Goal: Transaction & Acquisition: Purchase product/service

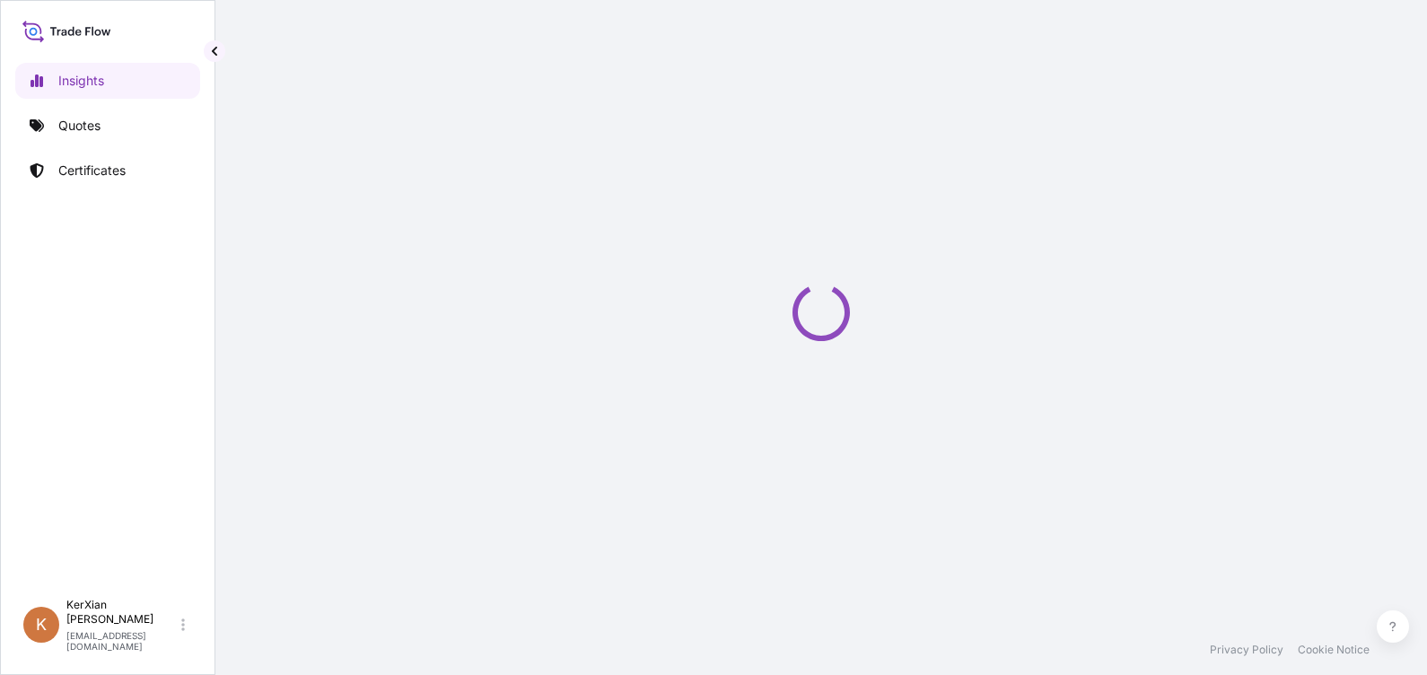
select select "2025"
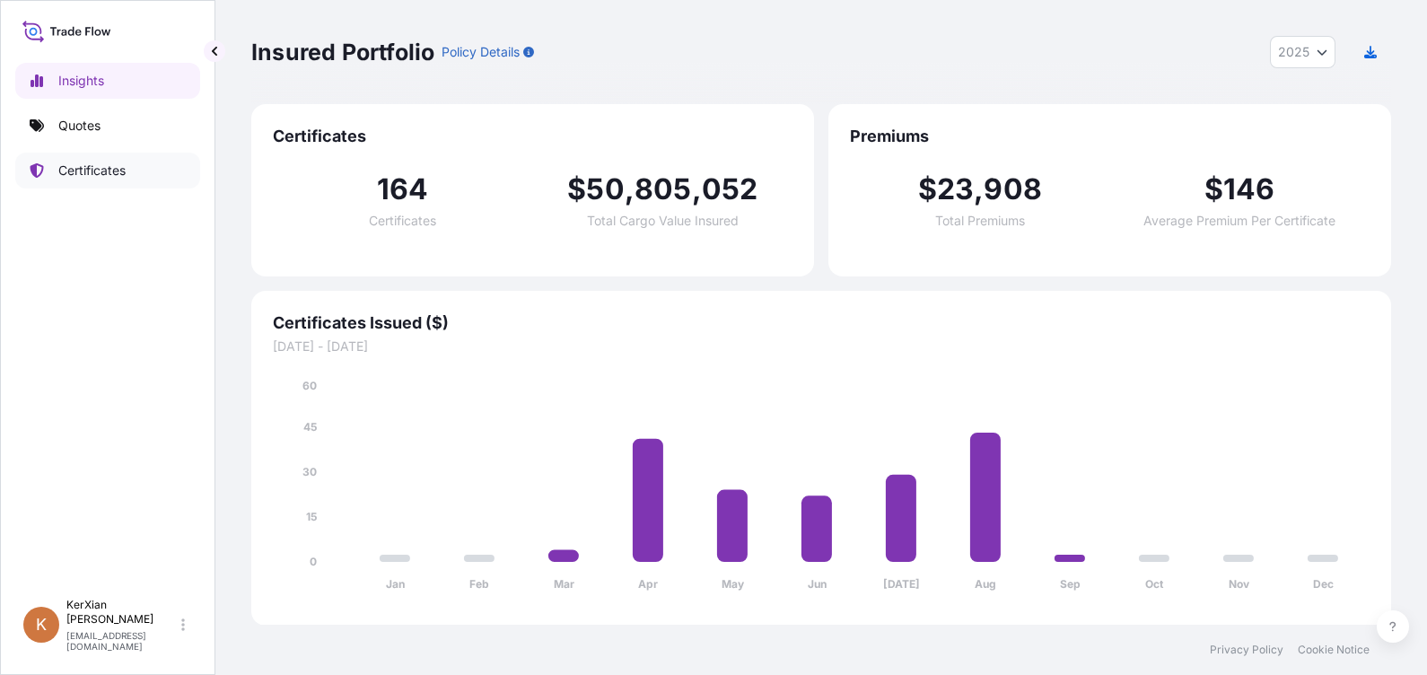
click at [121, 177] on p "Certificates" at bounding box center [91, 171] width 67 height 18
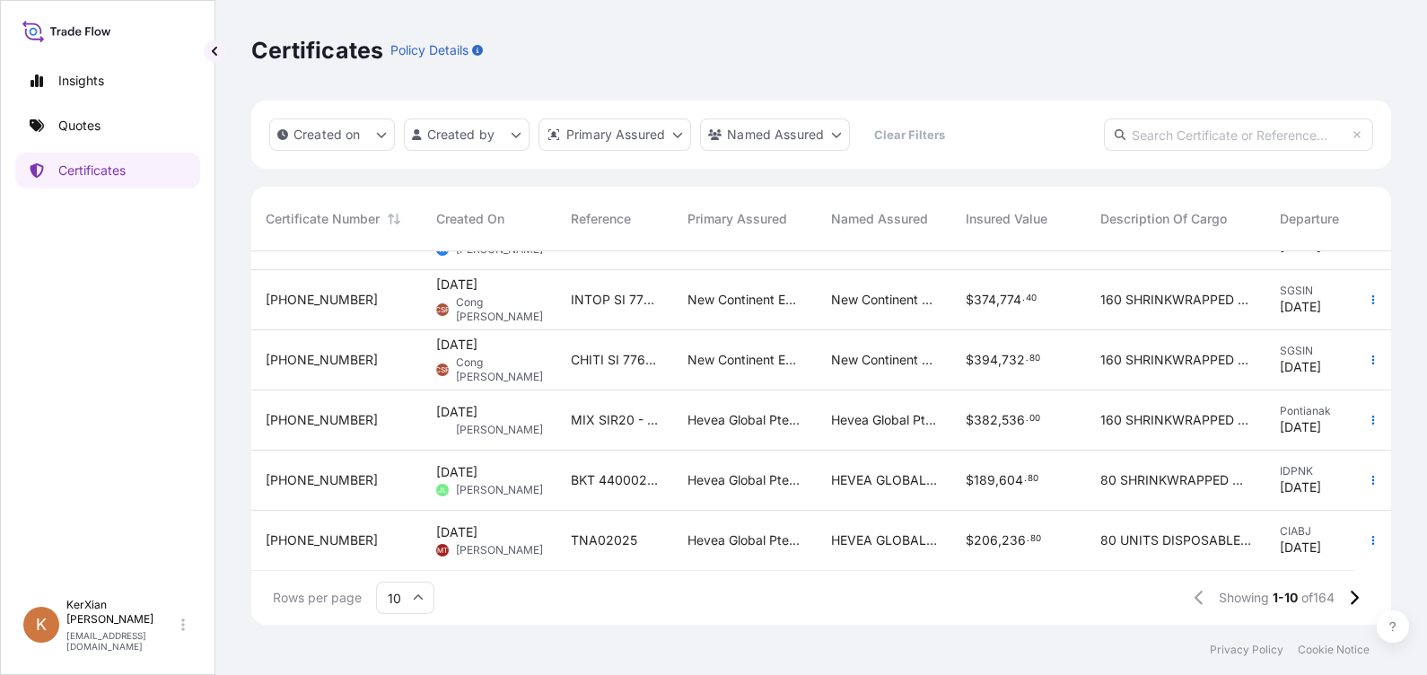
scroll to position [299, 0]
click at [1351, 595] on icon at bounding box center [1354, 598] width 10 height 16
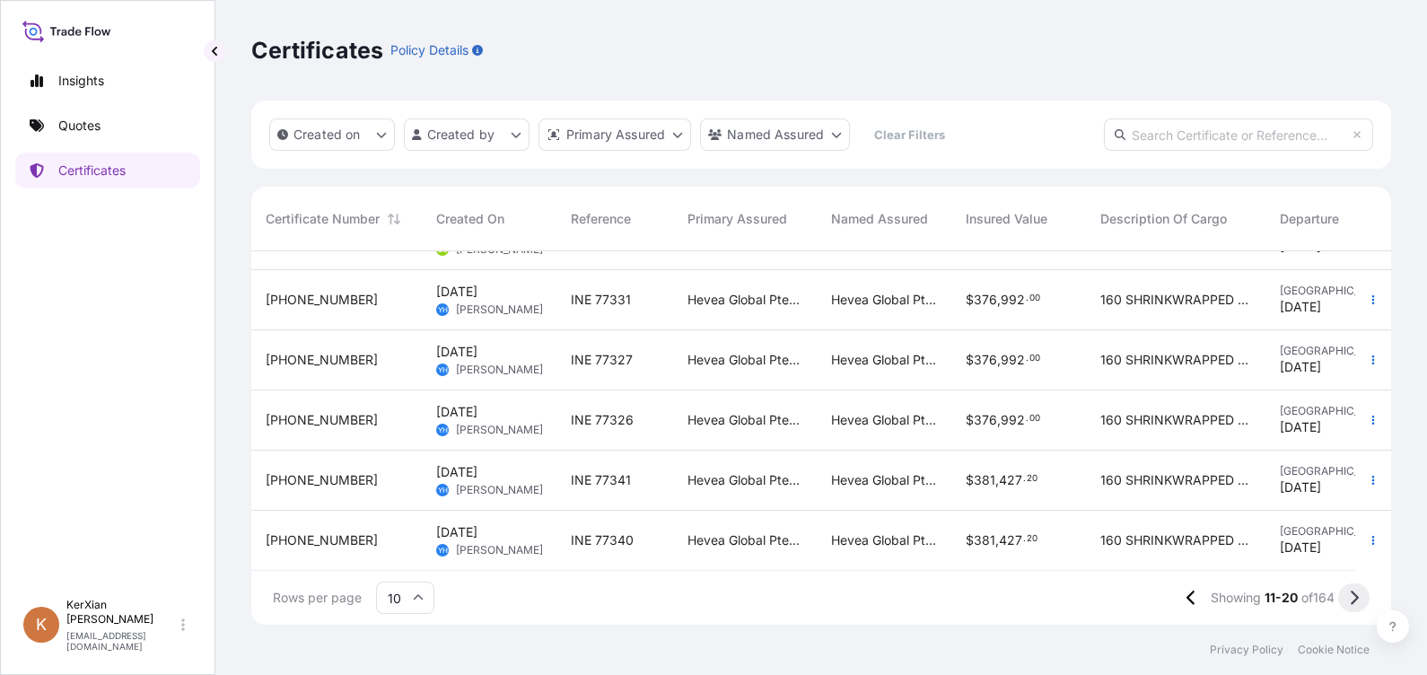
click at [1349, 597] on icon at bounding box center [1354, 598] width 10 height 16
click at [1359, 597] on button at bounding box center [1353, 597] width 31 height 29
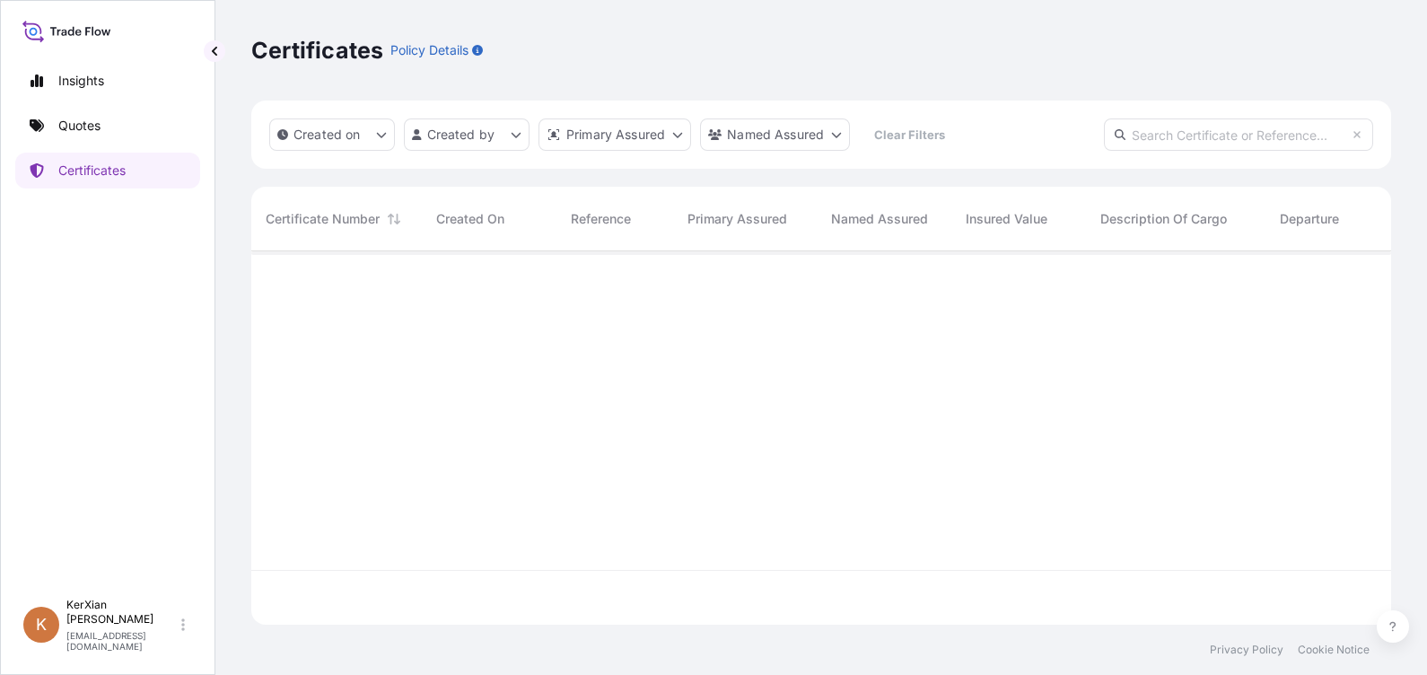
scroll to position [0, 0]
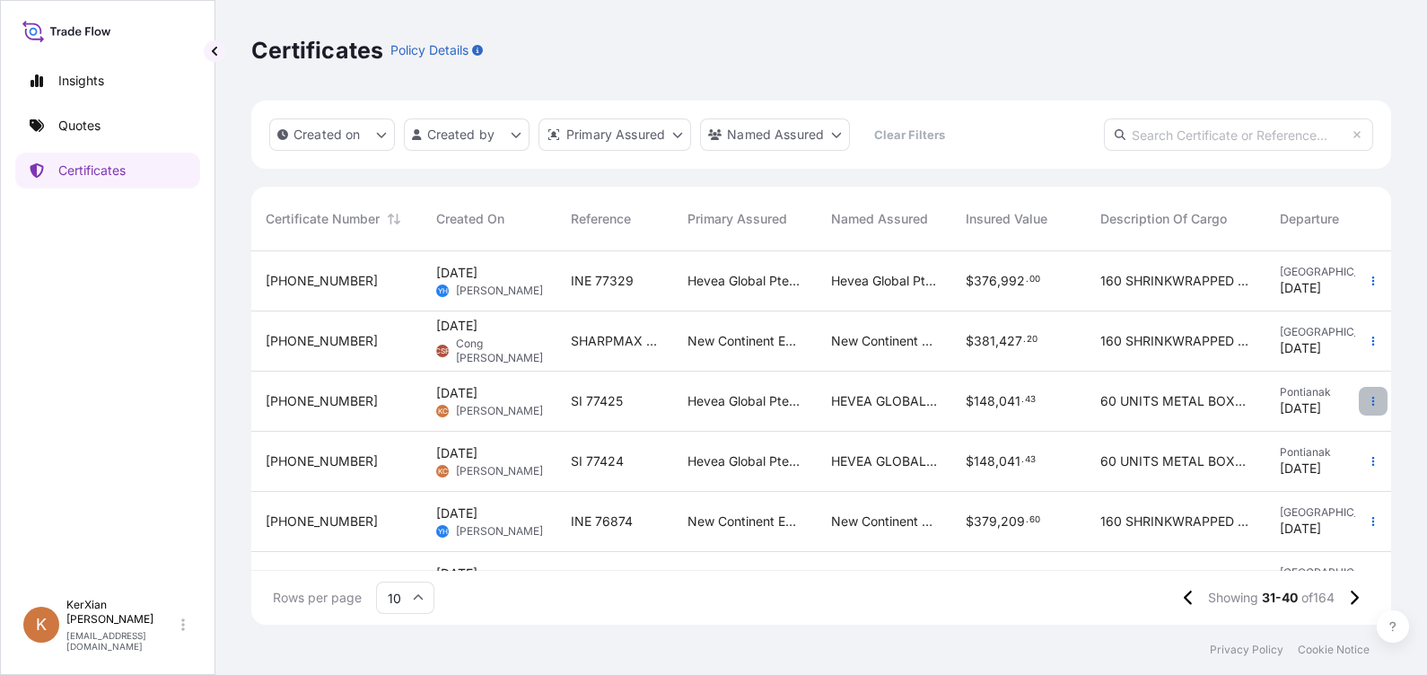
click at [1359, 404] on button "button" at bounding box center [1373, 401] width 29 height 29
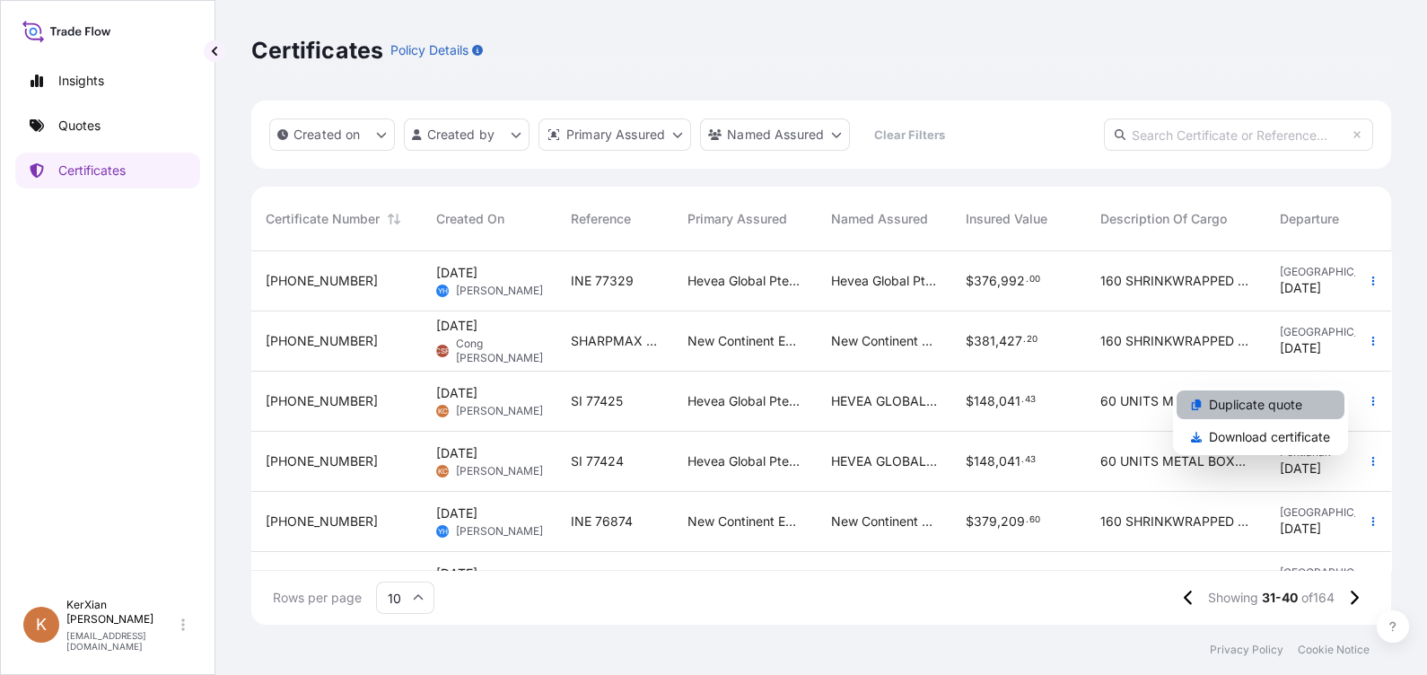
click at [1268, 405] on p "Duplicate quote" at bounding box center [1255, 405] width 93 height 18
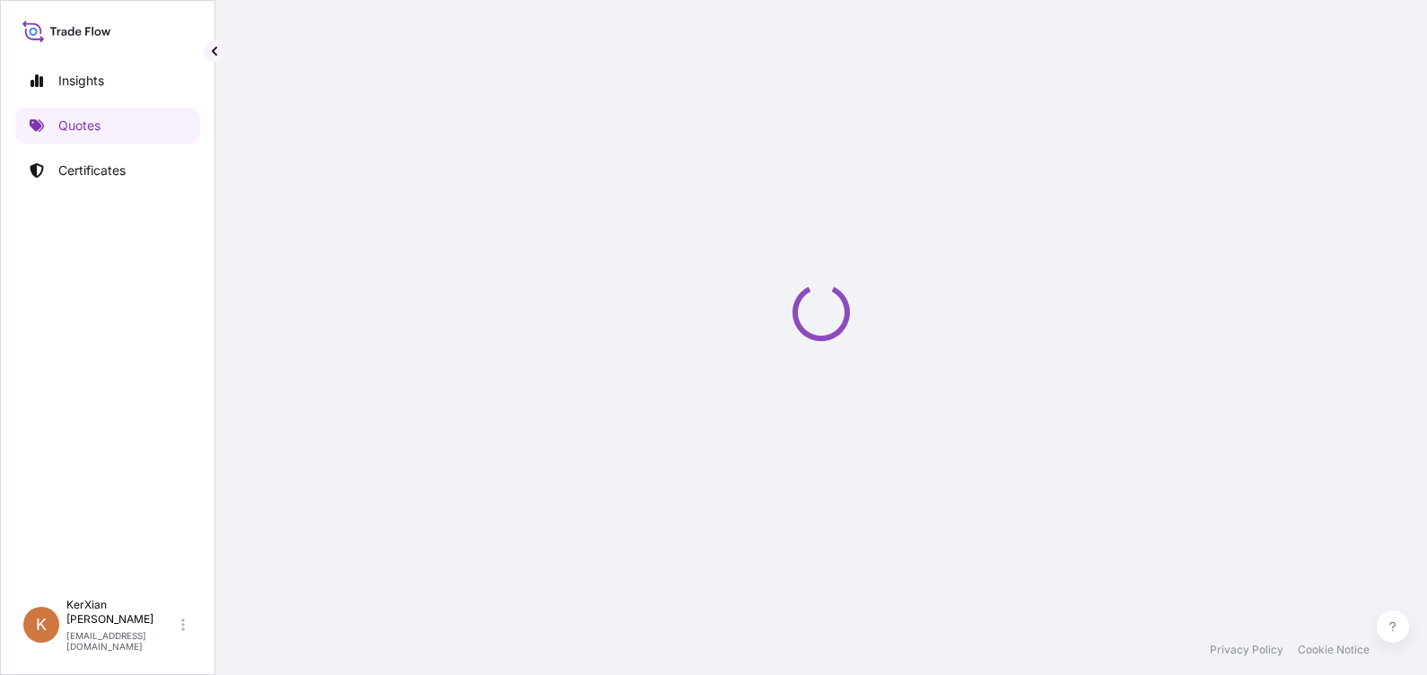
select select "Sea"
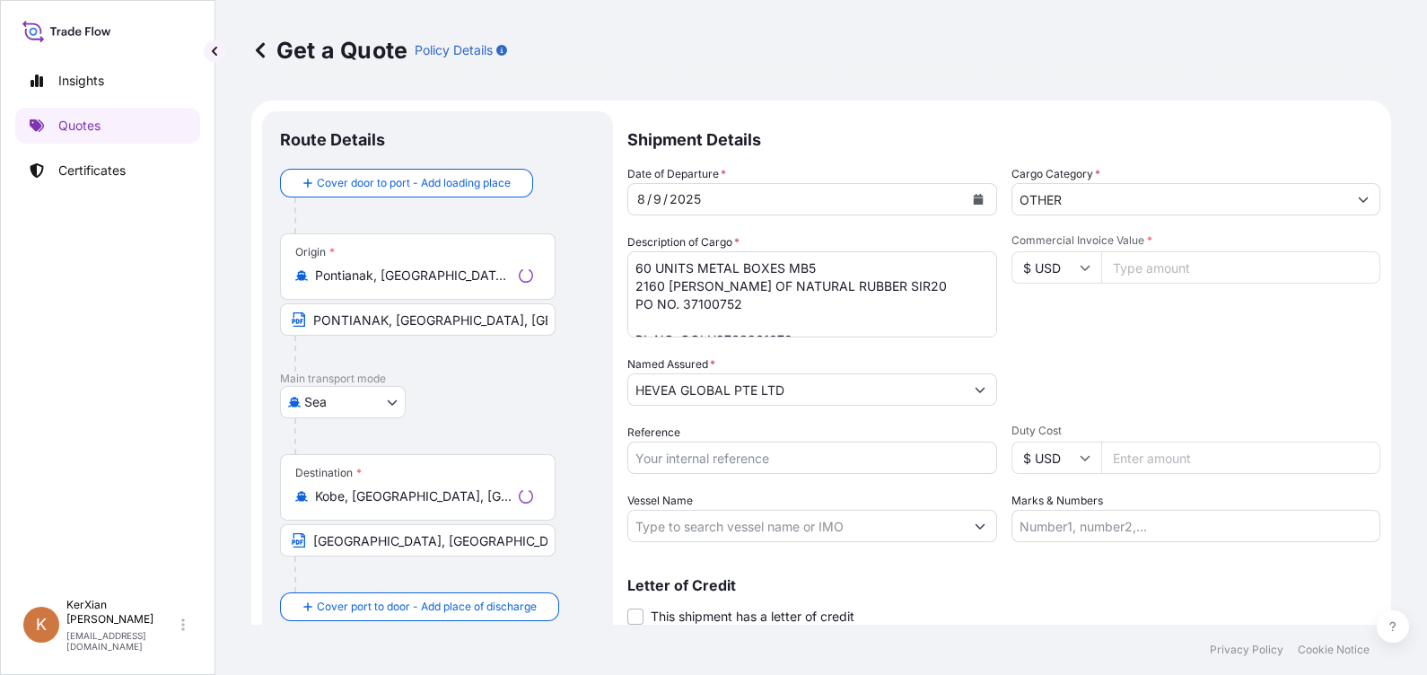
scroll to position [28, 0]
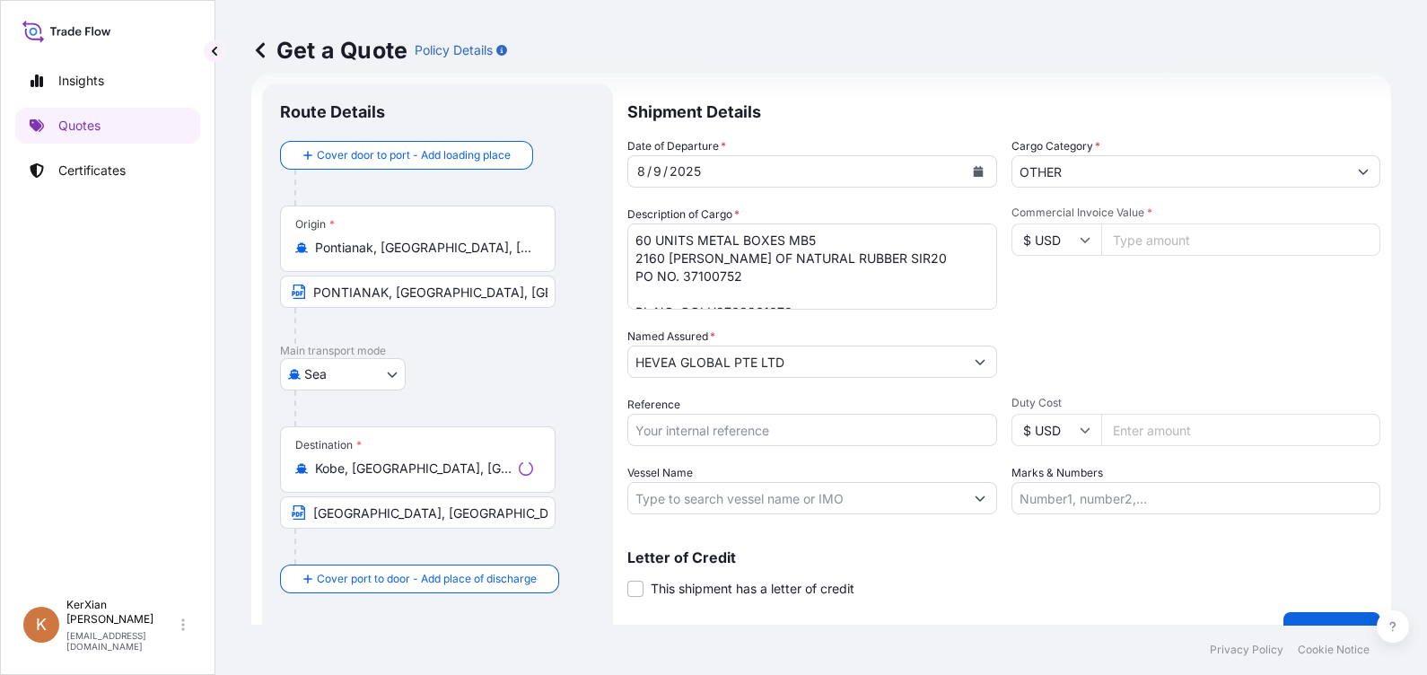
select select "31690"
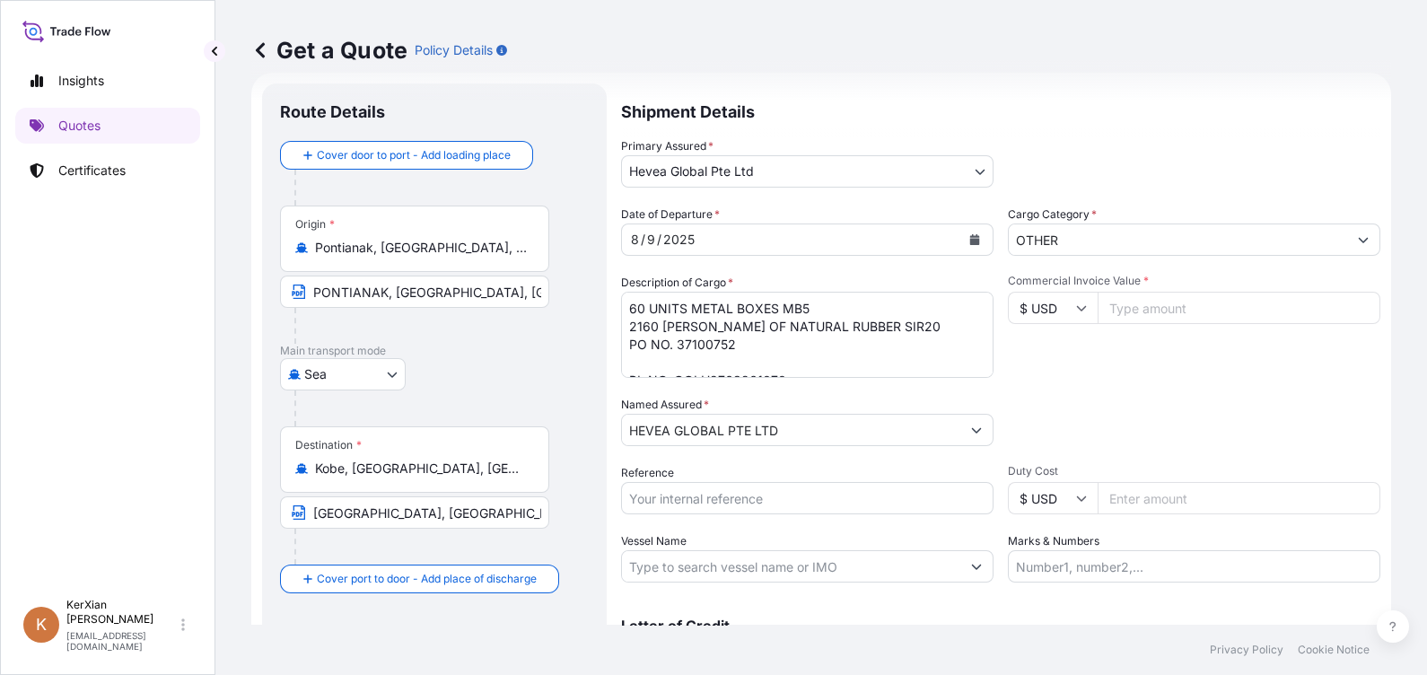
click at [973, 232] on button "Calendar" at bounding box center [974, 239] width 29 height 29
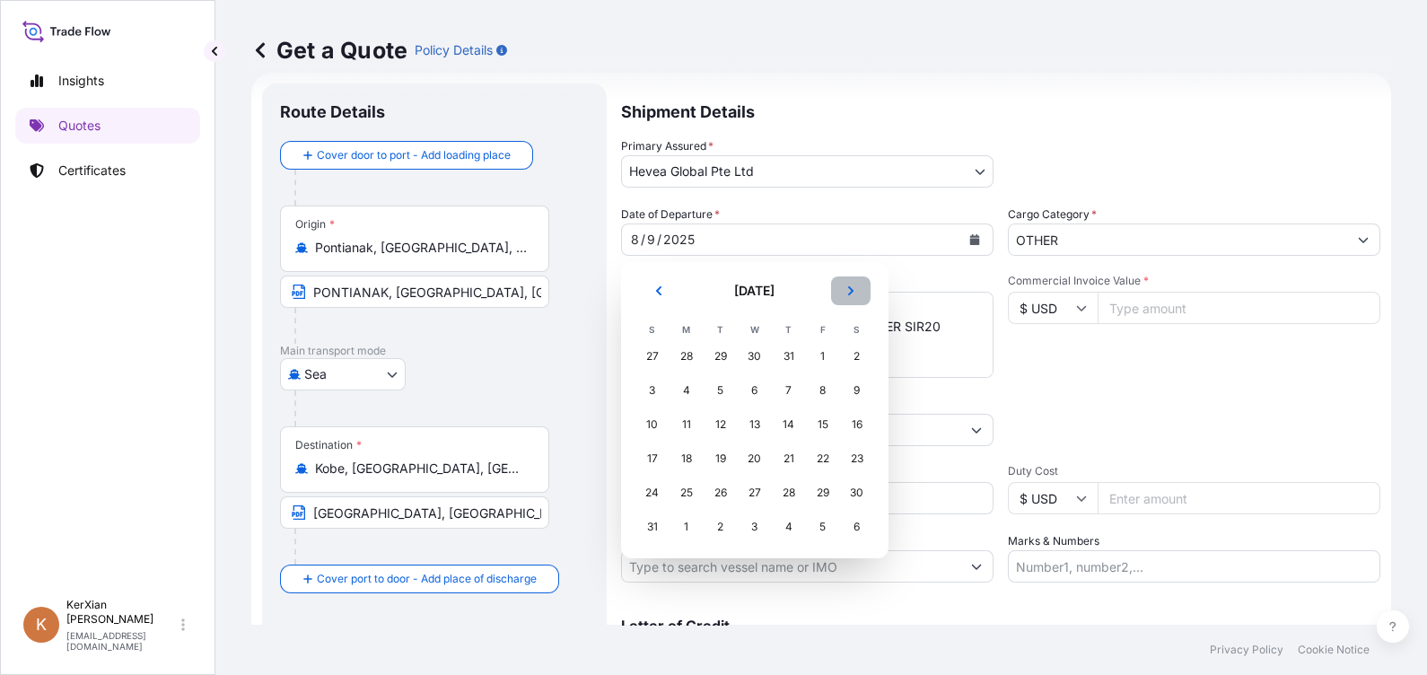
click at [856, 291] on button "Next" at bounding box center [850, 290] width 39 height 29
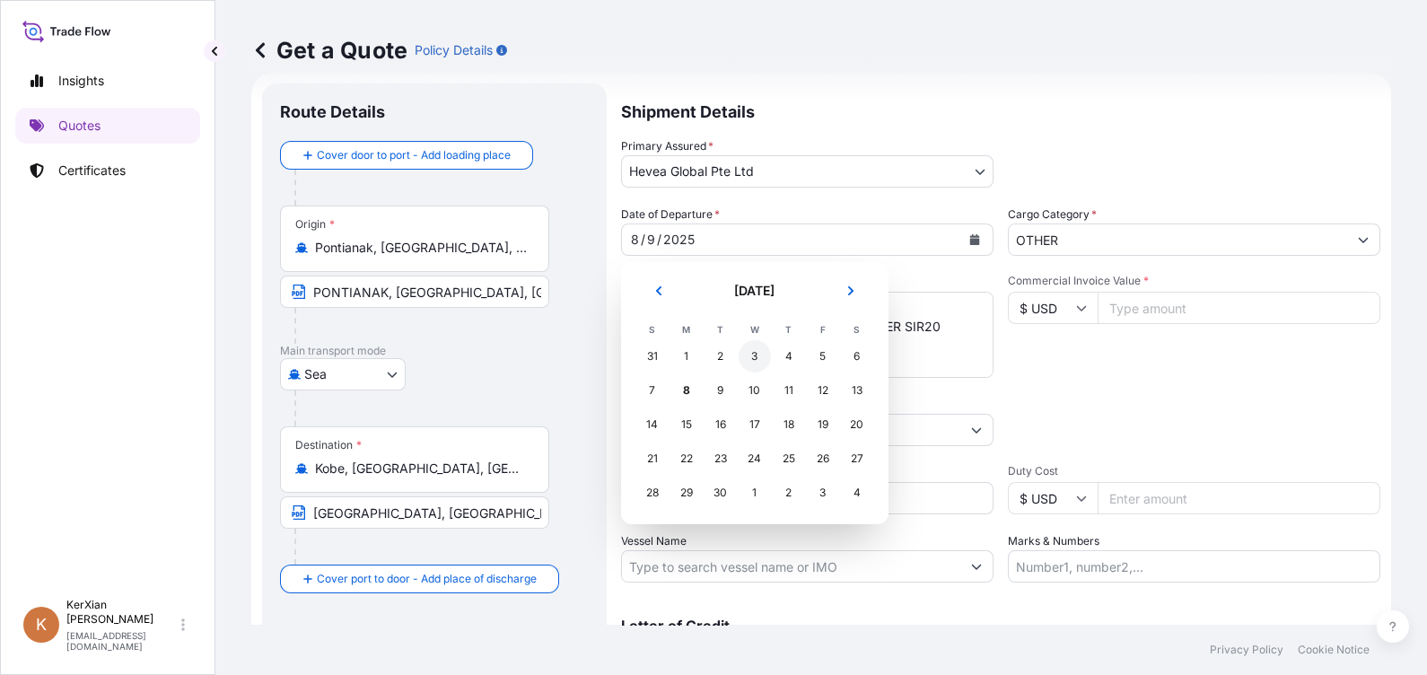
click at [758, 353] on div "3" at bounding box center [755, 356] width 32 height 32
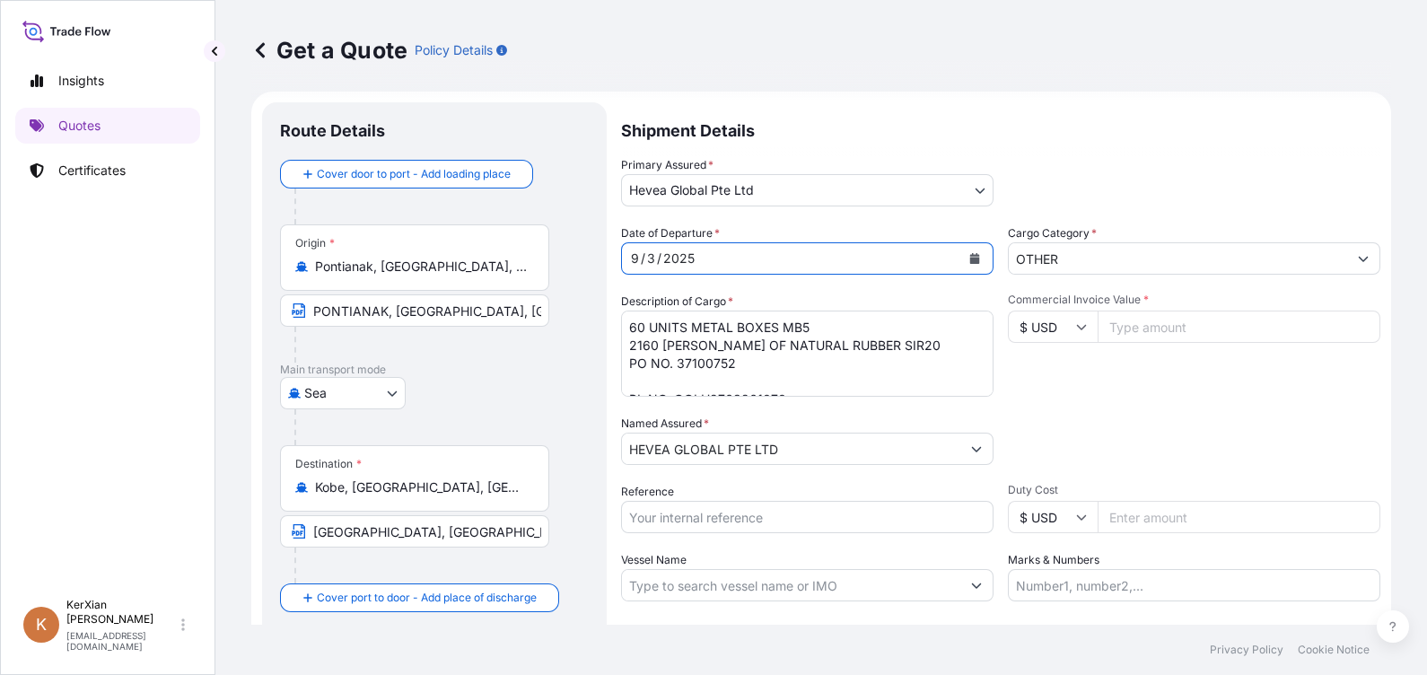
scroll to position [0, 0]
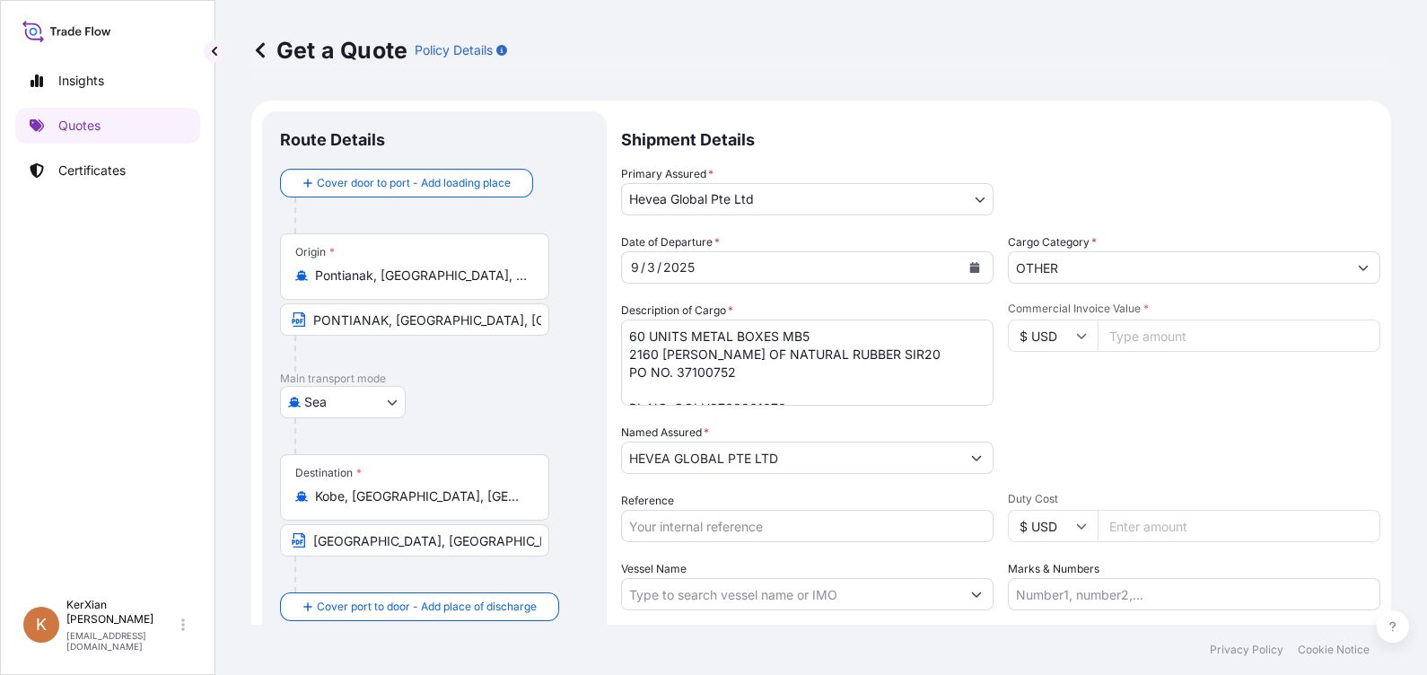
click at [705, 372] on textarea "60 UNITS METAL BOXES MB5 2160 [PERSON_NAME] OF NATURAL RUBBER SIR20 PO NO. 3710…" at bounding box center [807, 362] width 372 height 86
drag, startPoint x: 678, startPoint y: 372, endPoint x: 731, endPoint y: 372, distance: 53.8
click at [731, 372] on textarea "60 UNITS METAL BOXES MB5 2160 [PERSON_NAME] OF NATURAL RUBBER SIR20 PO NO. 3710…" at bounding box center [807, 362] width 372 height 86
paste textarea "6"
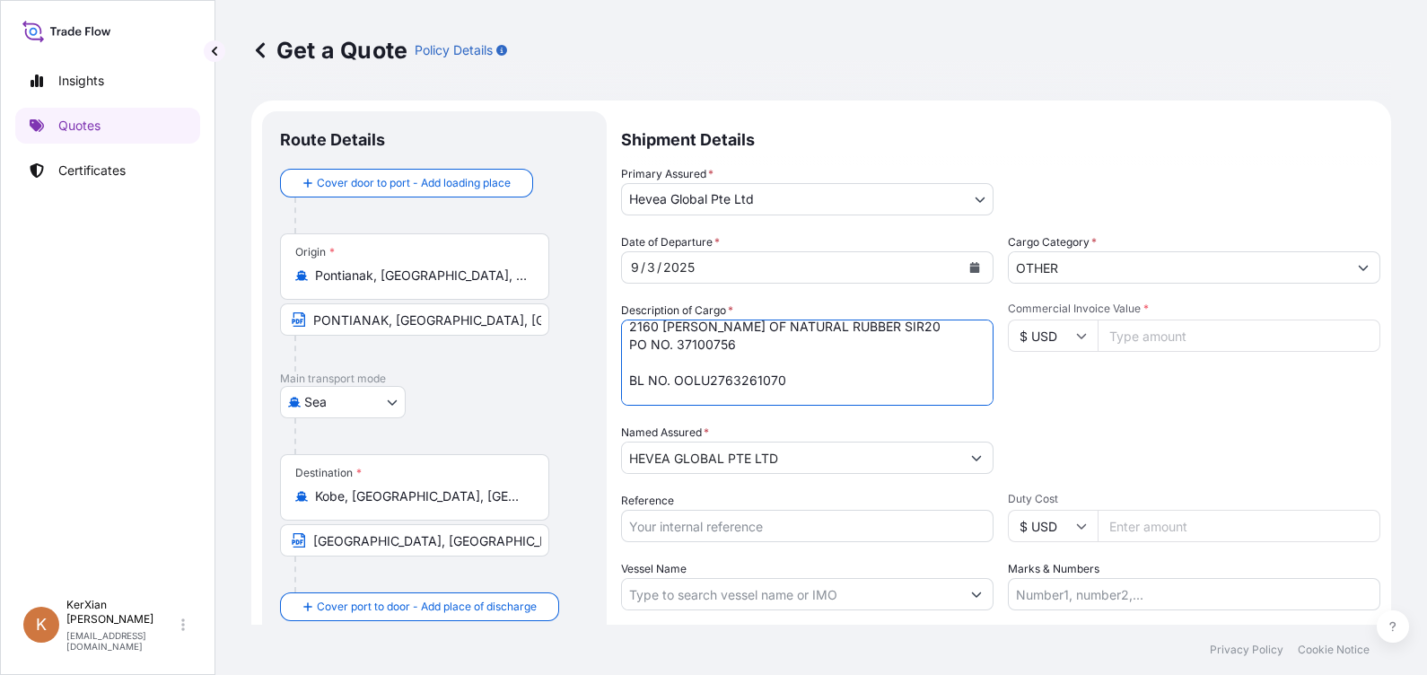
scroll to position [55, 0]
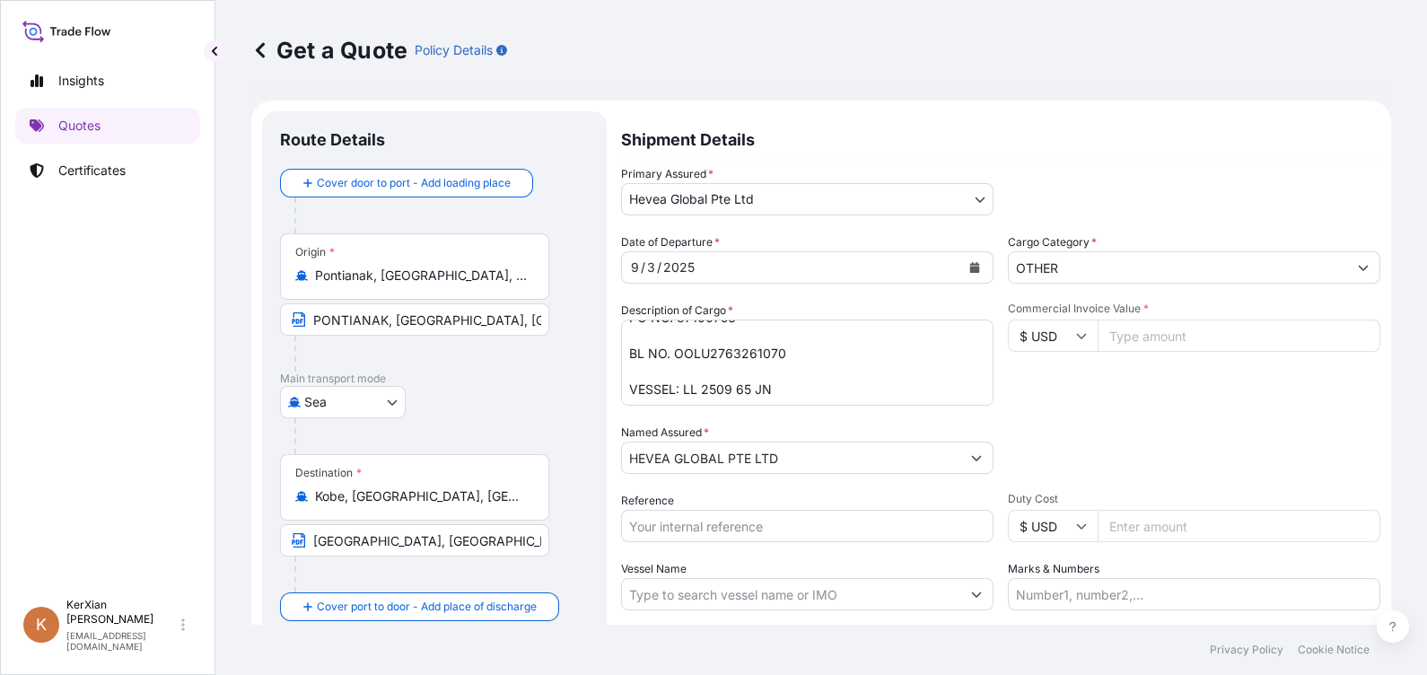
click at [691, 360] on textarea "60 UNITS METAL BOXES MB5 2160 [PERSON_NAME] OF NATURAL RUBBER SIR20 PO NO. 3710…" at bounding box center [807, 362] width 372 height 86
drag, startPoint x: 672, startPoint y: 352, endPoint x: 785, endPoint y: 353, distance: 113.1
click at [785, 353] on textarea "60 UNITS METAL BOXES MB5 2160 [PERSON_NAME] OF NATURAL RUBBER SIR20 PO NO. 3710…" at bounding box center [807, 362] width 372 height 86
paste textarea "75"
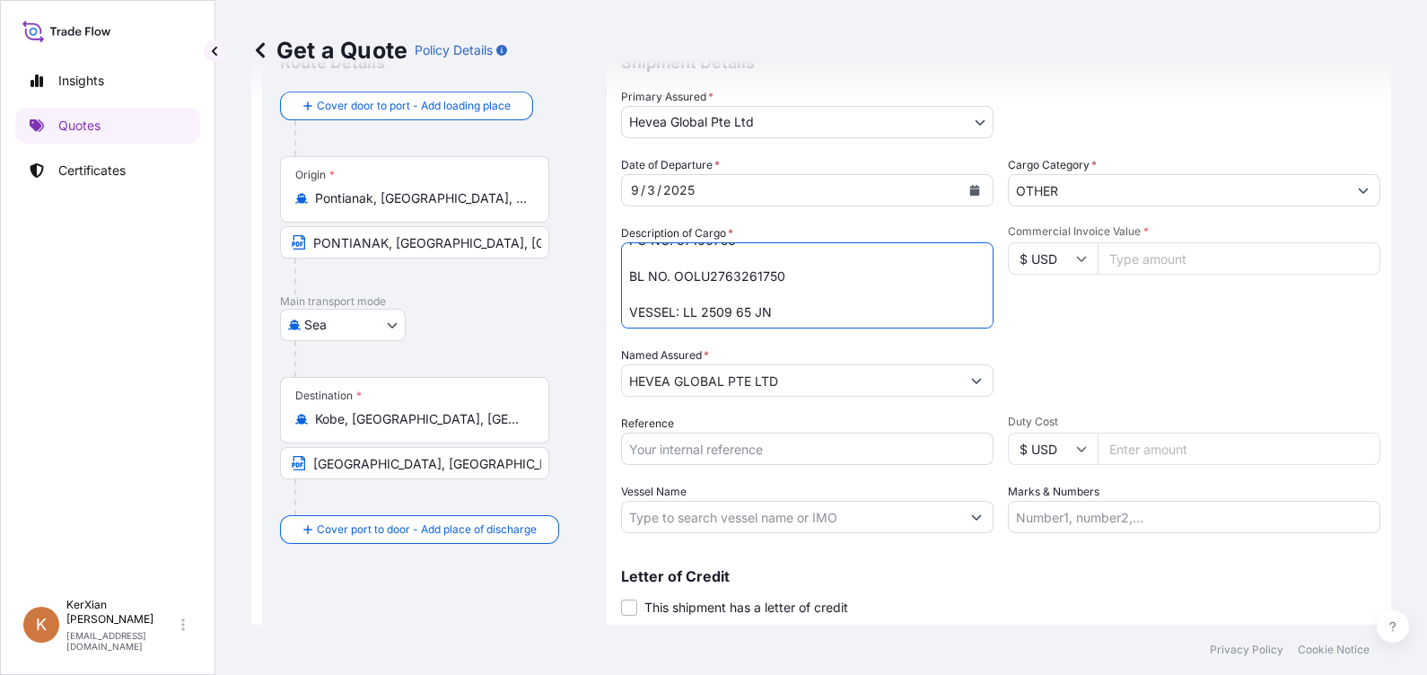
scroll to position [111, 0]
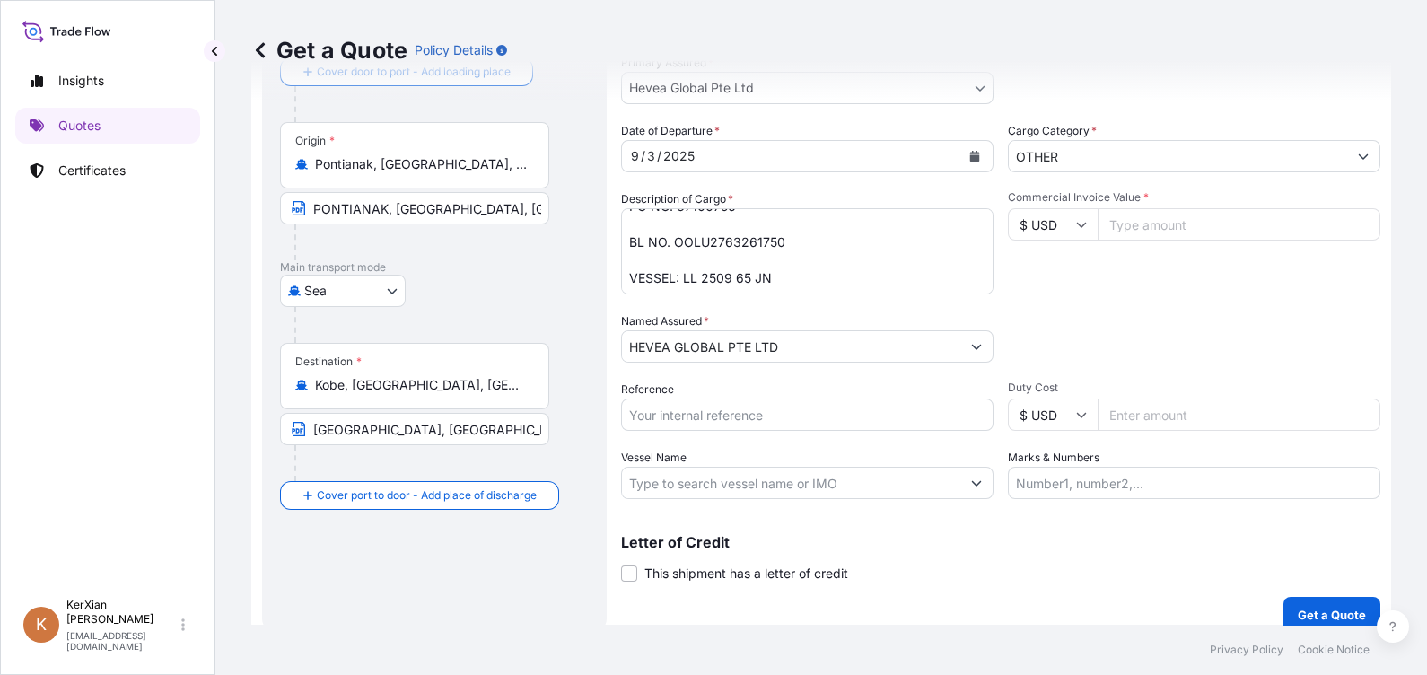
drag, startPoint x: 699, startPoint y: 274, endPoint x: 685, endPoint y: 275, distance: 14.4
click at [699, 274] on textarea "60 UNITS METAL BOXES MB5 2160 [PERSON_NAME] OF NATURAL RUBBER SIR20 PO NO. 3710…" at bounding box center [807, 251] width 372 height 86
drag, startPoint x: 682, startPoint y: 276, endPoint x: 773, endPoint y: 282, distance: 90.9
click at [773, 282] on textarea "60 UNITS METAL BOXES MB5 2160 [PERSON_NAME] OF NATURAL RUBBER SIR20 PO NO. 3710…" at bounding box center [807, 251] width 372 height 86
paste textarea "L 2507 87 A"
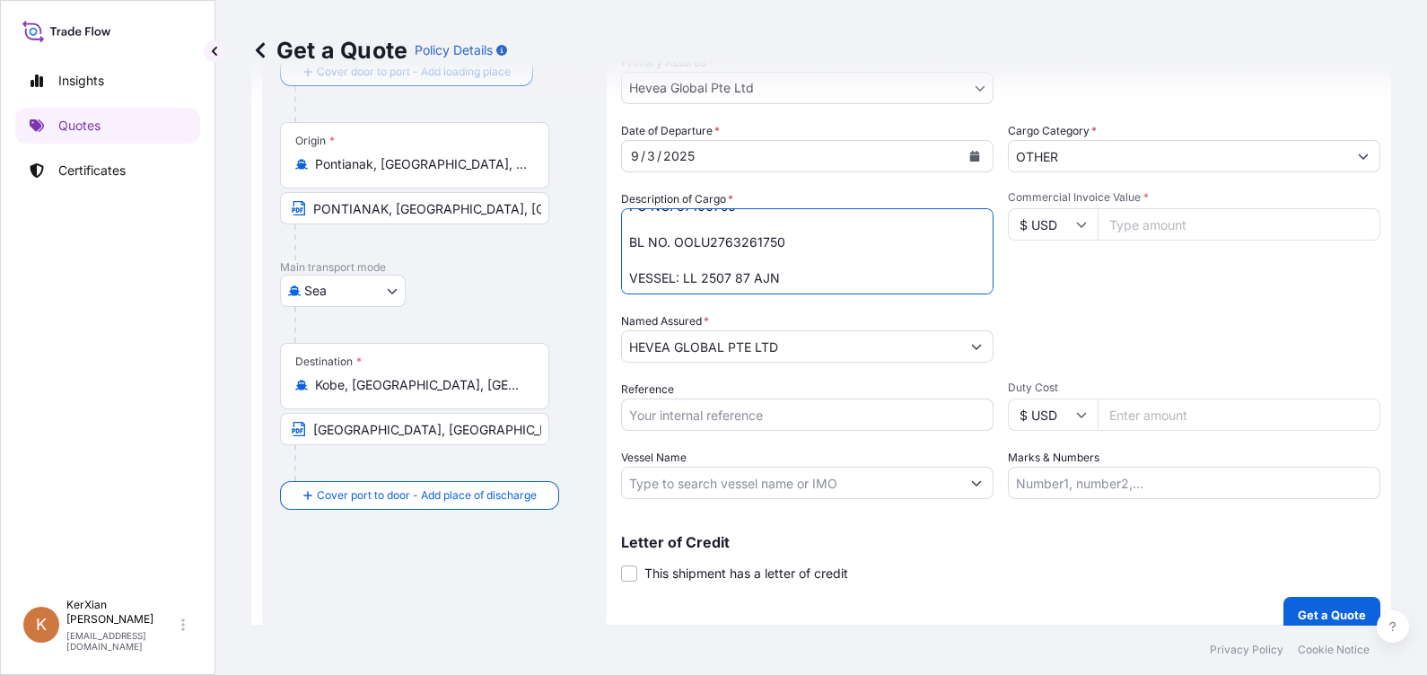
scroll to position [129, 0]
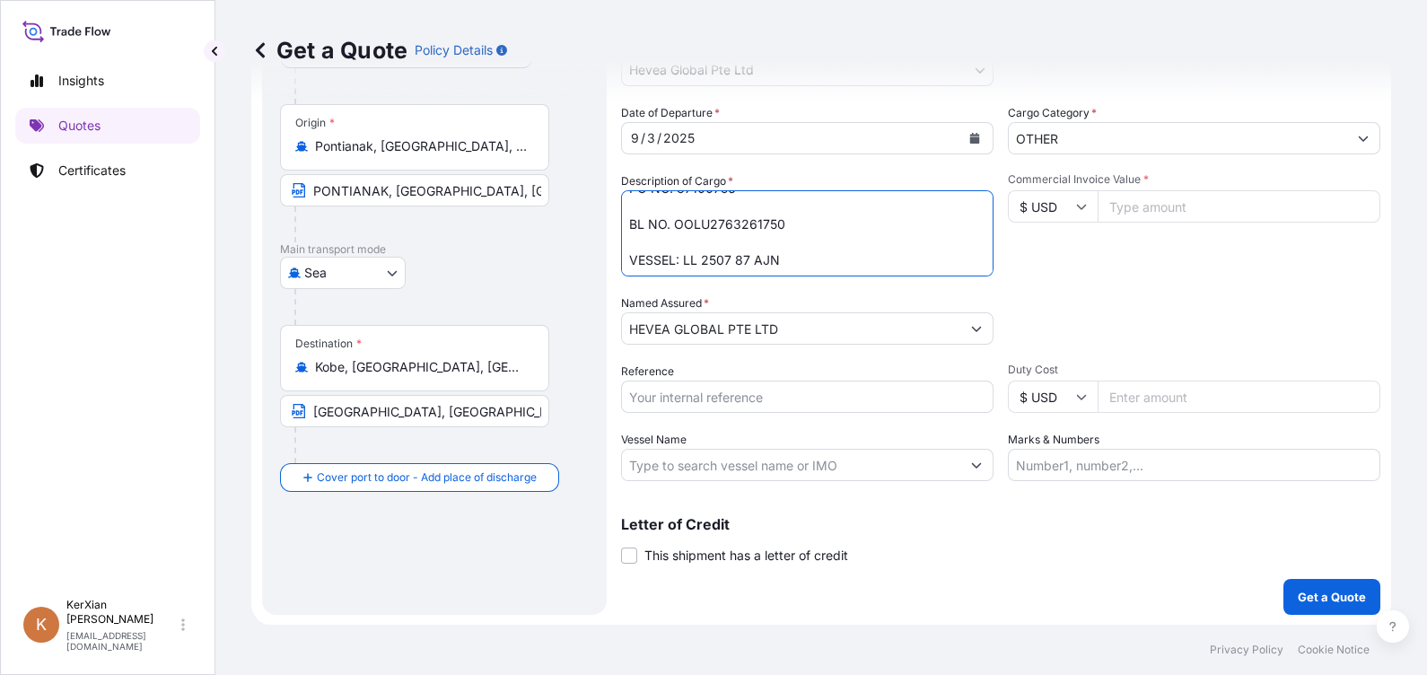
type textarea "60 UNITS METAL BOXES MB5 2160 [PERSON_NAME] OF NATURAL RUBBER SIR20 PO NO. 3710…"
click at [702, 398] on input "Reference" at bounding box center [807, 396] width 372 height 32
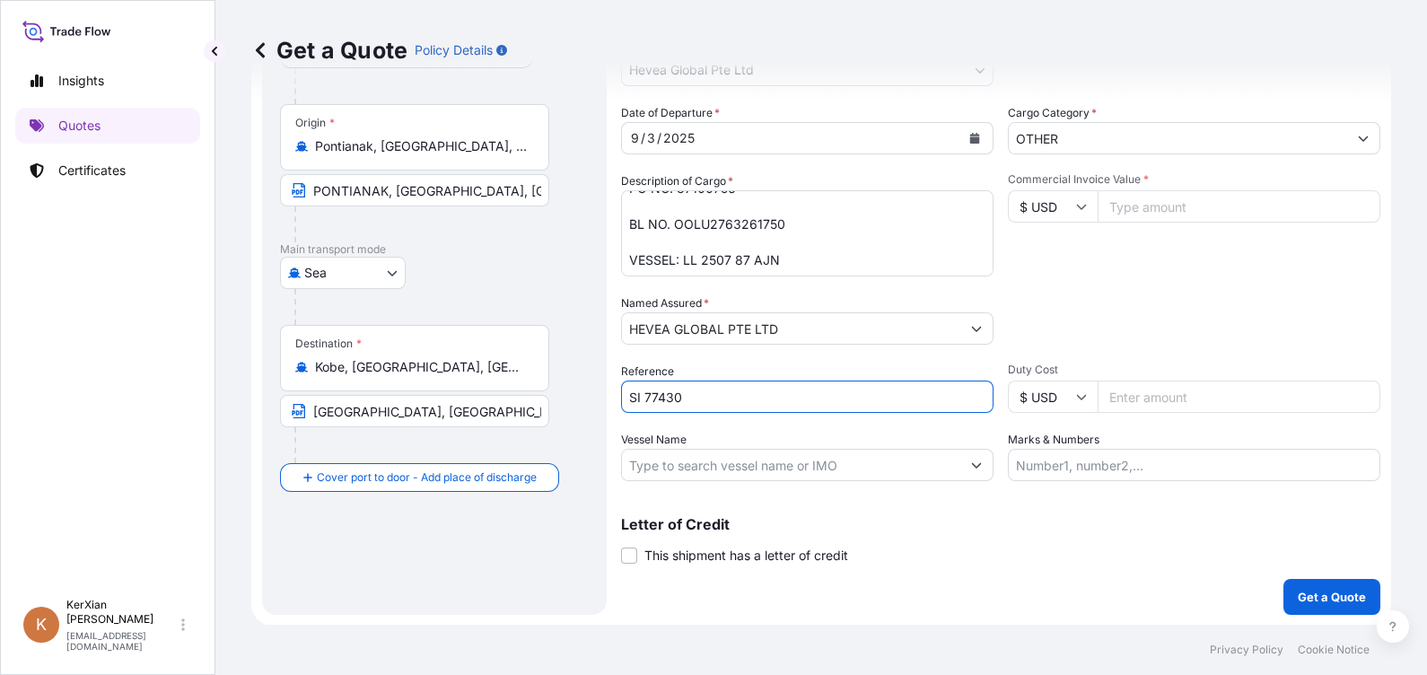
type input "SI 77430"
click at [1102, 194] on input "Commercial Invoice Value *" at bounding box center [1239, 206] width 283 height 32
click at [1123, 211] on input "Commercial Invoice Value *" at bounding box center [1239, 206] width 283 height 32
type input "134583.12"
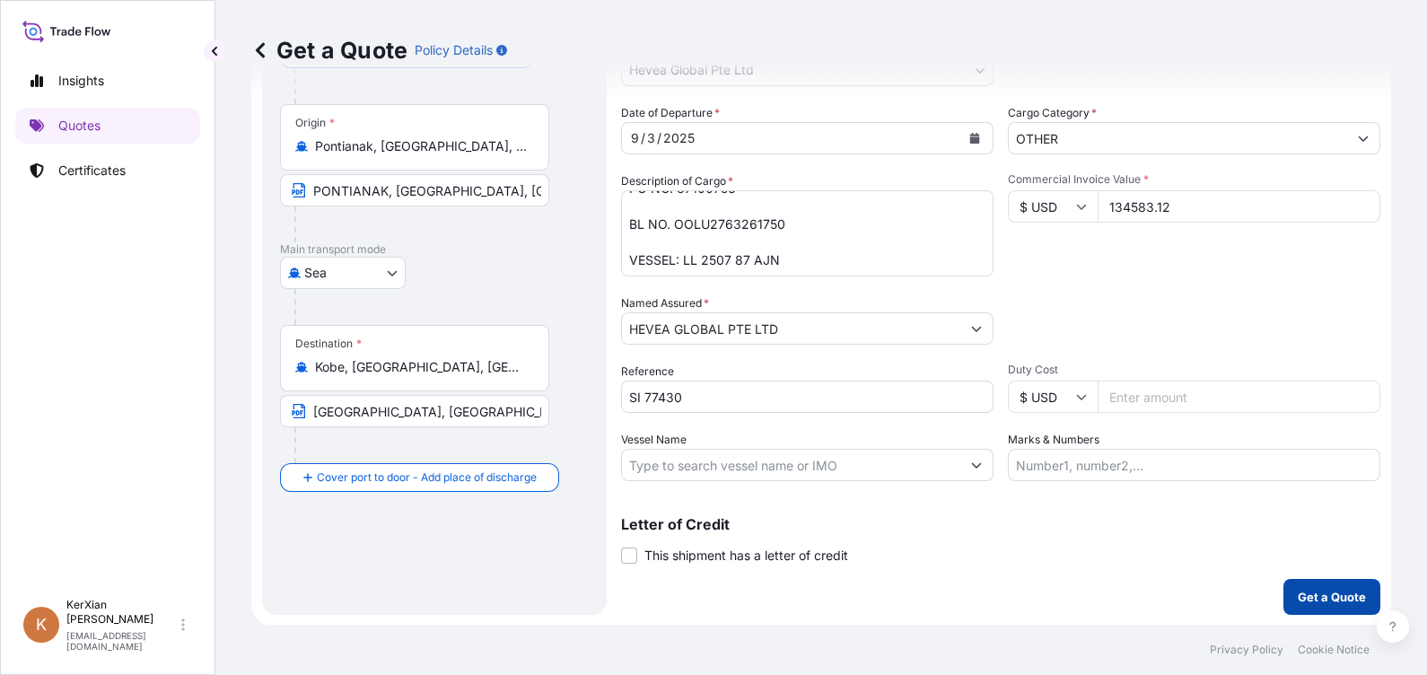
click at [1331, 588] on p "Get a Quote" at bounding box center [1332, 597] width 68 height 18
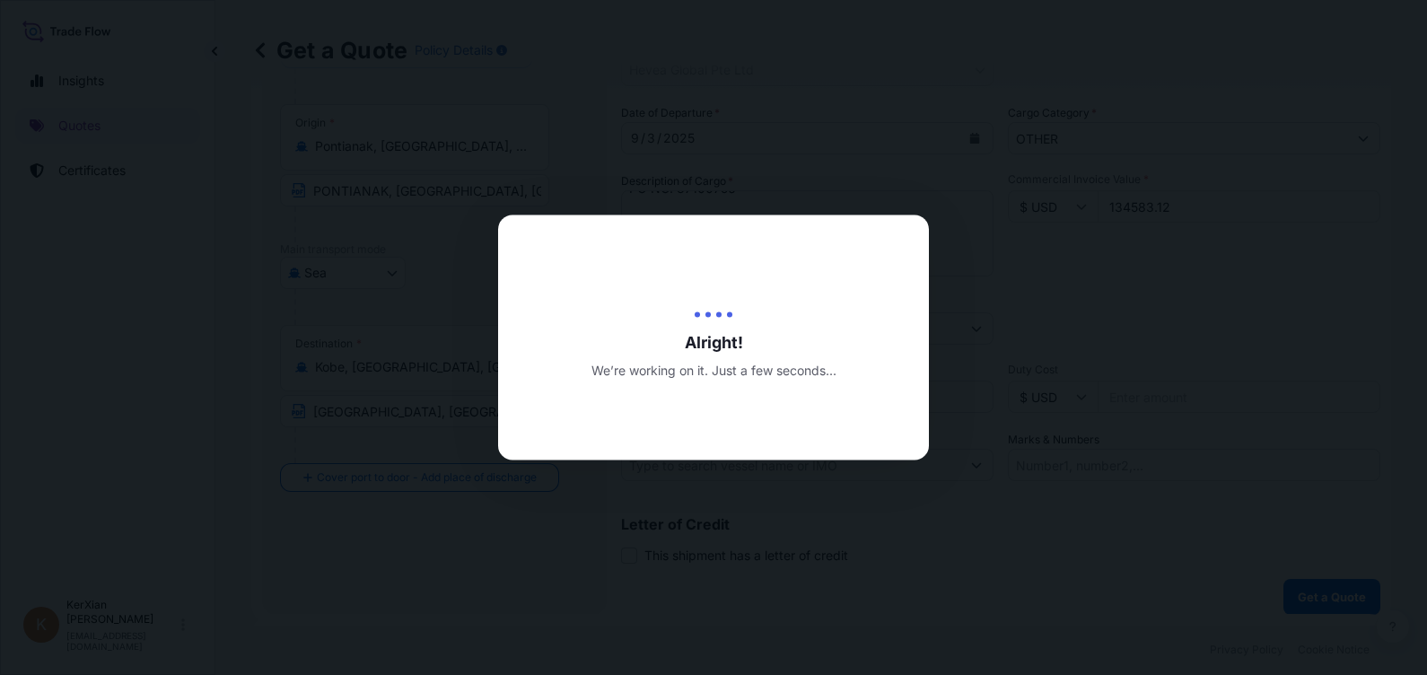
type input "[DATE]"
select select "Sea"
select select "31690"
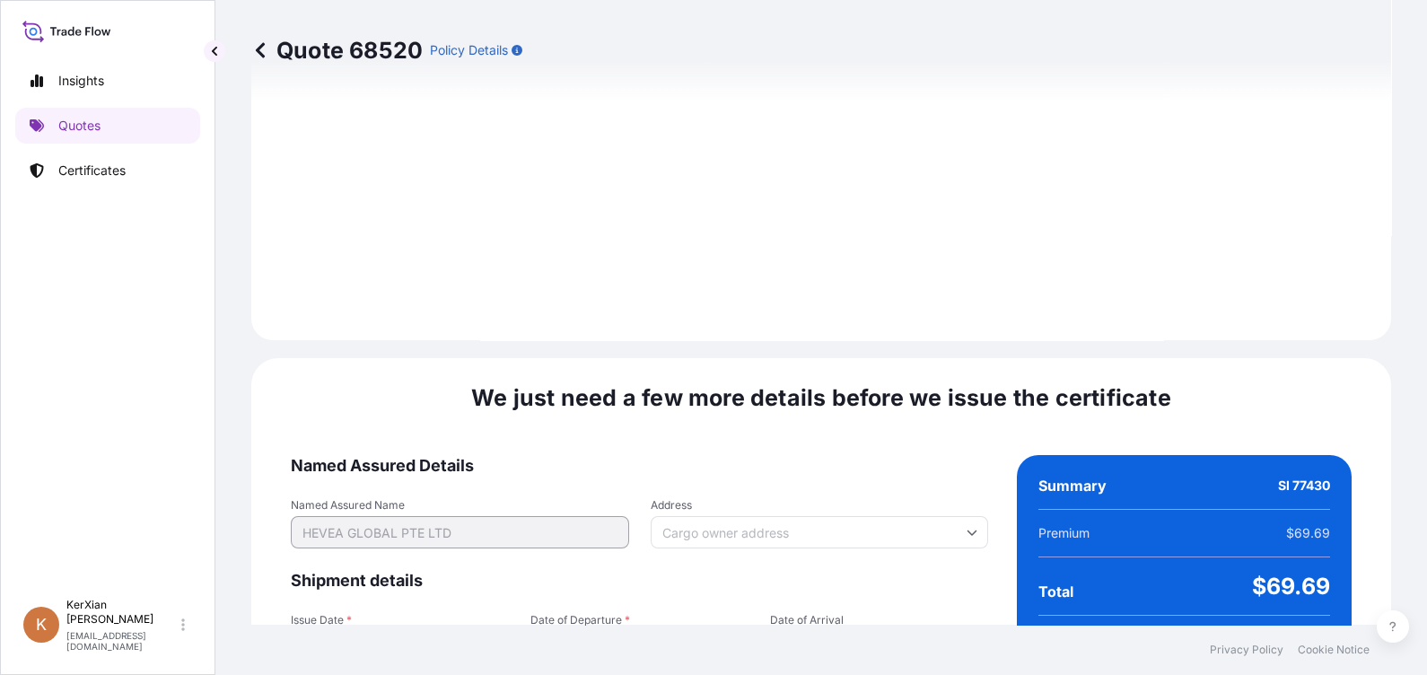
scroll to position [2161, 0]
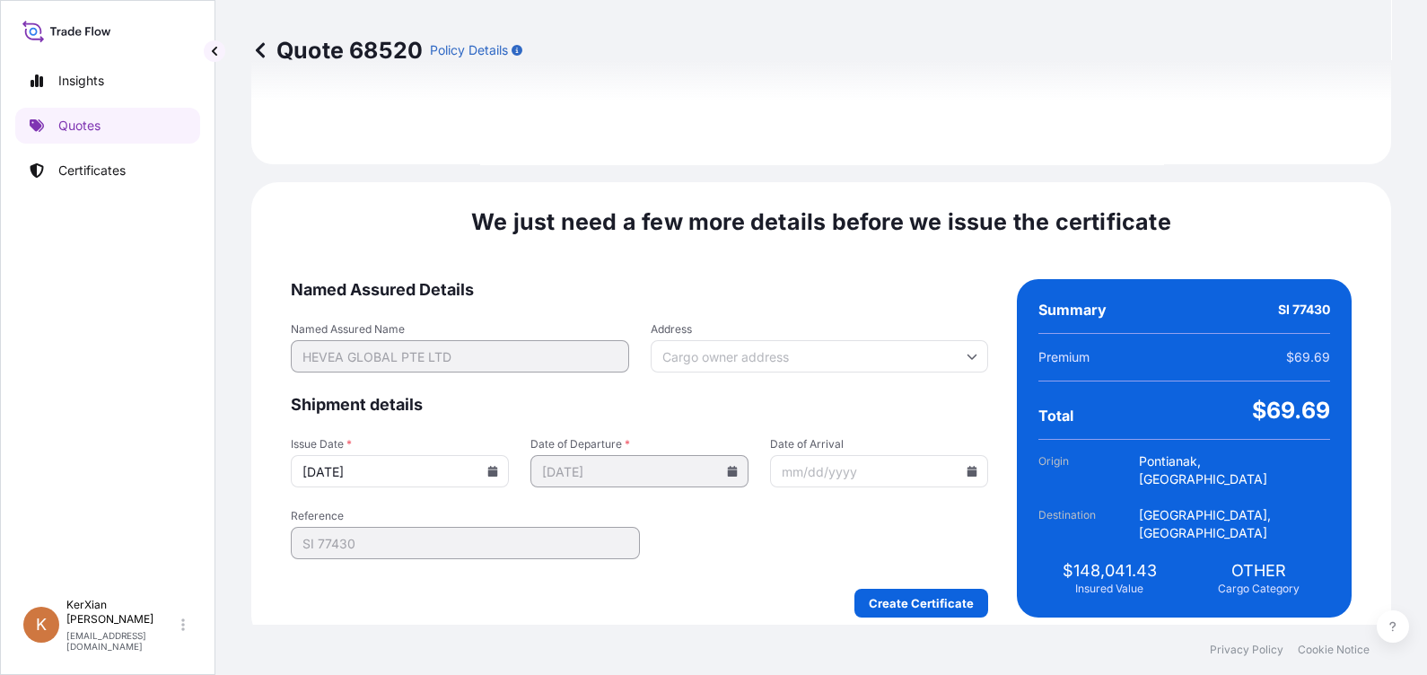
click at [498, 467] on icon at bounding box center [493, 471] width 10 height 11
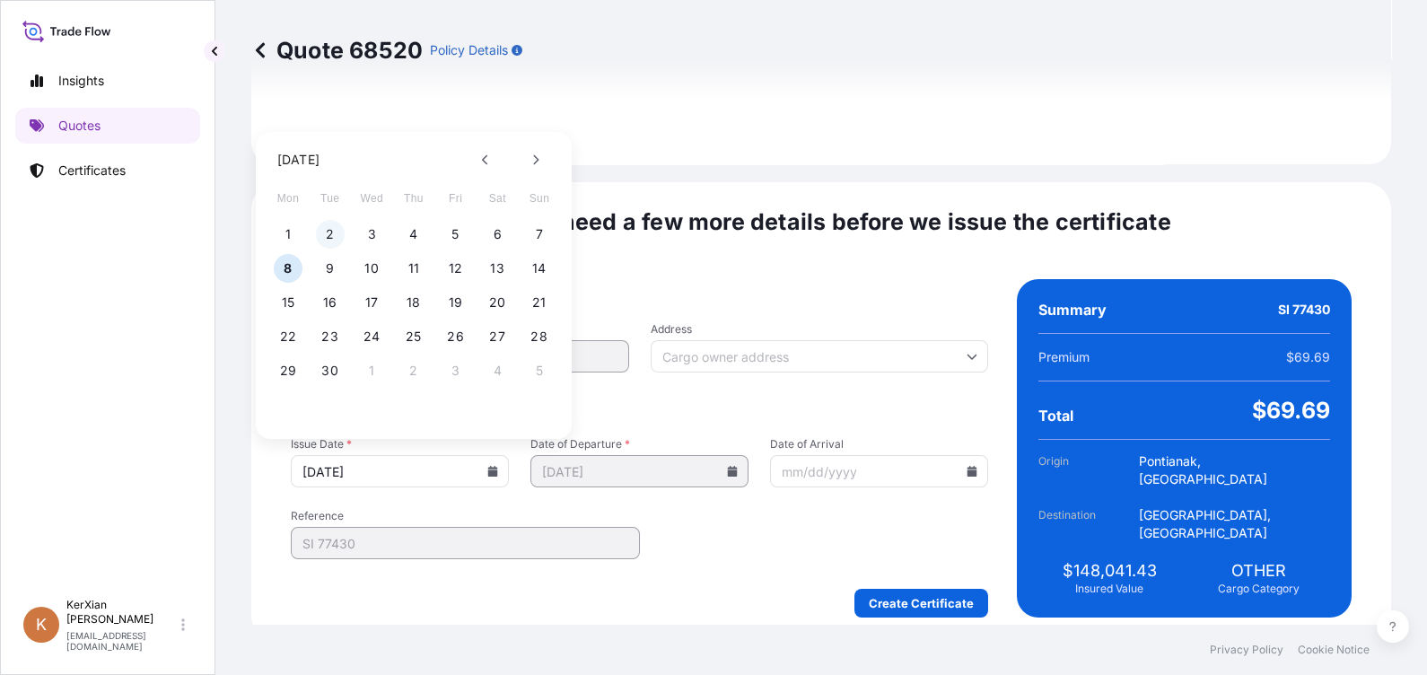
click at [327, 240] on button "2" at bounding box center [330, 234] width 29 height 29
type input "[DATE]"
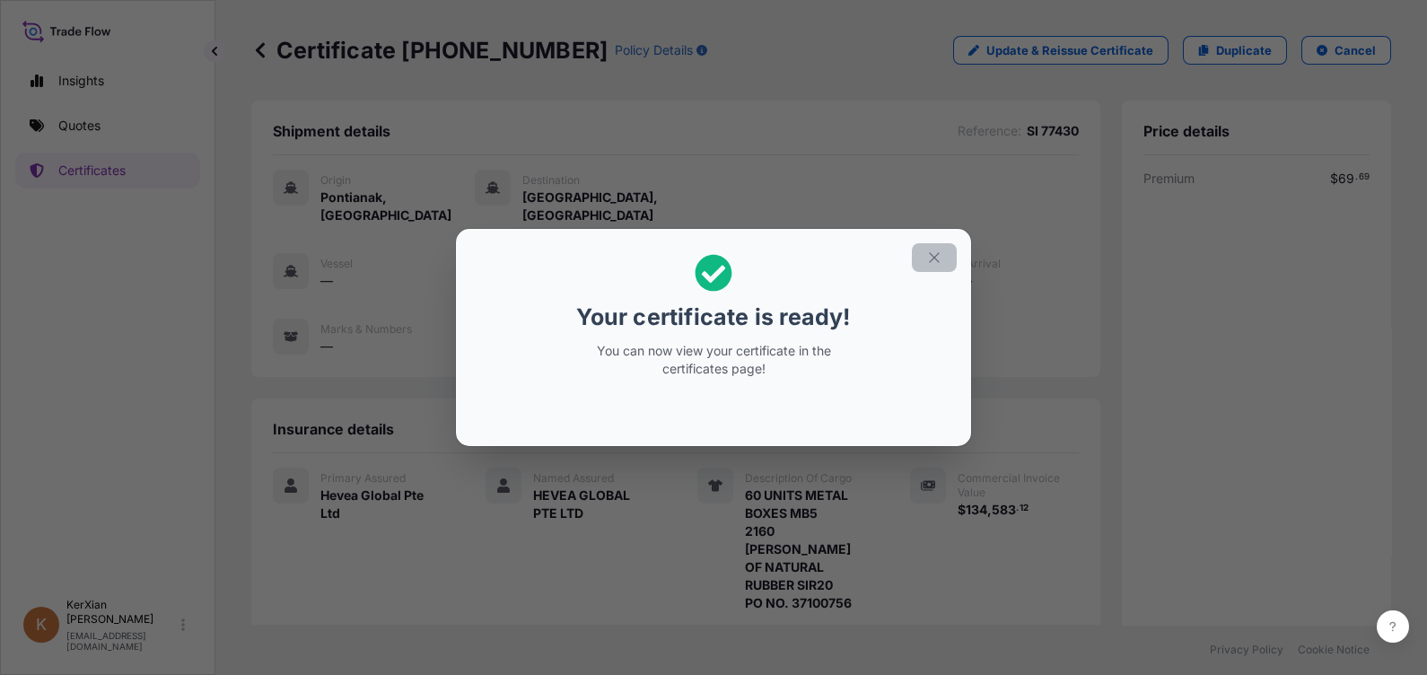
click at [931, 257] on icon "button" at bounding box center [934, 257] width 16 height 16
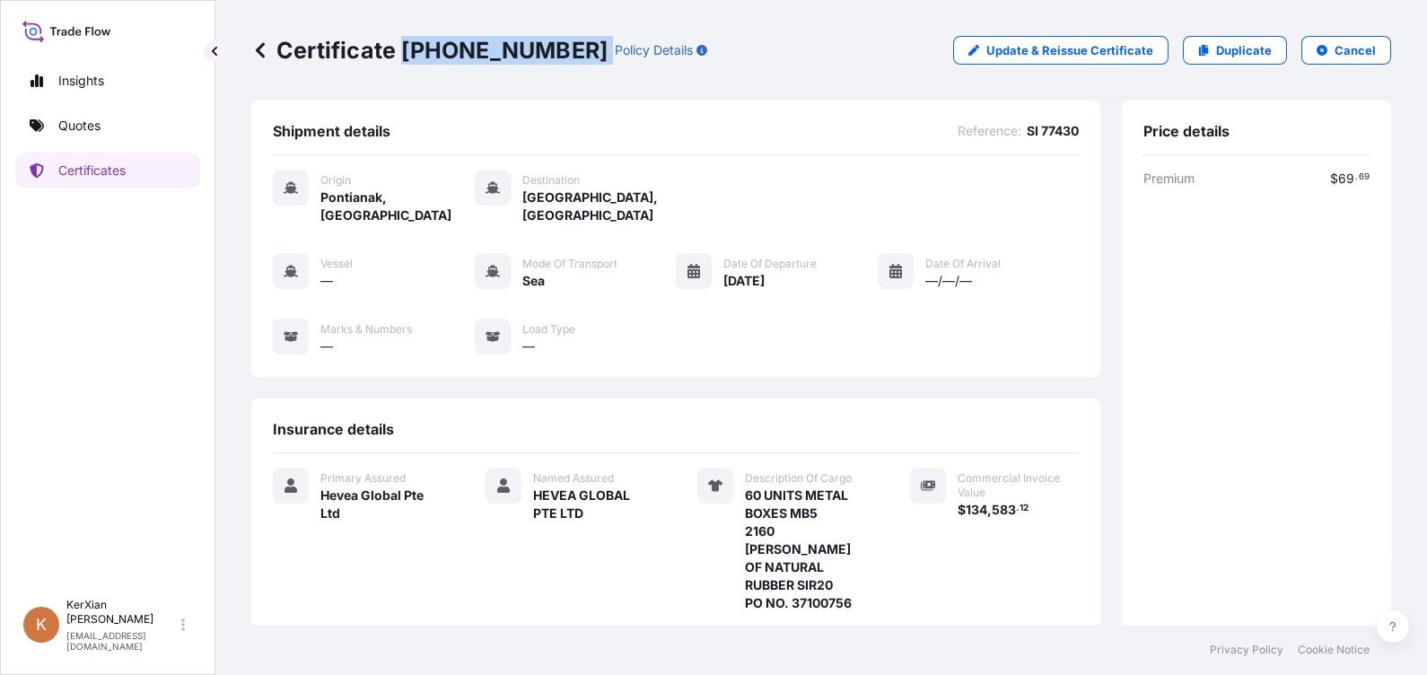
drag, startPoint x: 399, startPoint y: 47, endPoint x: 535, endPoint y: 57, distance: 135.9
click at [535, 57] on div "Certificate [PHONE_NUMBER] Policy Details" at bounding box center [479, 50] width 456 height 29
copy p "[PHONE_NUMBER]"
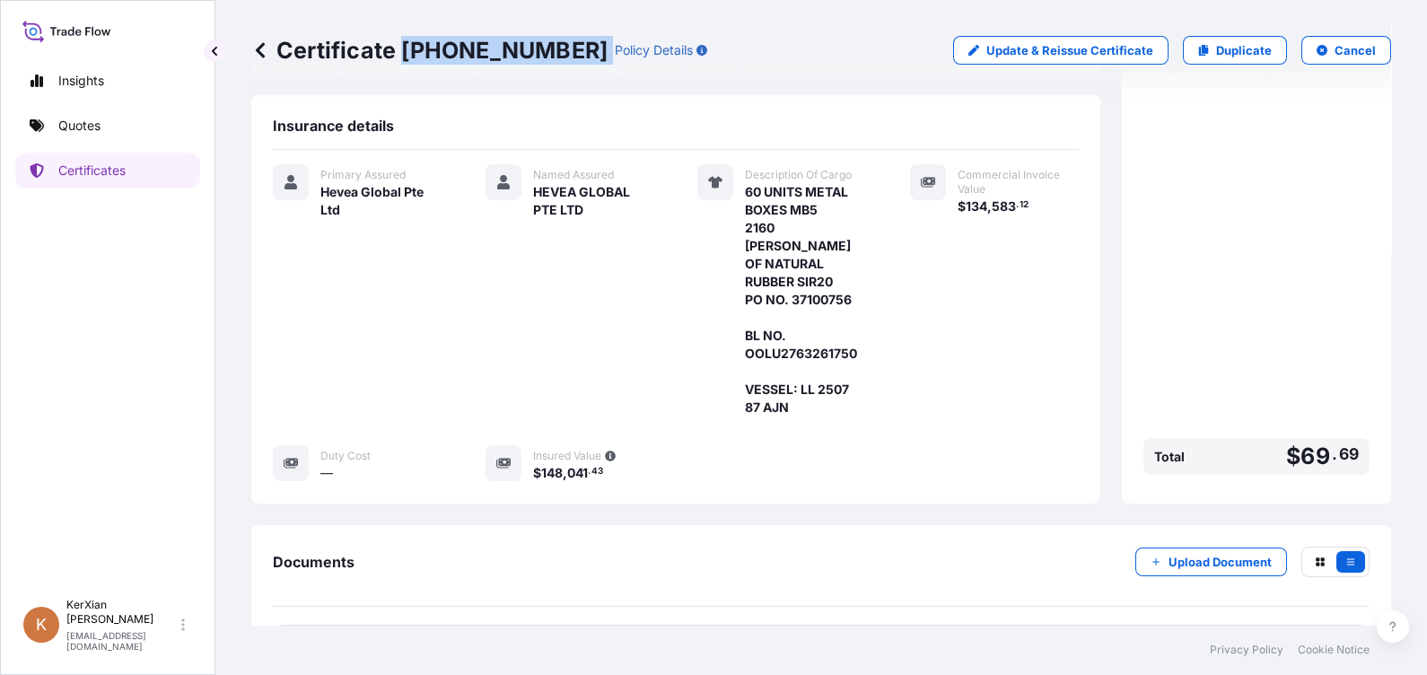
scroll to position [333, 0]
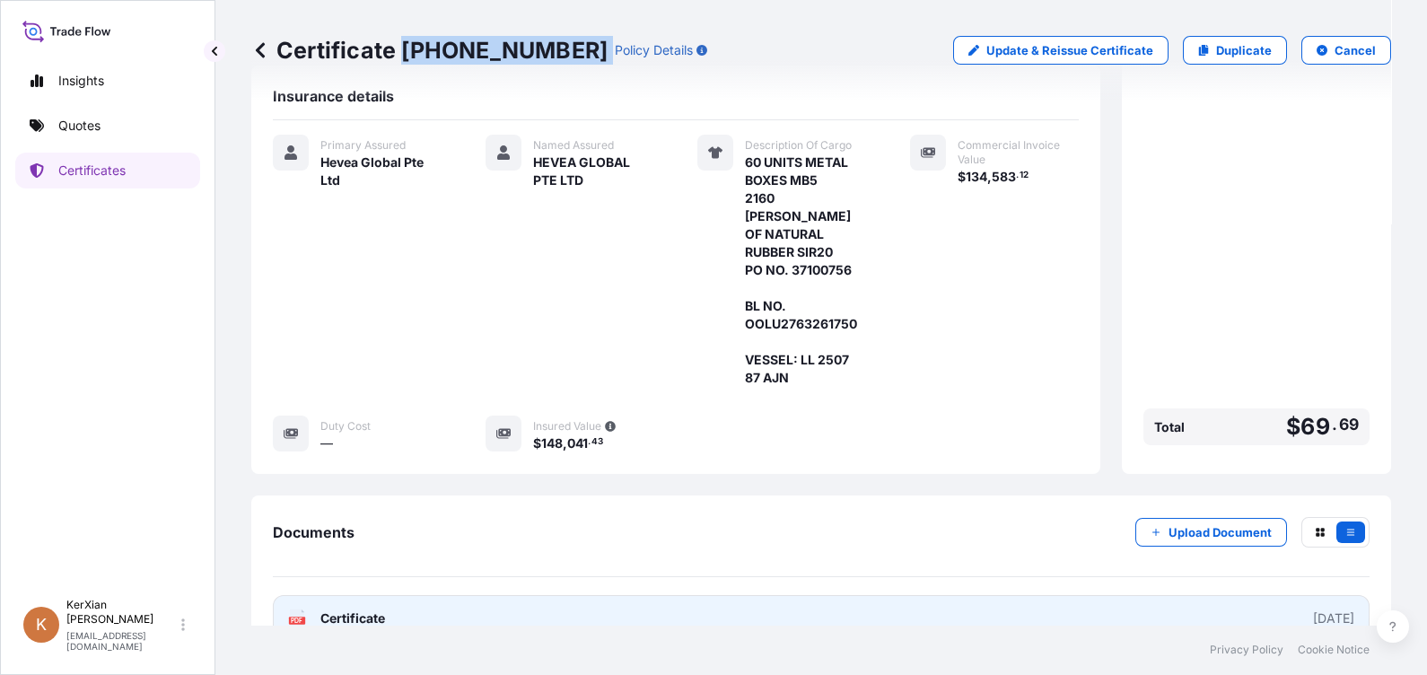
click at [1161, 595] on link "PDF Certificate [DATE]" at bounding box center [821, 618] width 1097 height 47
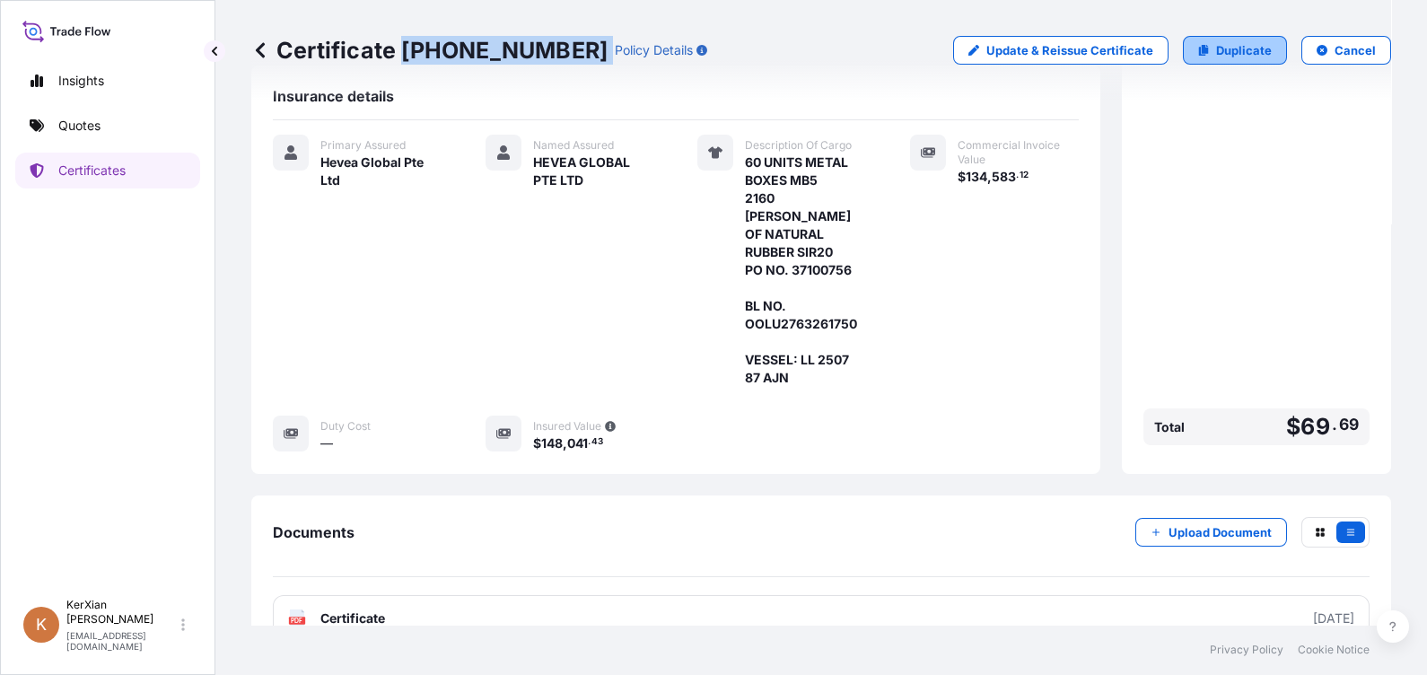
click at [1216, 54] on p "Duplicate" at bounding box center [1244, 50] width 56 height 18
select select "Sea"
select select "31690"
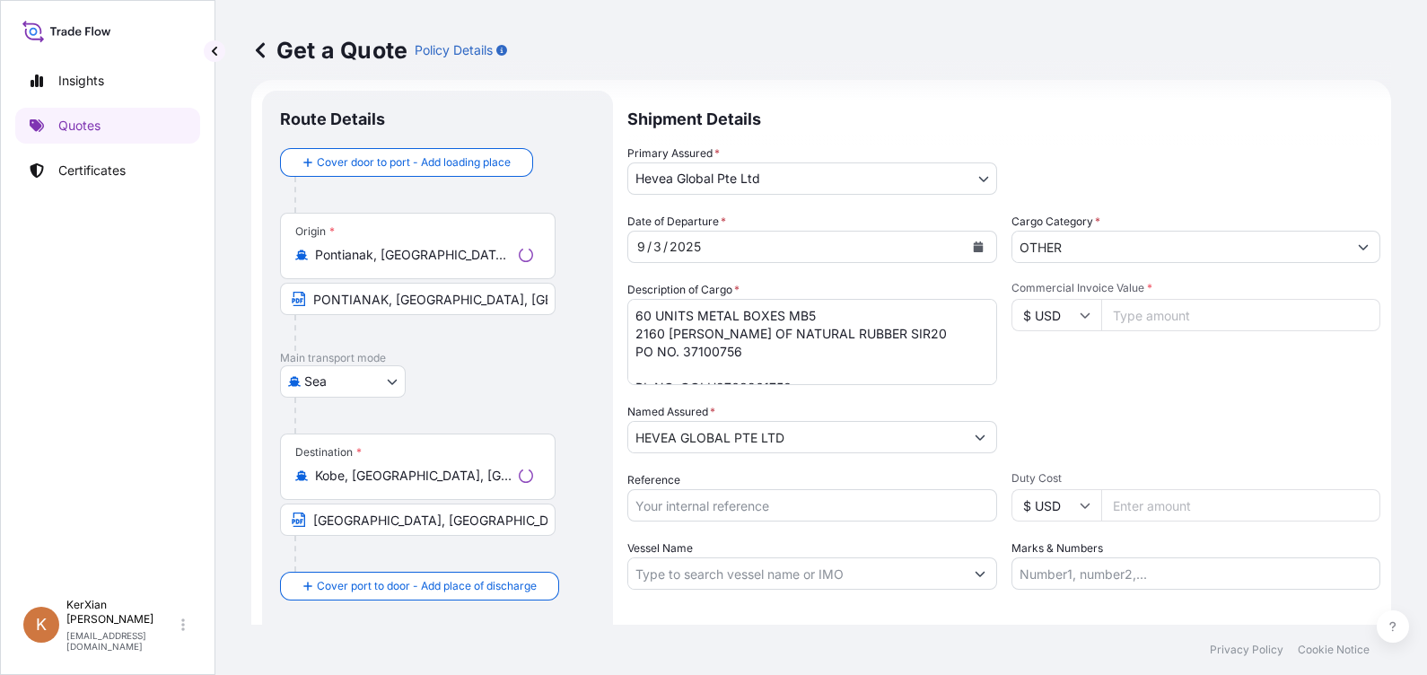
scroll to position [28, 0]
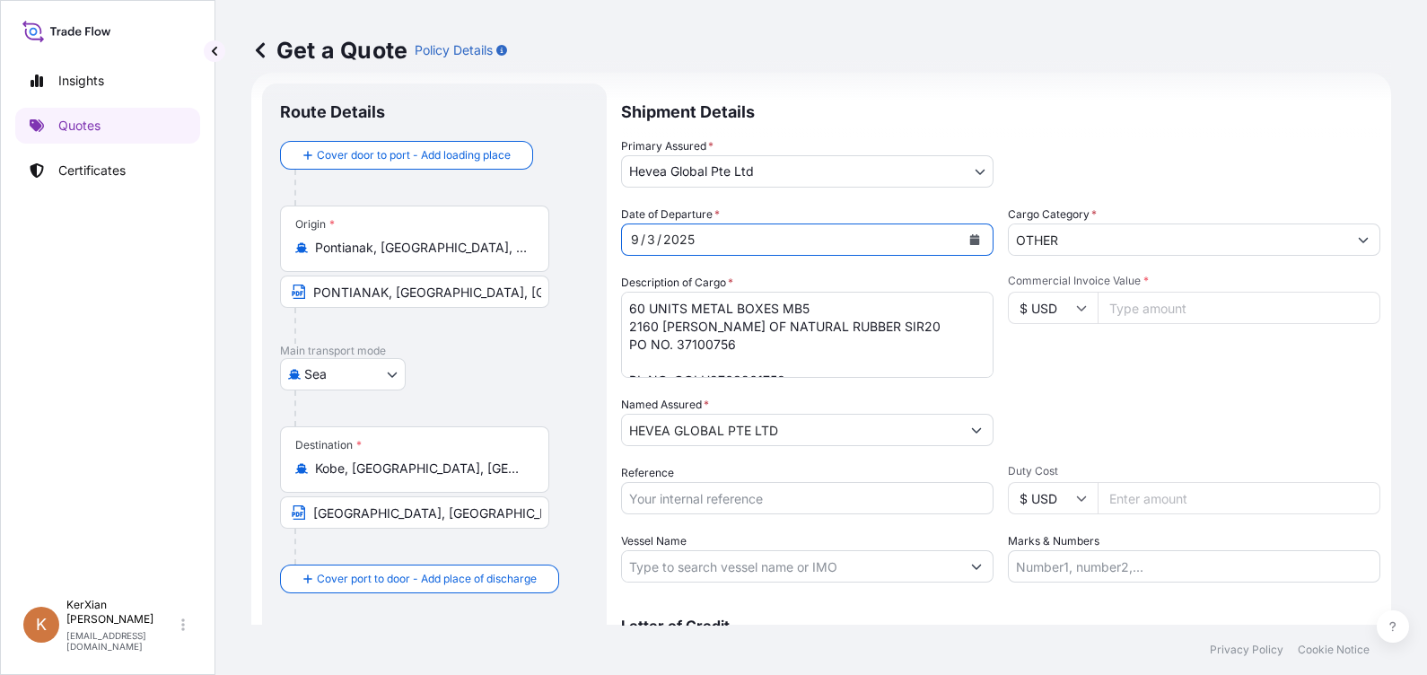
click at [972, 249] on button "Calendar" at bounding box center [974, 239] width 29 height 29
click at [744, 342] on textarea "60 UNITS METAL BOXES MB5 2160 [PERSON_NAME] OF NATURAL RUBBER SIR20 PO NO. 3710…" at bounding box center [807, 335] width 372 height 86
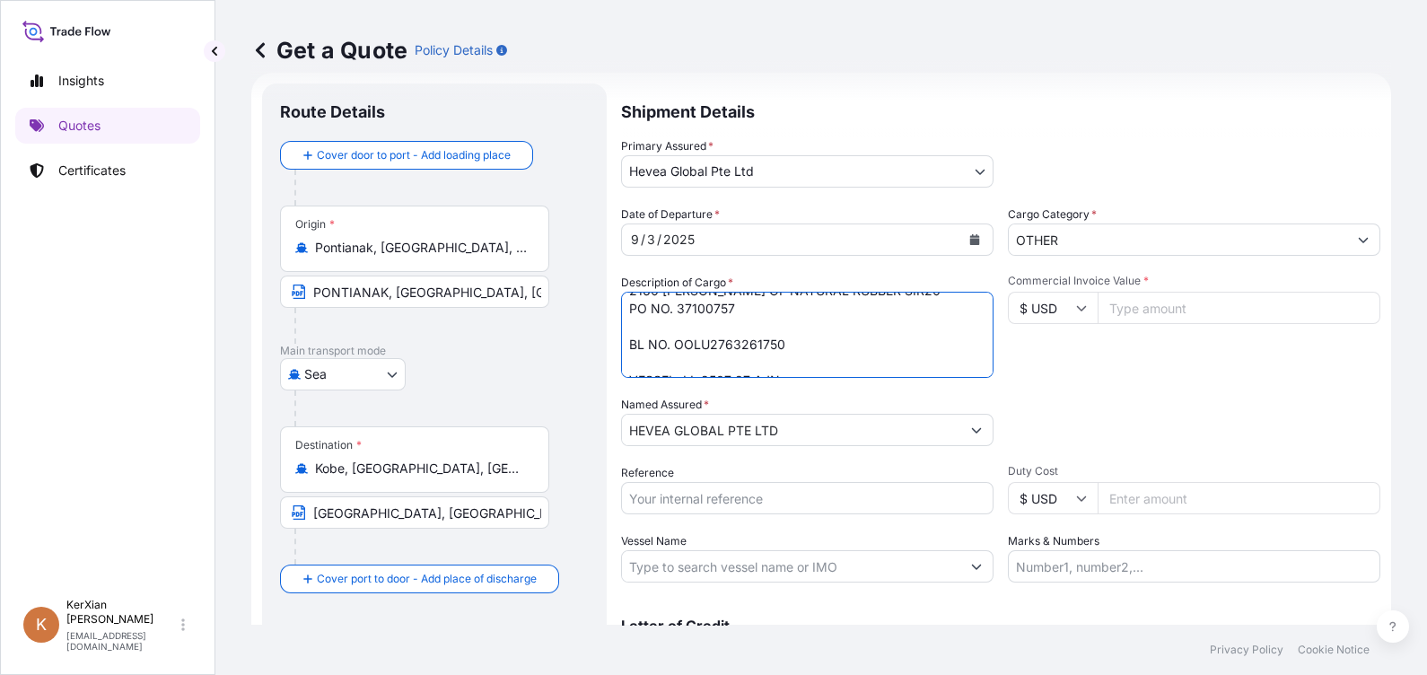
scroll to position [55, 0]
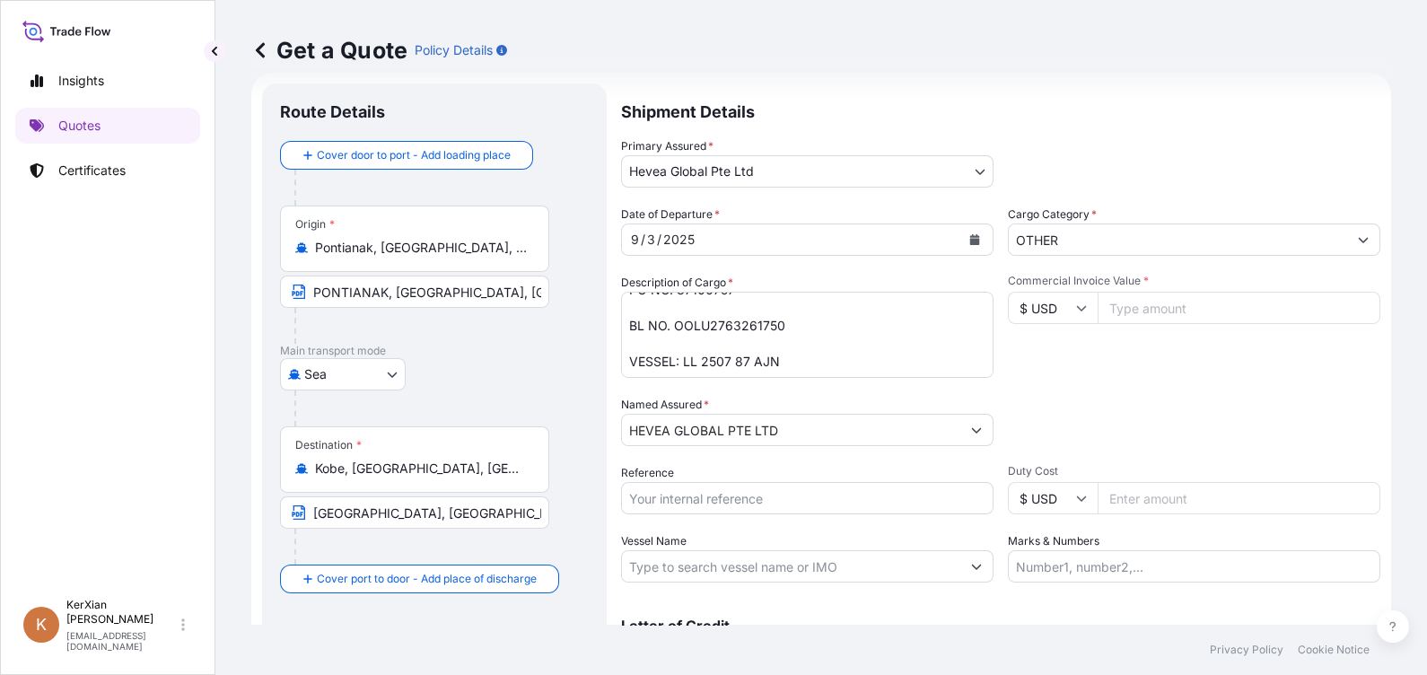
drag, startPoint x: 691, startPoint y: 322, endPoint x: 677, endPoint y: 325, distance: 14.6
click at [691, 322] on textarea "60 UNITS METAL BOXES MB5 2160 [PERSON_NAME] OF NATURAL RUBBER SIR20 PO NO. 3710…" at bounding box center [807, 335] width 372 height 86
drag, startPoint x: 673, startPoint y: 326, endPoint x: 779, endPoint y: 326, distance: 105.9
click at [779, 326] on textarea "60 UNITS METAL BOXES MB5 2160 [PERSON_NAME] OF NATURAL RUBBER SIR20 PO NO. 3710…" at bounding box center [807, 335] width 372 height 86
paste textarea "453707"
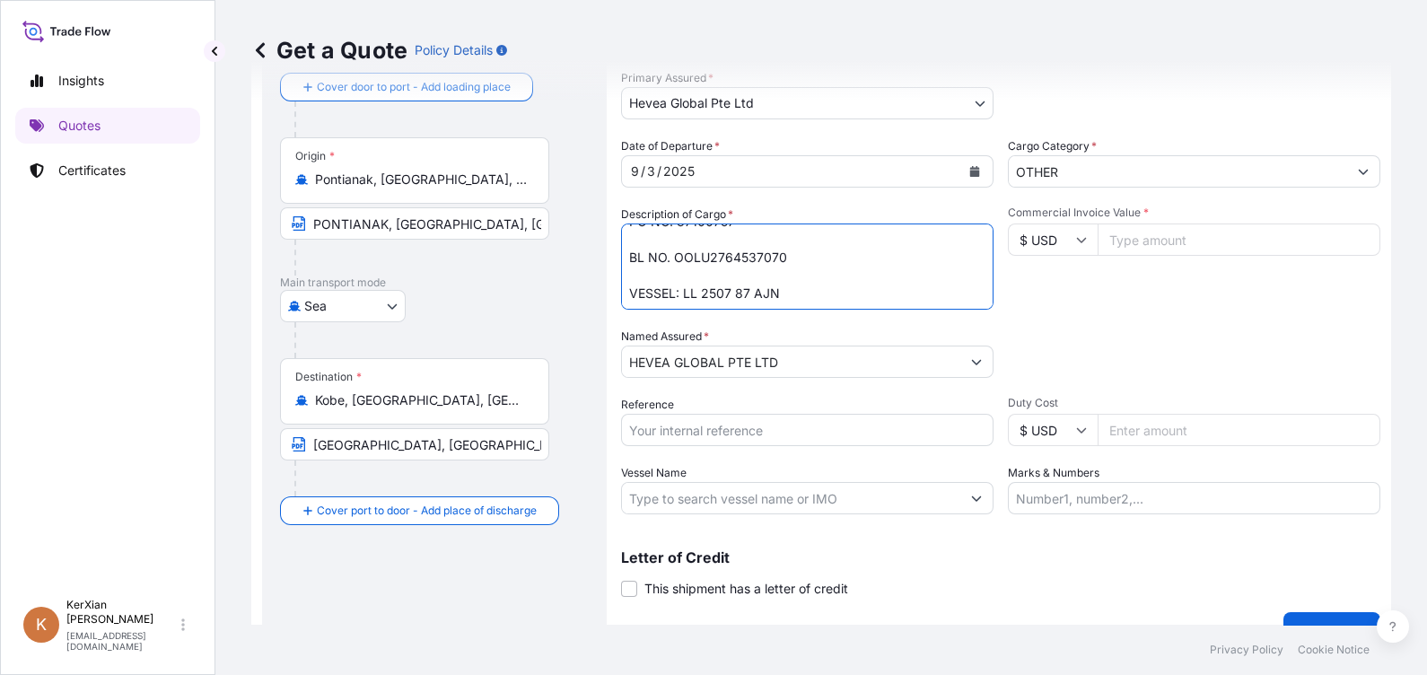
scroll to position [129, 0]
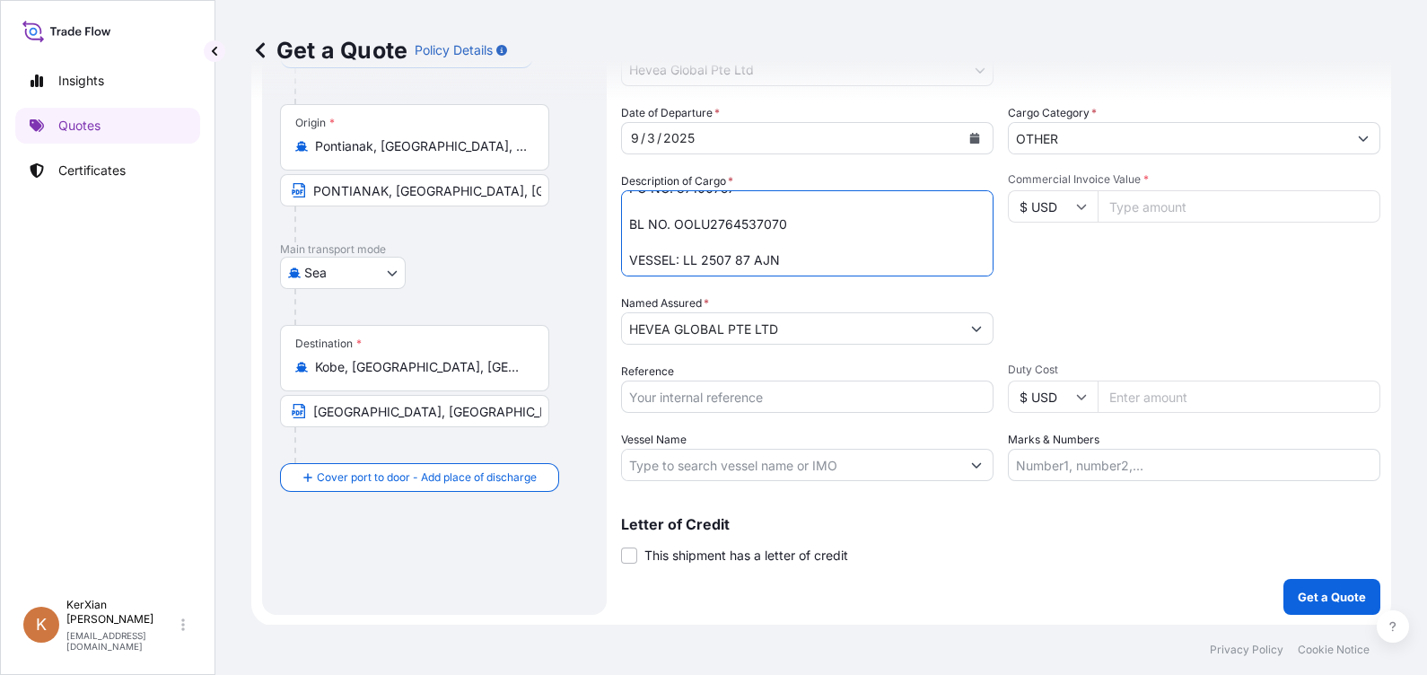
type textarea "60 UNITS METAL BOXES MB5 2160 [PERSON_NAME] OF NATURAL RUBBER SIR20 PO NO. 3710…"
click at [688, 404] on input "Reference" at bounding box center [807, 396] width 372 height 32
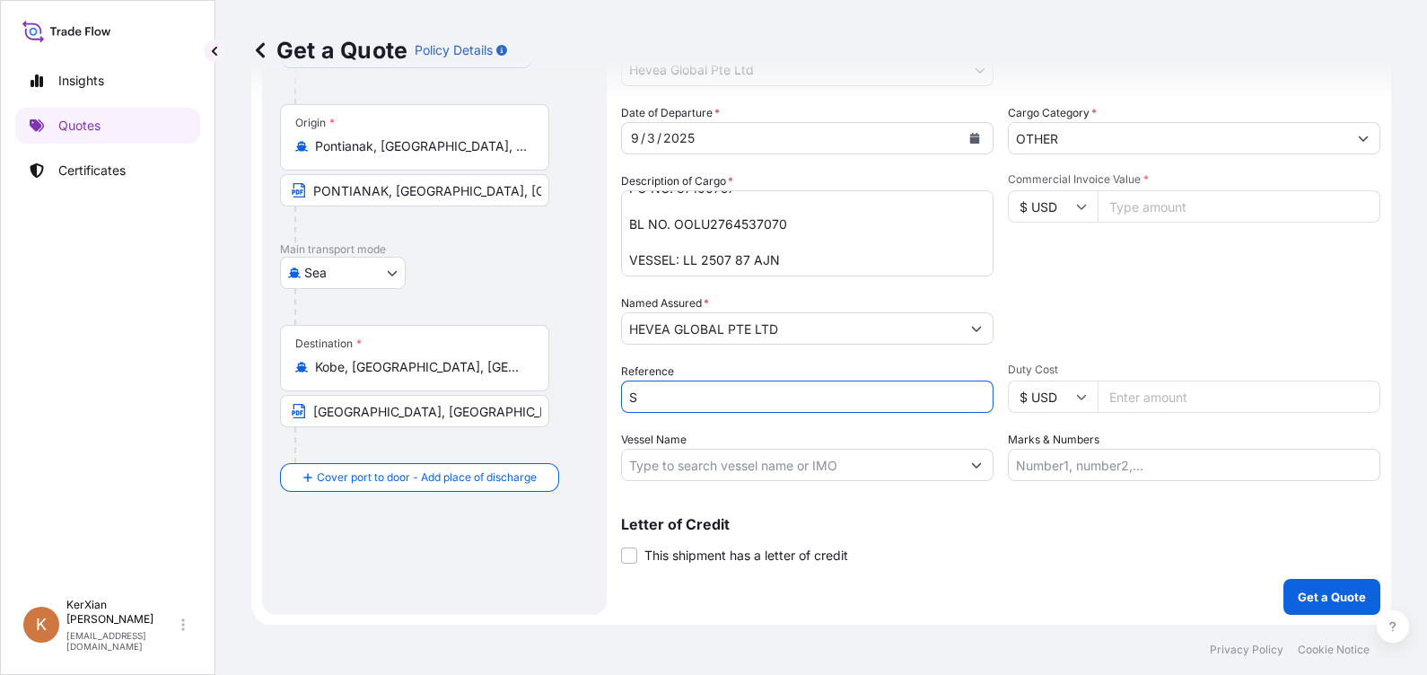
type input "SI 77430"
type input "134583.12"
type input "SI 78326"
click at [1162, 198] on input "134583.12" at bounding box center [1239, 206] width 283 height 32
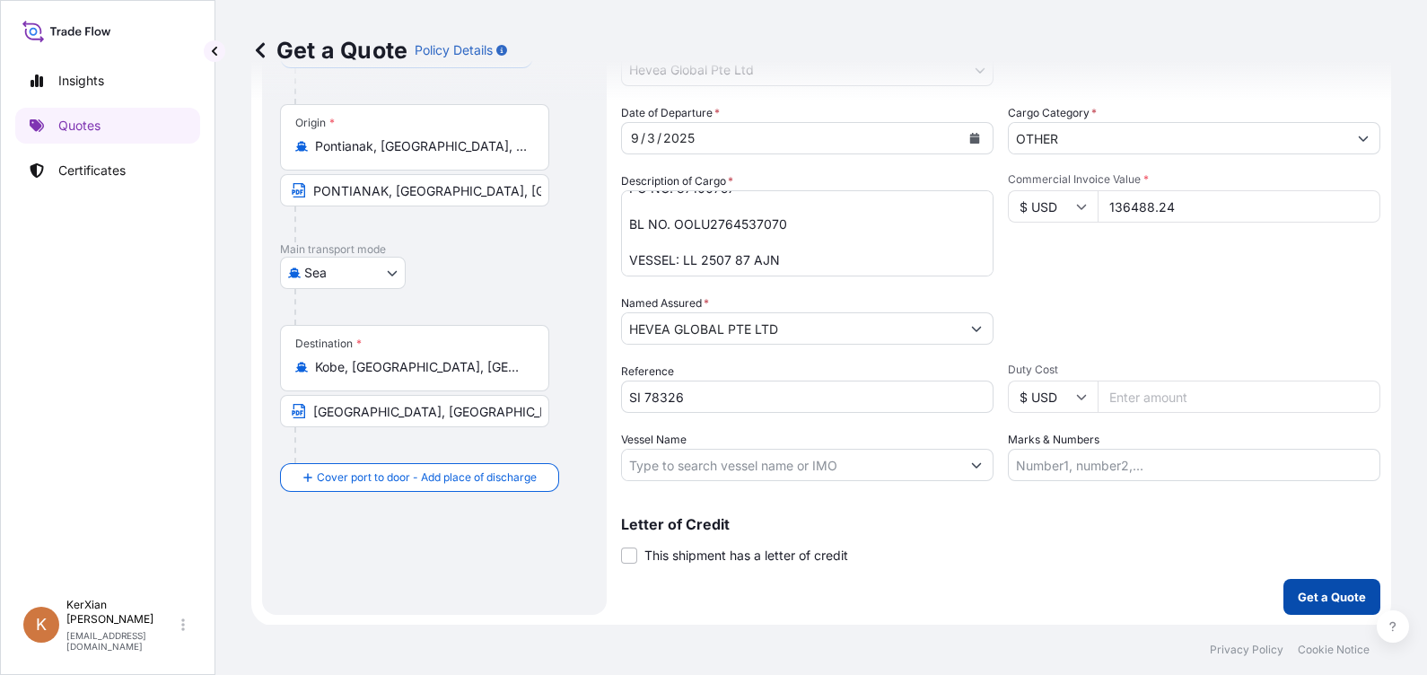
type input "136488.24"
click at [1334, 585] on button "Get a Quote" at bounding box center [1331, 597] width 97 height 36
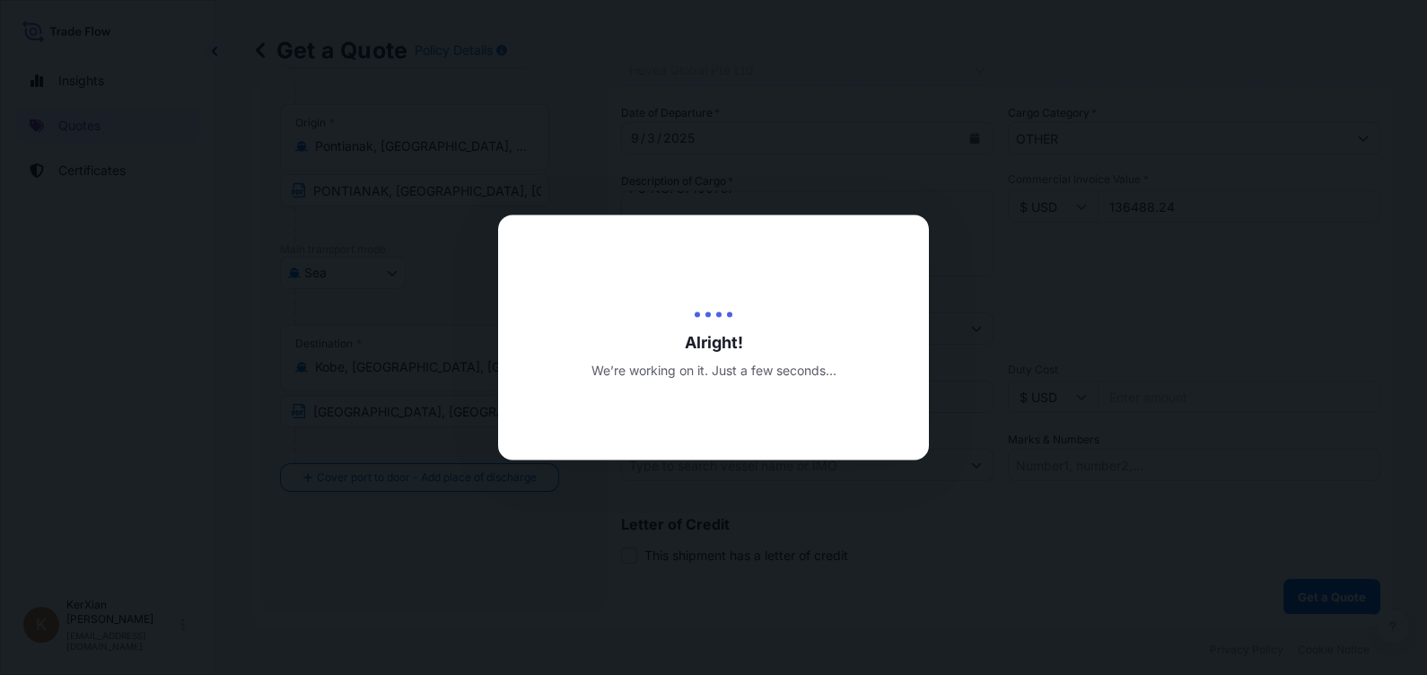
type input "[DATE]"
select select "Sea"
select select "31690"
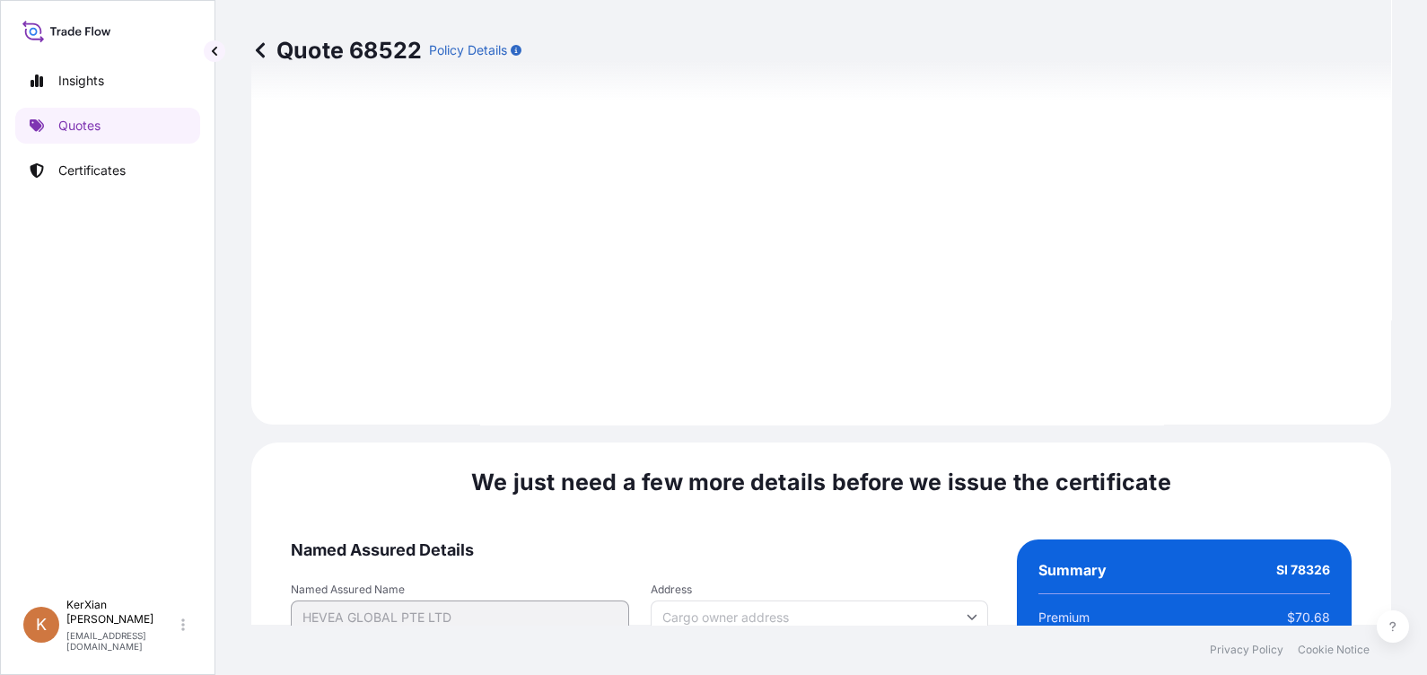
scroll to position [2161, 0]
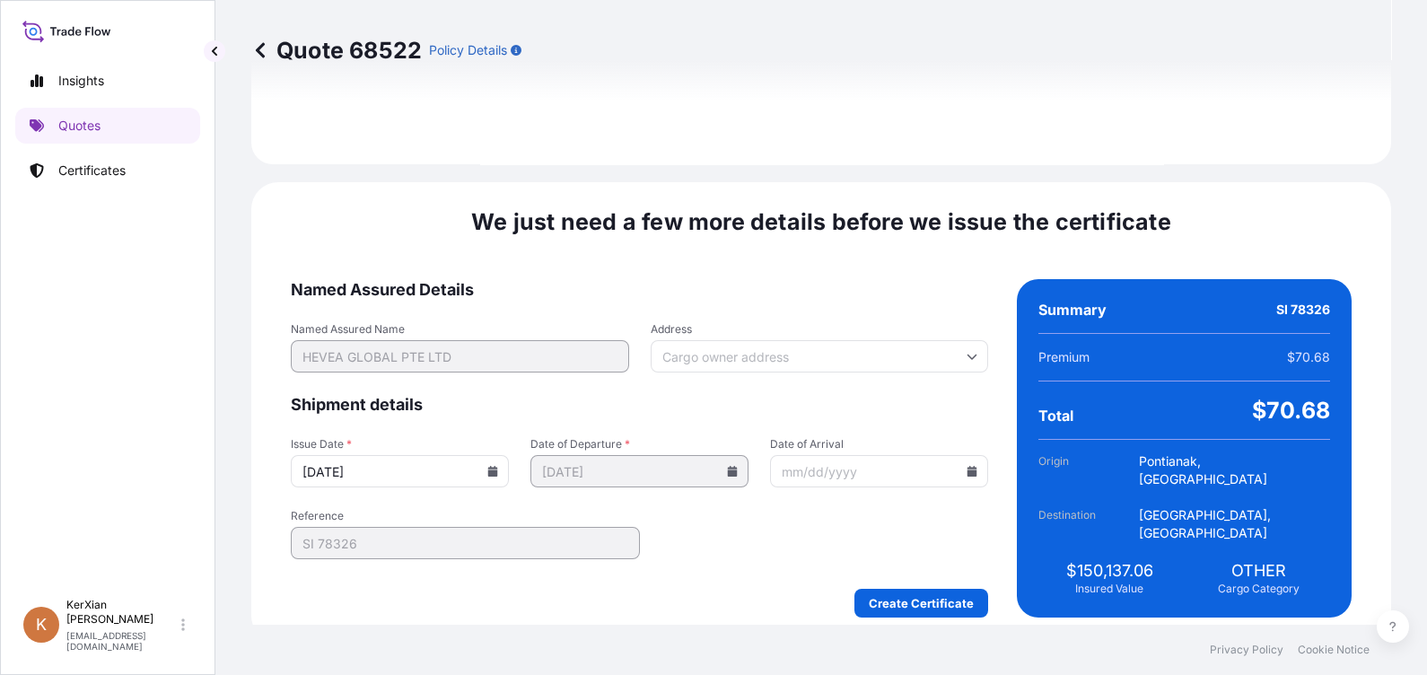
click at [498, 466] on icon at bounding box center [493, 471] width 10 height 11
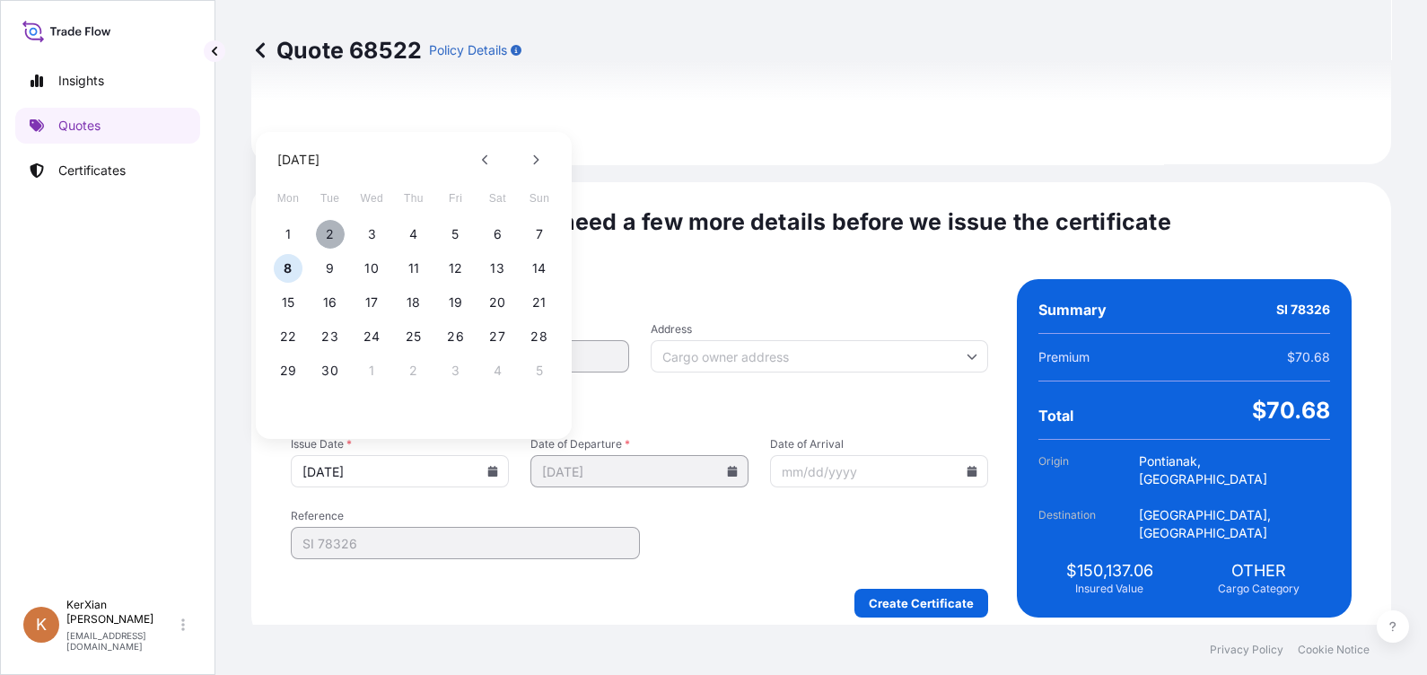
click at [332, 232] on button "2" at bounding box center [330, 234] width 29 height 29
type input "[DATE]"
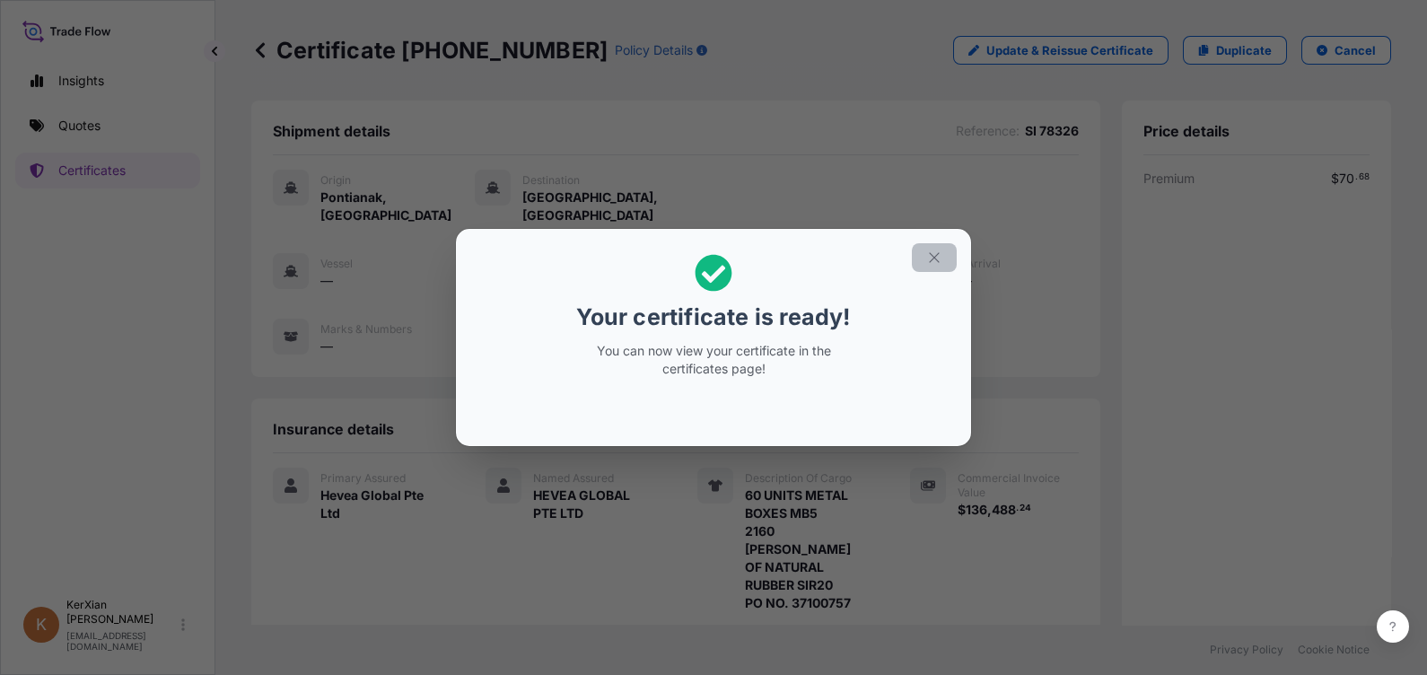
click at [939, 265] on icon "button" at bounding box center [934, 257] width 16 height 16
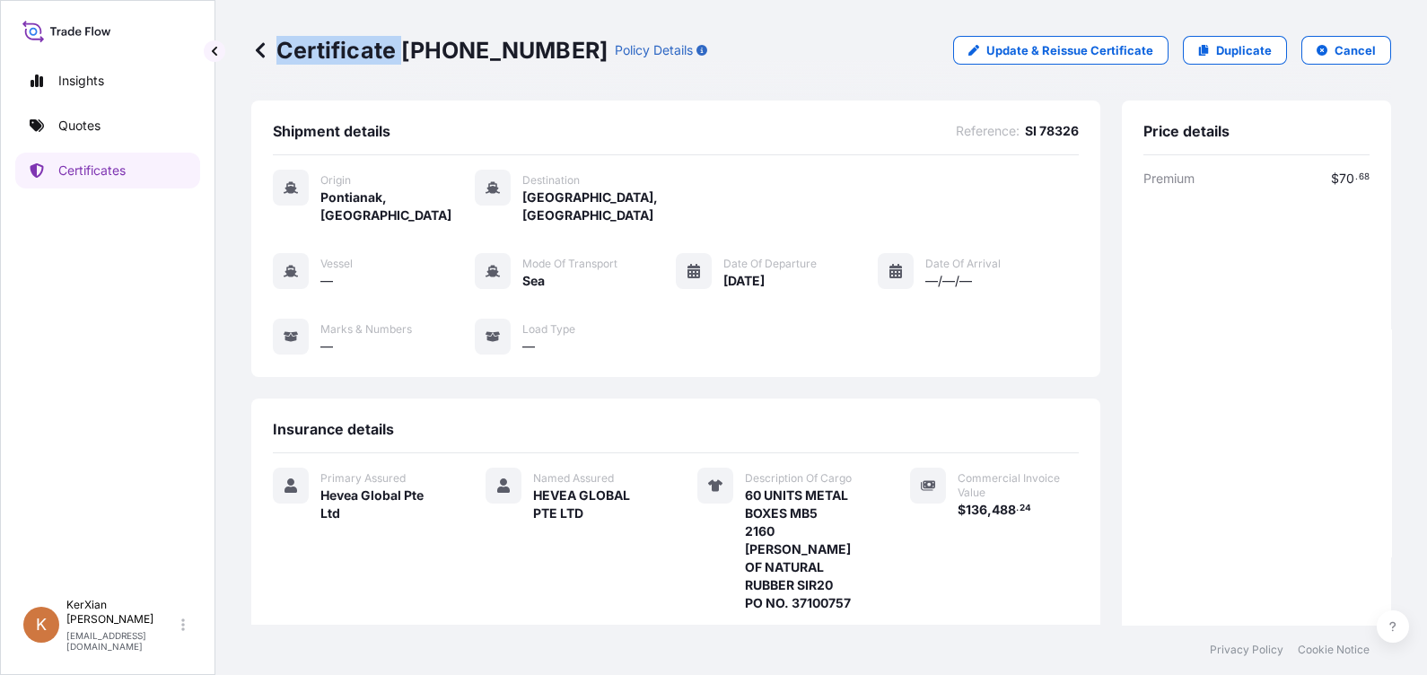
drag, startPoint x: 404, startPoint y: 56, endPoint x: 529, endPoint y: 60, distance: 125.7
click at [529, 60] on div "Certificate [PHONE_NUMBER] Policy Details" at bounding box center [479, 50] width 456 height 29
drag, startPoint x: 529, startPoint y: 60, endPoint x: 409, endPoint y: 48, distance: 120.9
click at [409, 48] on p "Certificate [PHONE_NUMBER]" at bounding box center [429, 50] width 356 height 29
drag, startPoint x: 404, startPoint y: 48, endPoint x: 525, endPoint y: 49, distance: 121.2
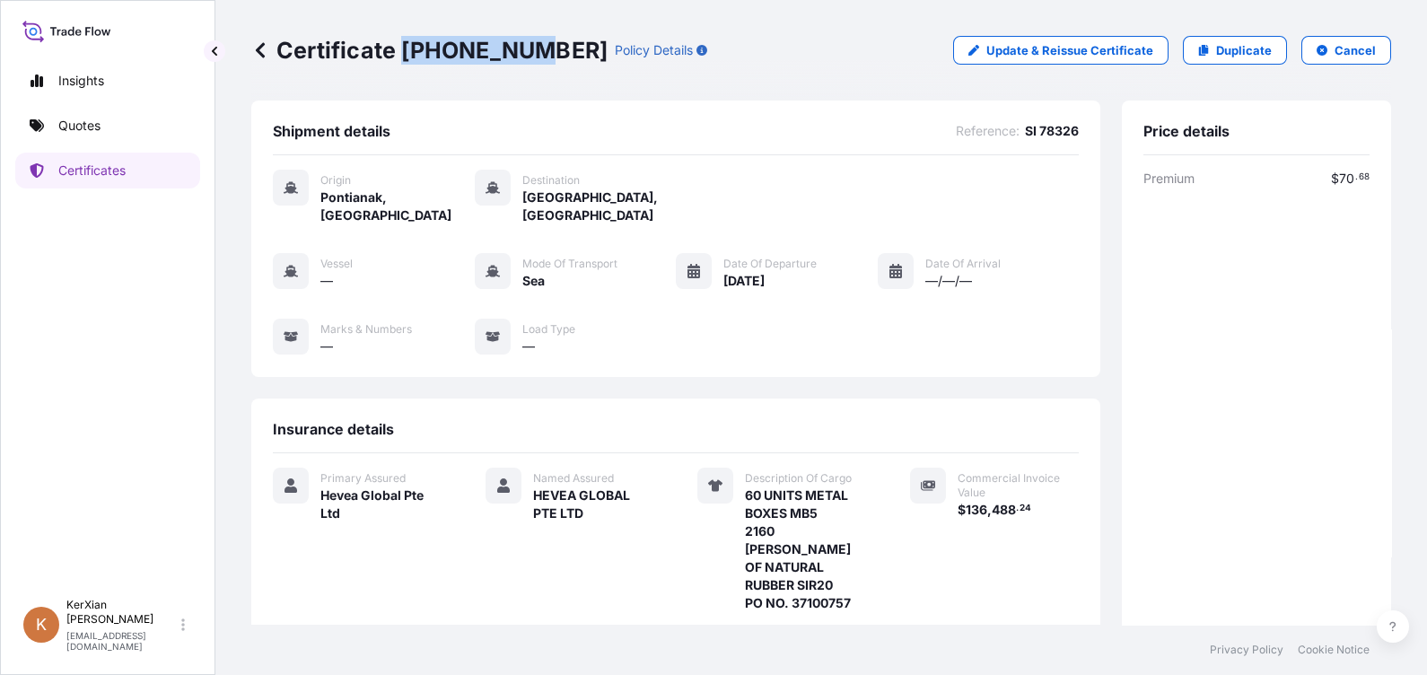
click at [525, 49] on p "Certificate [PHONE_NUMBER]" at bounding box center [429, 50] width 356 height 29
copy p "[PHONE_NUMBER]"
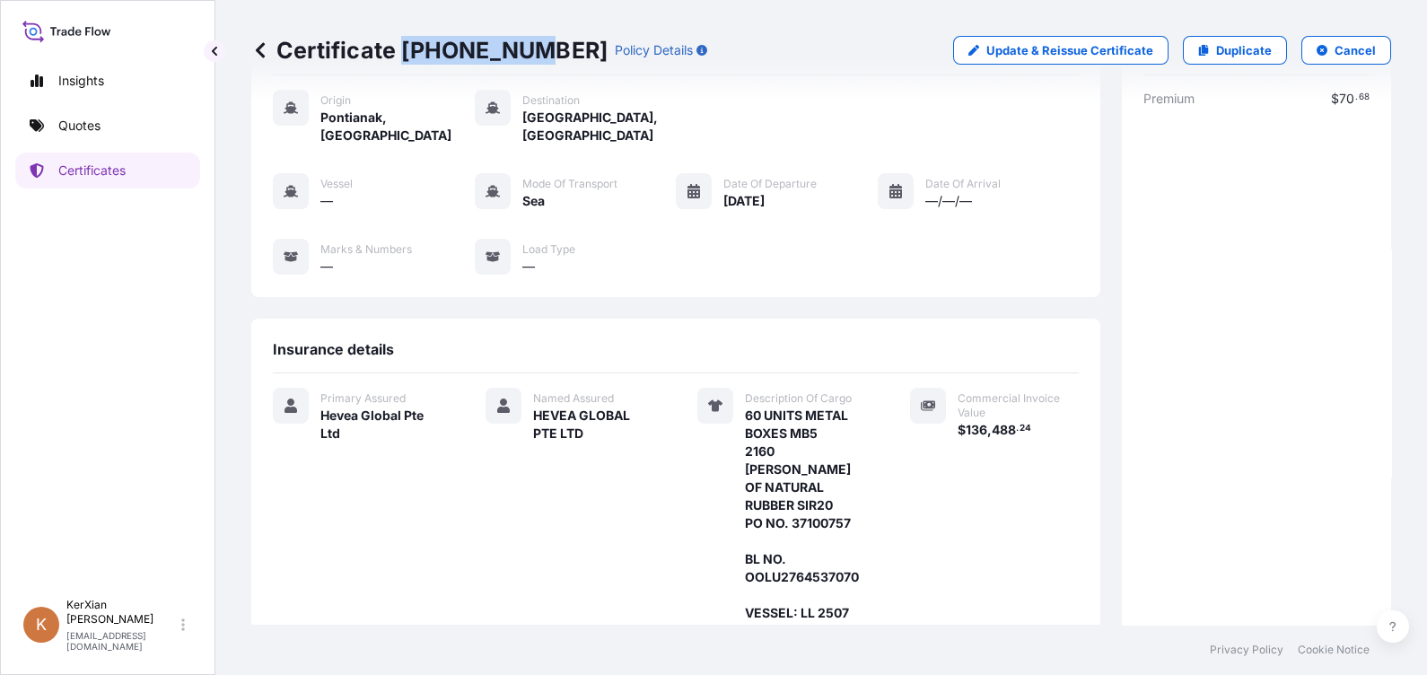
scroll to position [333, 0]
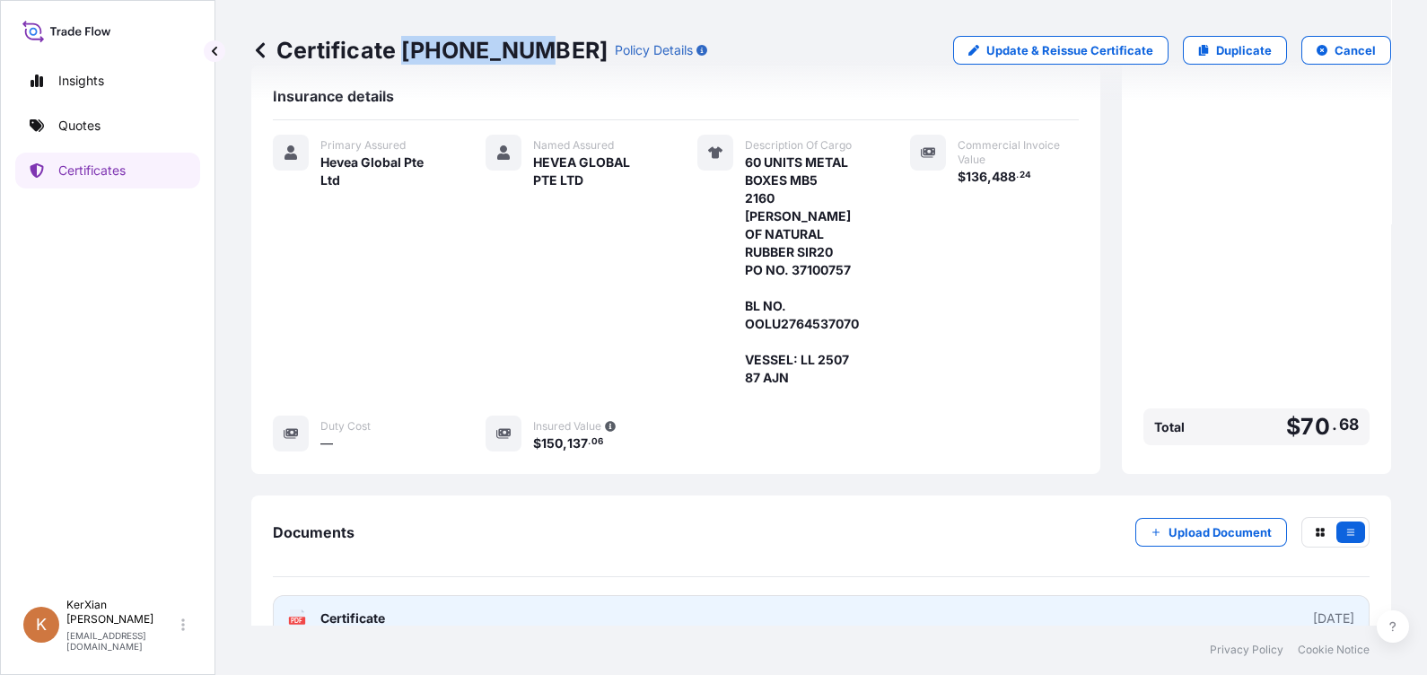
click at [1013, 595] on link "PDF Certificate [DATE]" at bounding box center [821, 618] width 1097 height 47
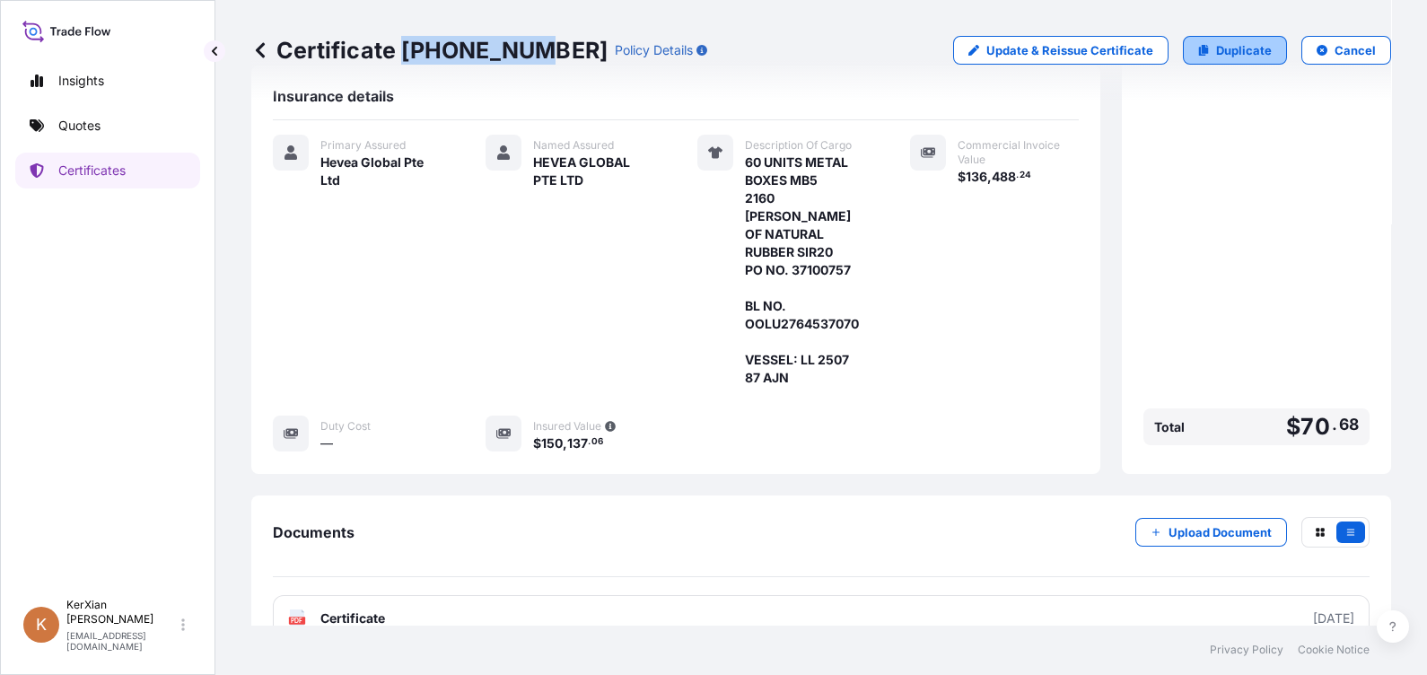
click at [1220, 45] on p "Duplicate" at bounding box center [1244, 50] width 56 height 18
select select "Sea"
select select "31690"
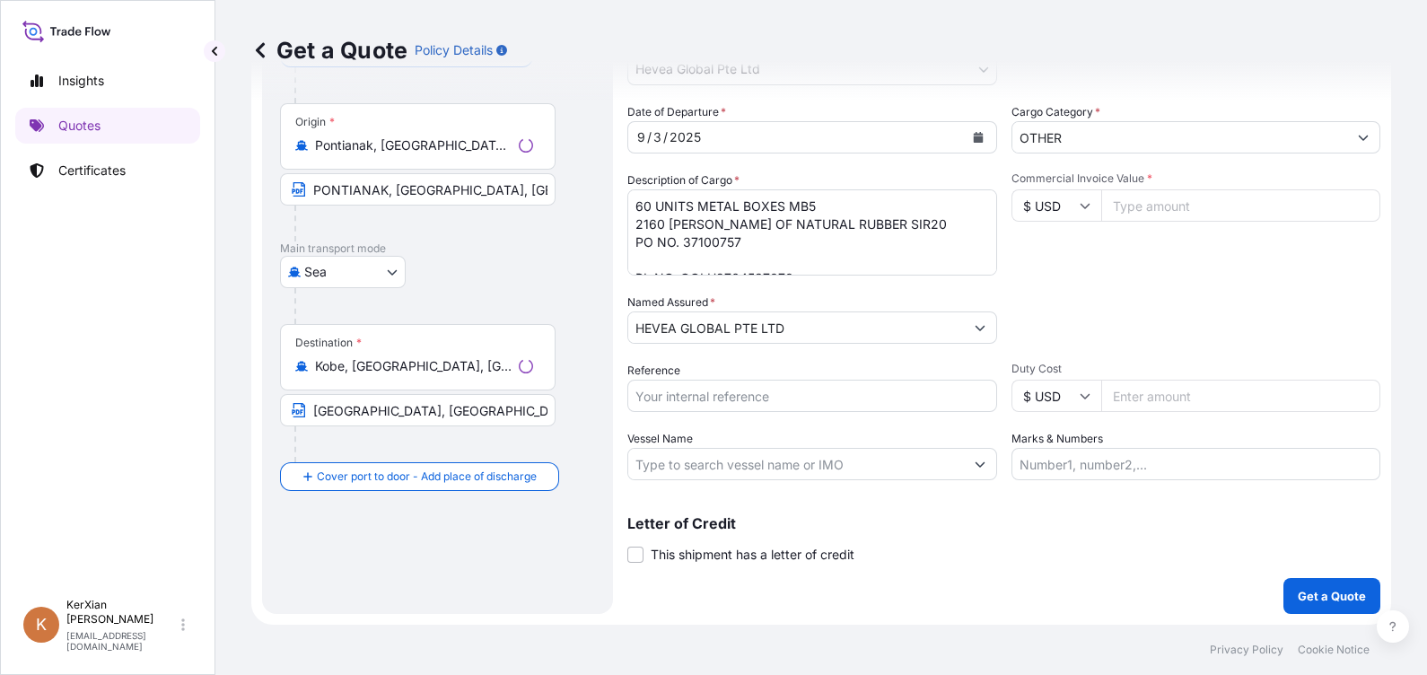
scroll to position [28, 0]
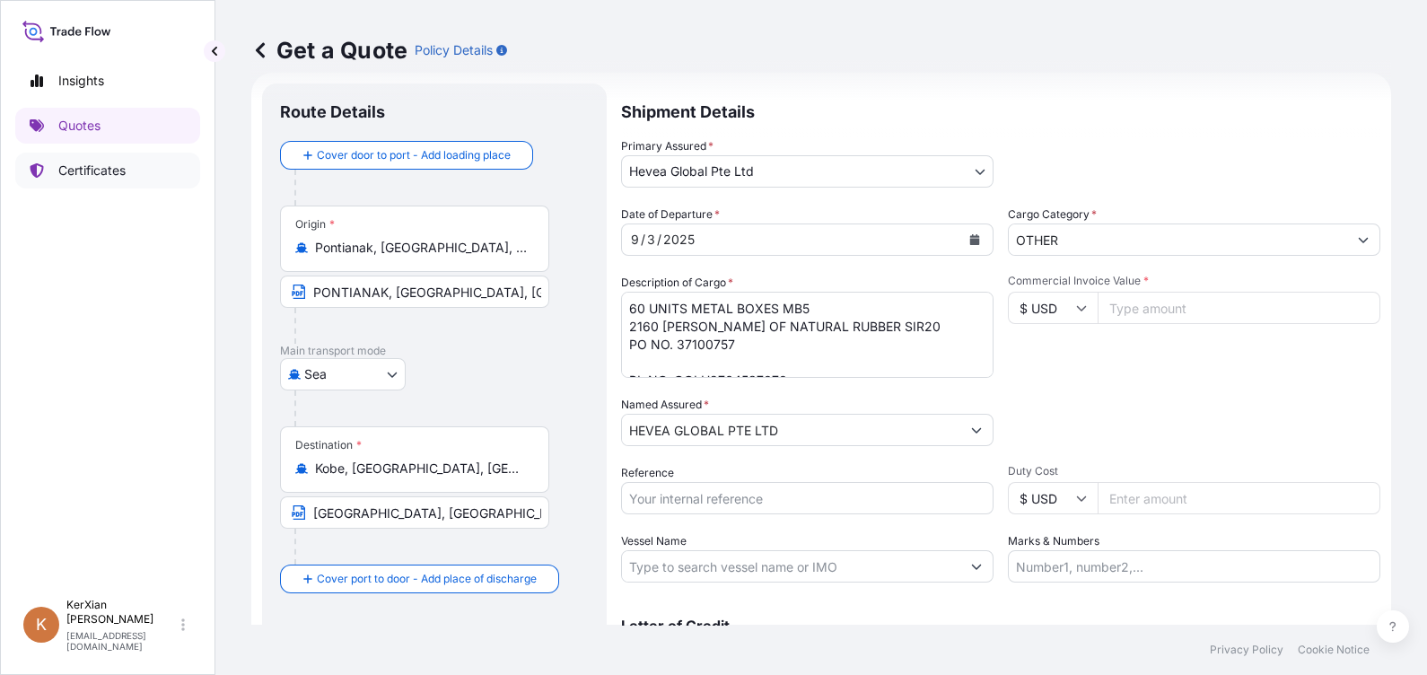
click at [80, 178] on p "Certificates" at bounding box center [91, 171] width 67 height 18
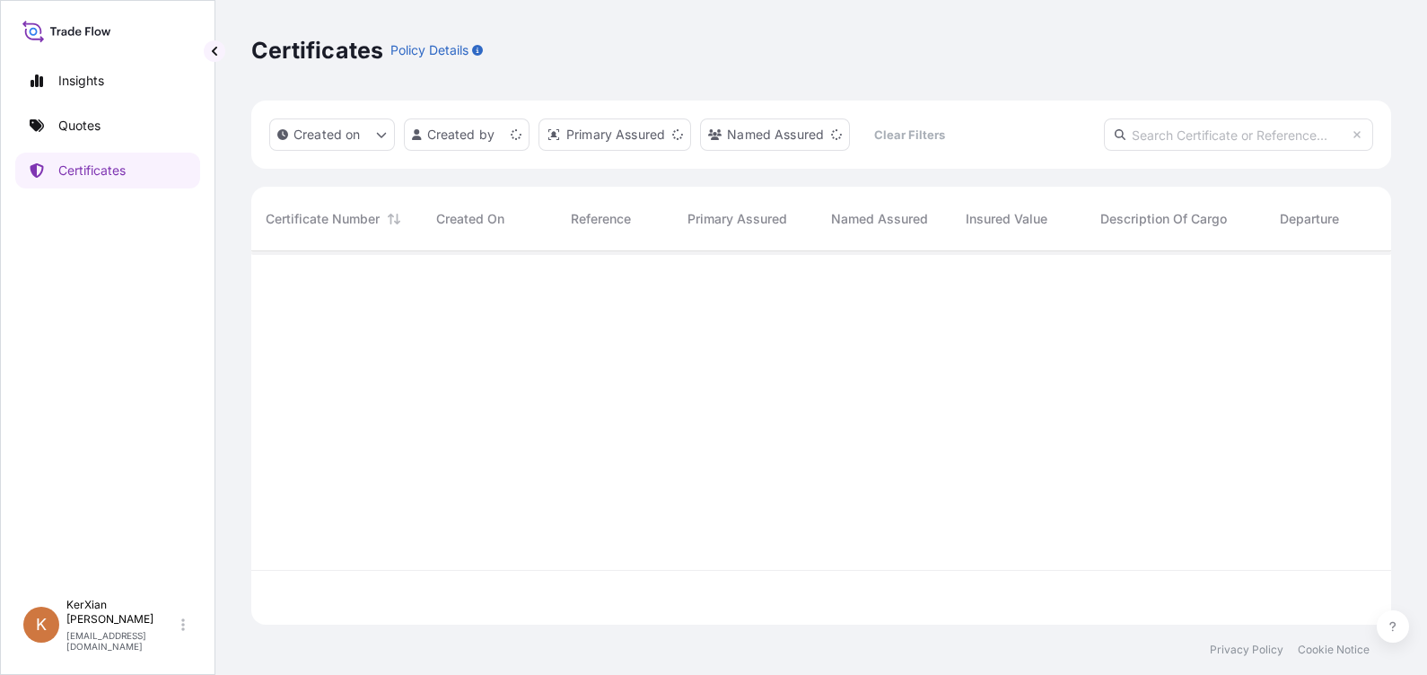
scroll to position [366, 1122]
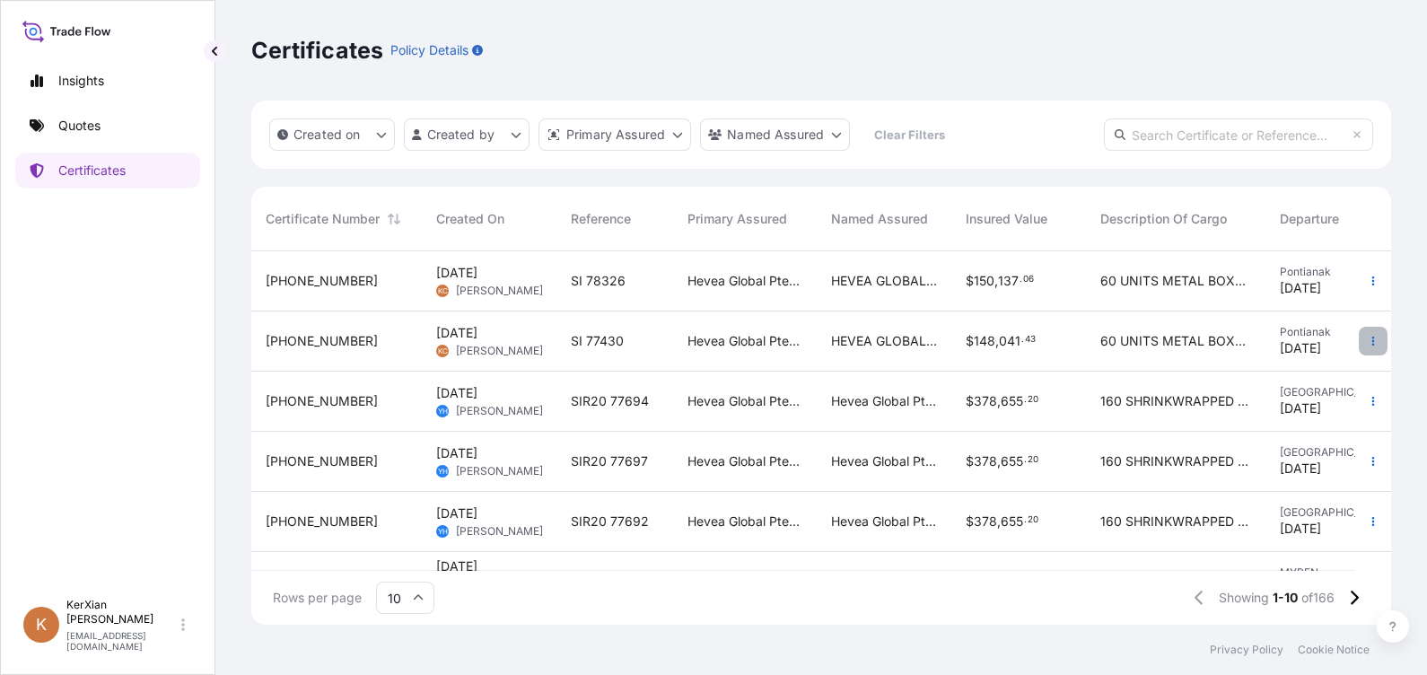
click at [1359, 350] on button "button" at bounding box center [1373, 341] width 29 height 29
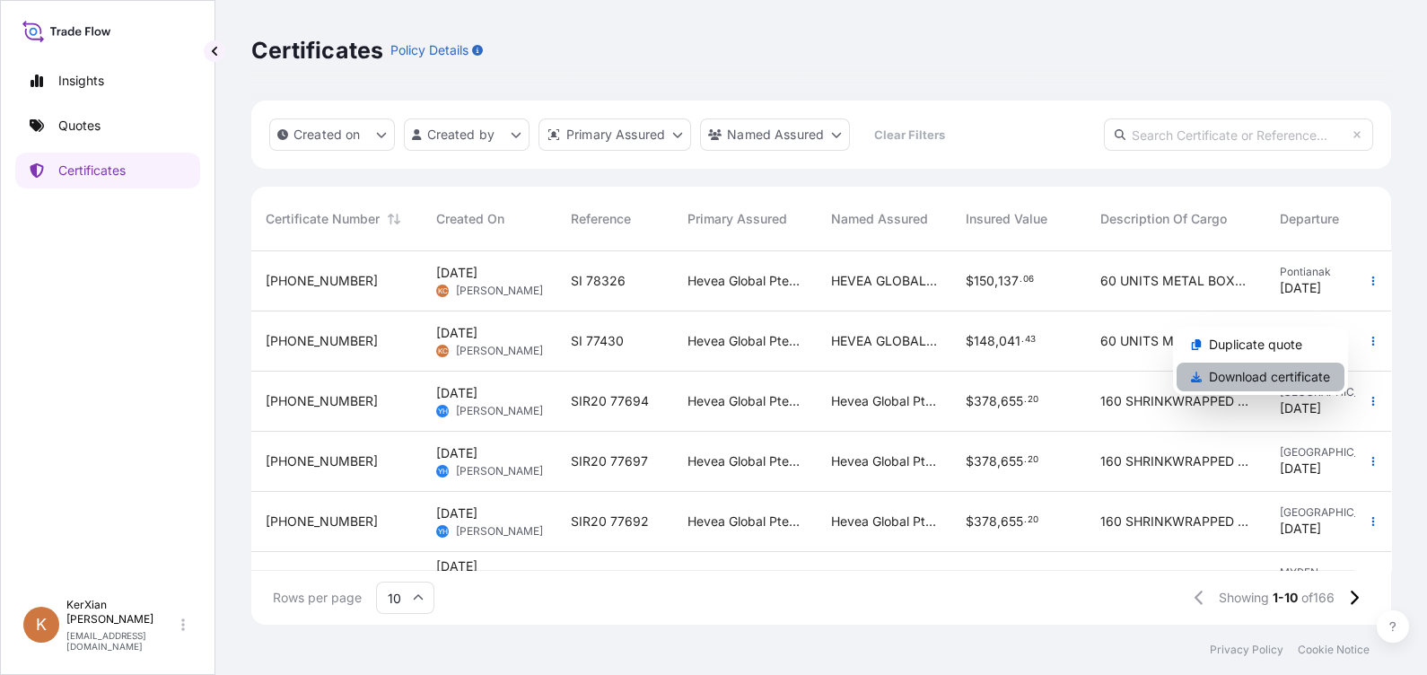
click at [1246, 378] on p "Download certificate" at bounding box center [1269, 377] width 121 height 18
click at [1359, 290] on button "button" at bounding box center [1373, 281] width 29 height 29
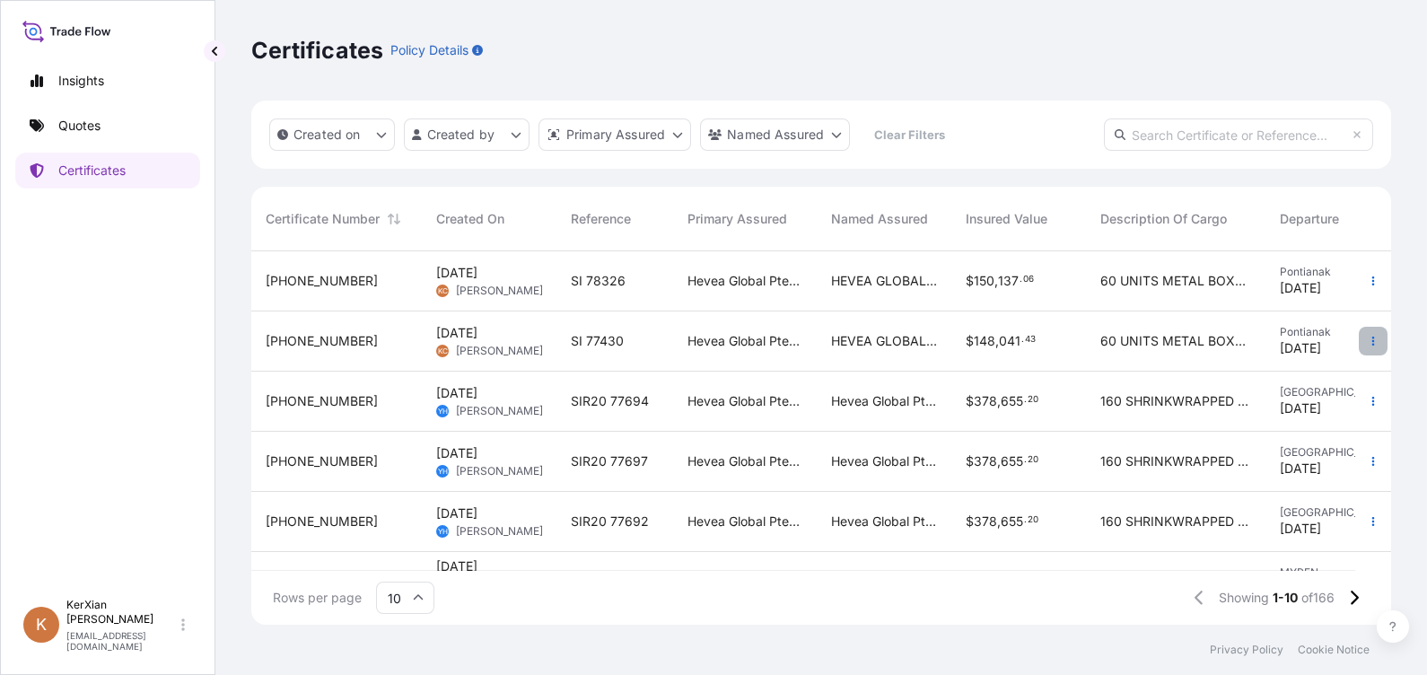
click at [1361, 332] on button "button" at bounding box center [1373, 341] width 29 height 29
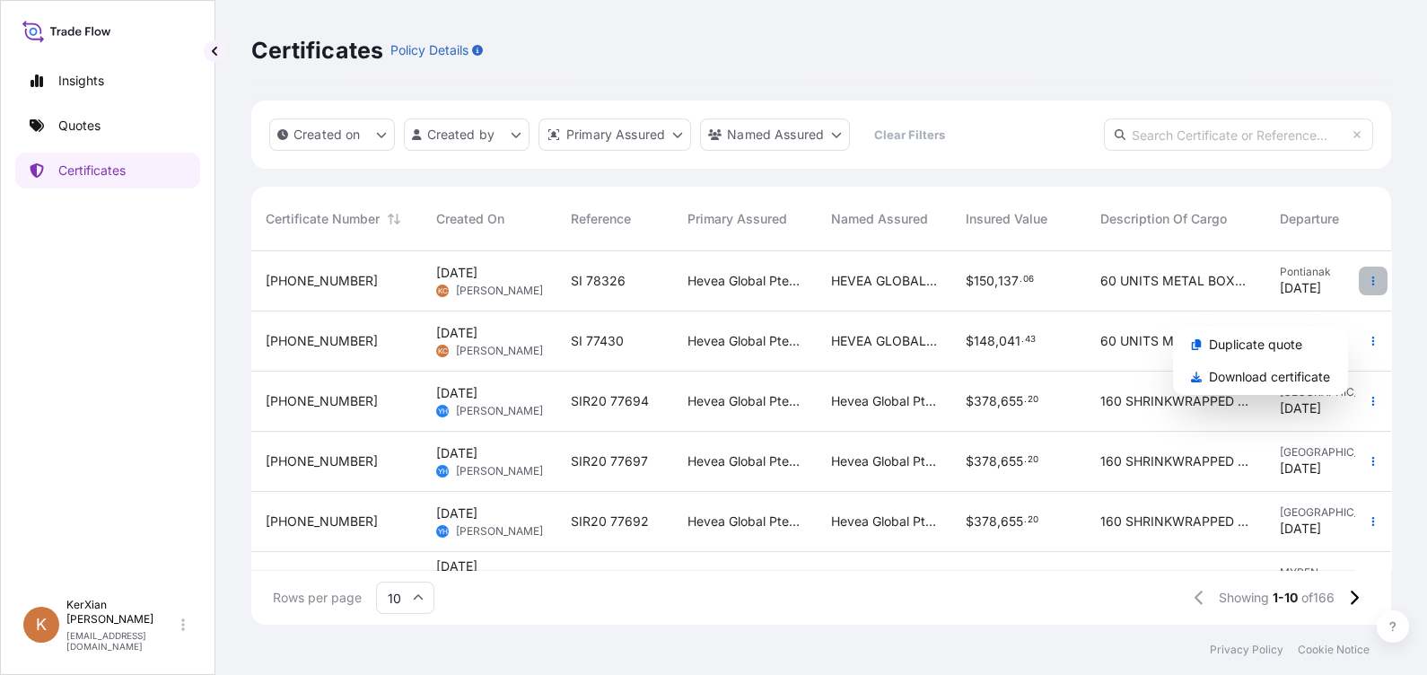
click at [1372, 283] on icon "button" at bounding box center [1373, 280] width 3 height 9
click at [1368, 279] on icon "button" at bounding box center [1373, 281] width 11 height 11
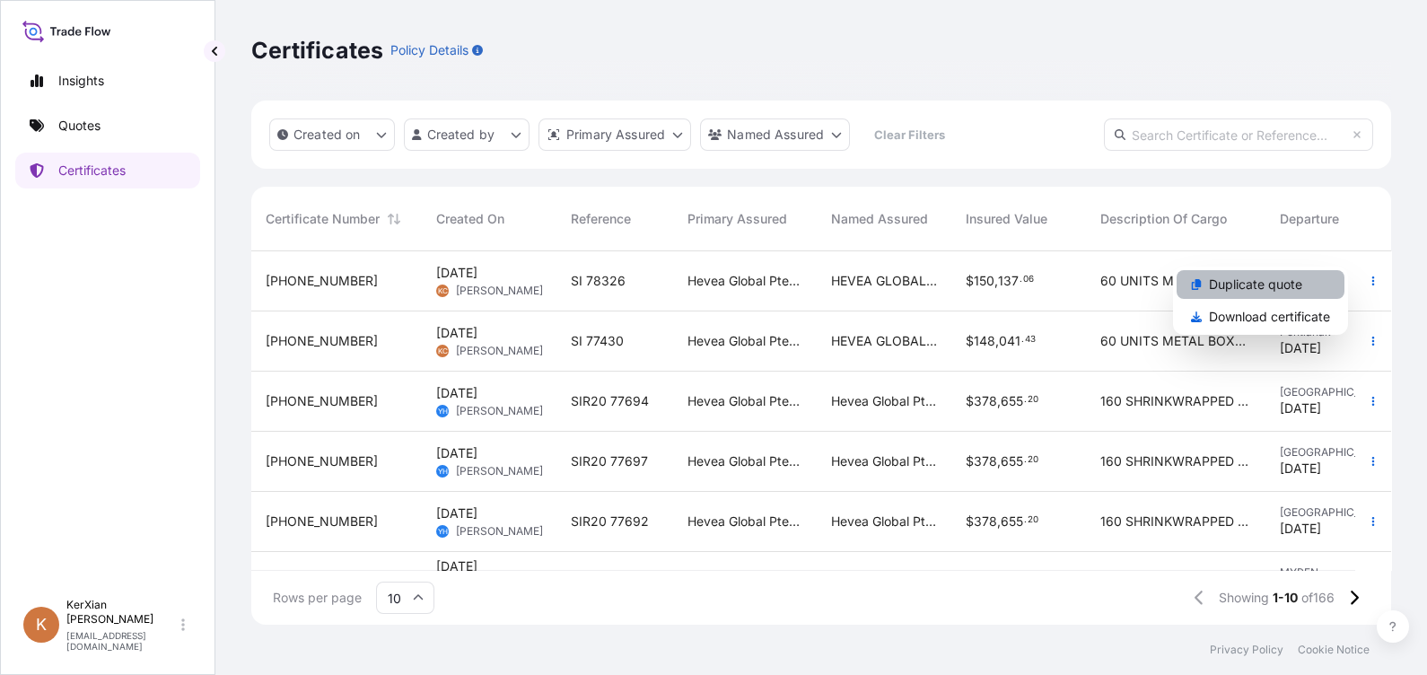
click at [1292, 288] on p "Duplicate quote" at bounding box center [1255, 285] width 93 height 18
select select "Sea"
select select "31690"
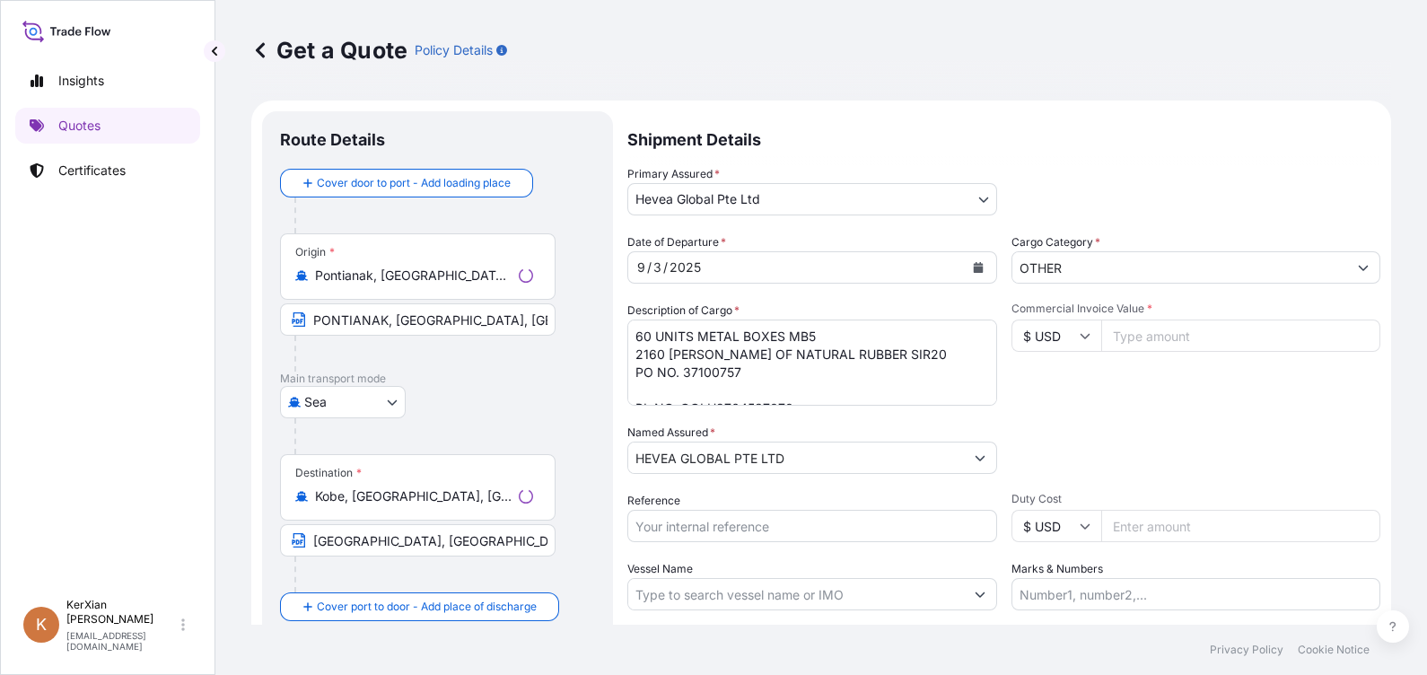
scroll to position [28, 0]
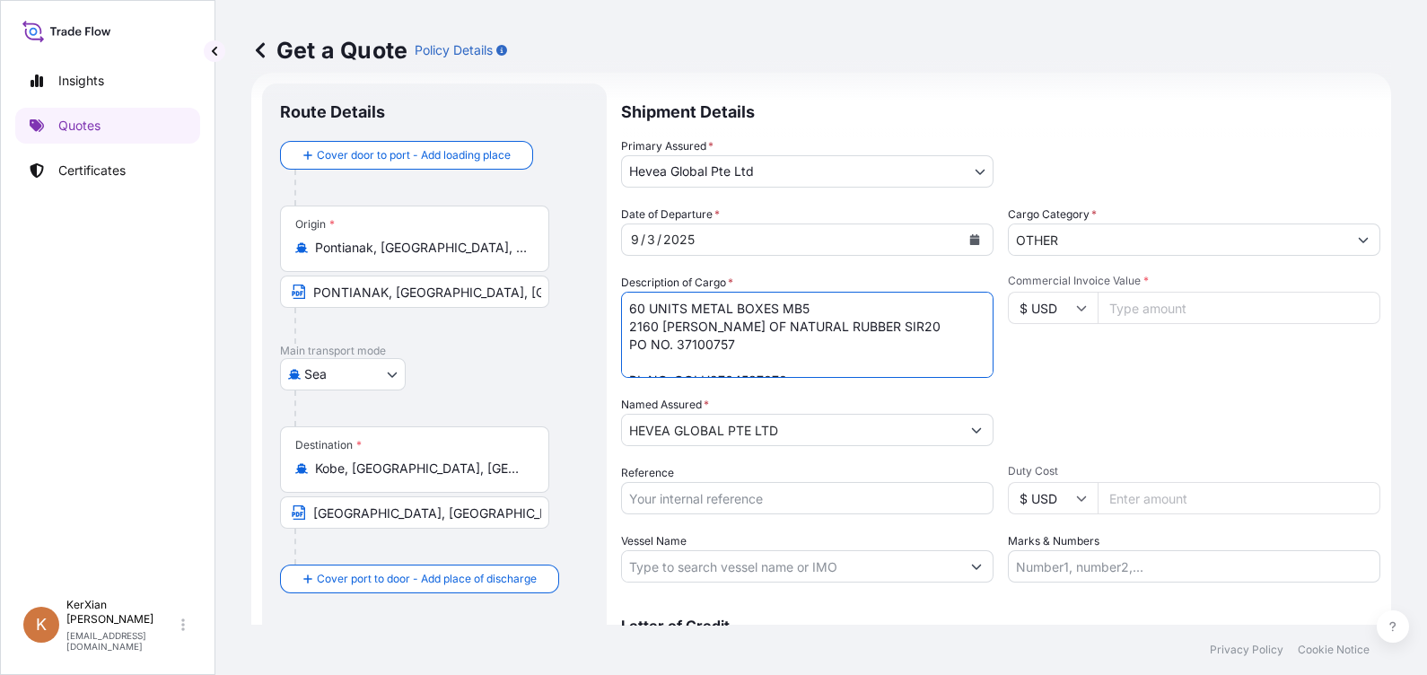
click at [744, 345] on textarea "60 UNITS METAL BOXES MB5 2160 [PERSON_NAME] OF NATURAL RUBBER SIR20 PO NO. 3710…" at bounding box center [807, 335] width 372 height 86
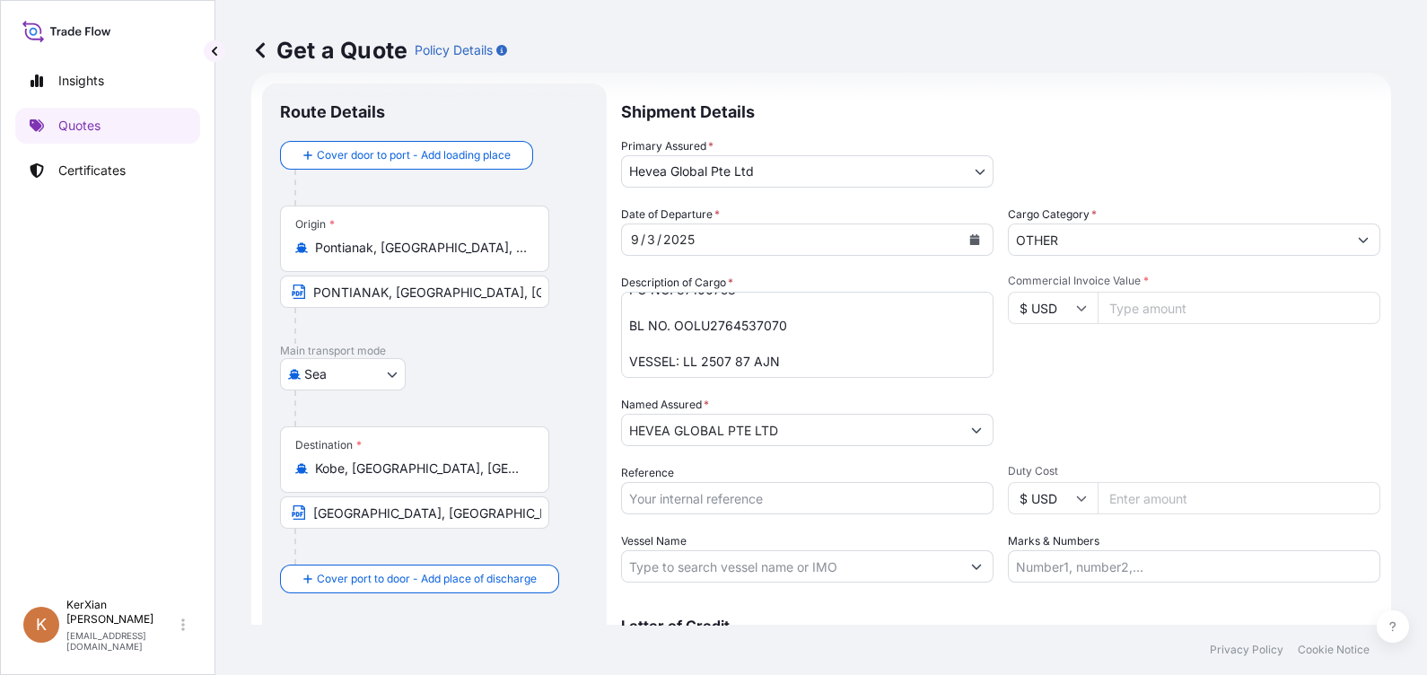
click at [683, 331] on textarea "60 UNITS METAL BOXES MB5 2160 [PERSON_NAME] OF NATURAL RUBBER SIR20 PO NO. 3710…" at bounding box center [807, 335] width 372 height 86
drag, startPoint x: 675, startPoint y: 327, endPoint x: 782, endPoint y: 329, distance: 106.8
click at [782, 329] on textarea "60 UNITS METAL BOXES MB5 2160 [PERSON_NAME] OF NATURAL RUBBER SIR20 PO NO. 3710…" at bounding box center [807, 335] width 372 height 86
paste textarea "10"
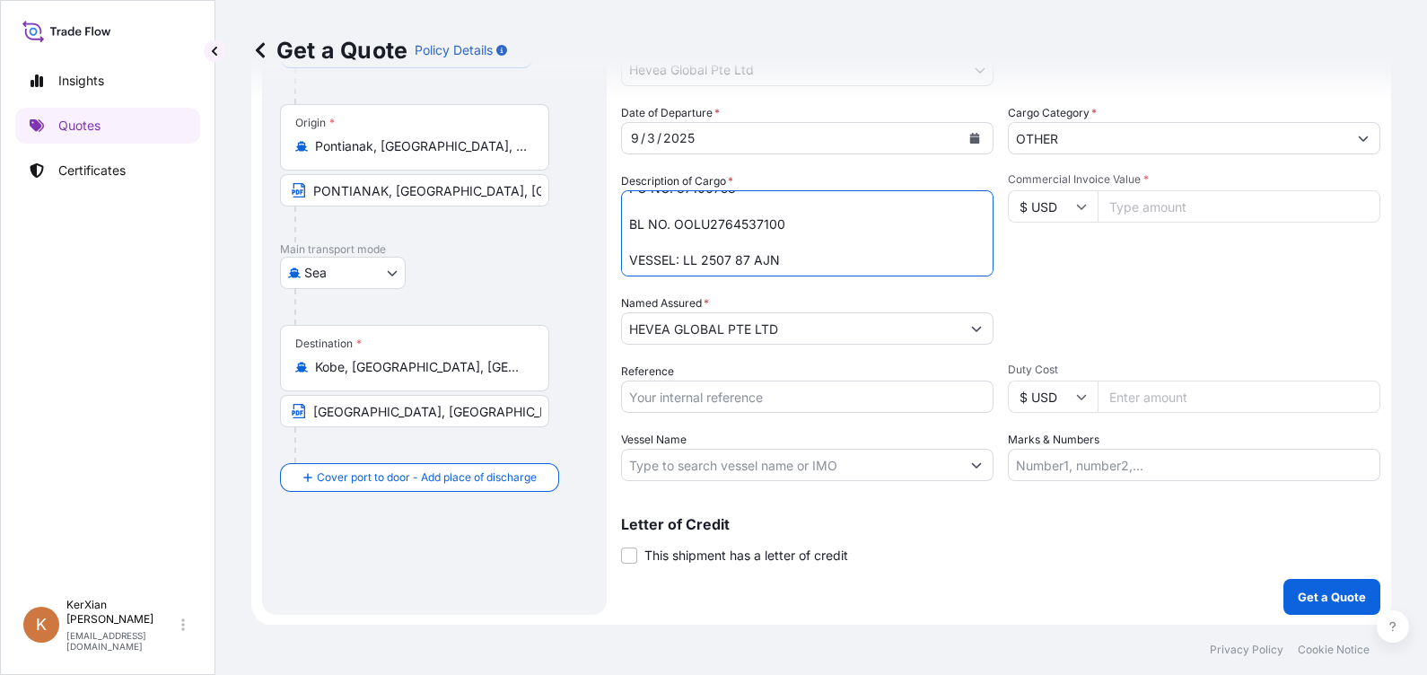
type textarea "60 UNITS METAL BOXES MB5 2160 [PERSON_NAME] OF NATURAL RUBBER SIR20 PO NO. 3710…"
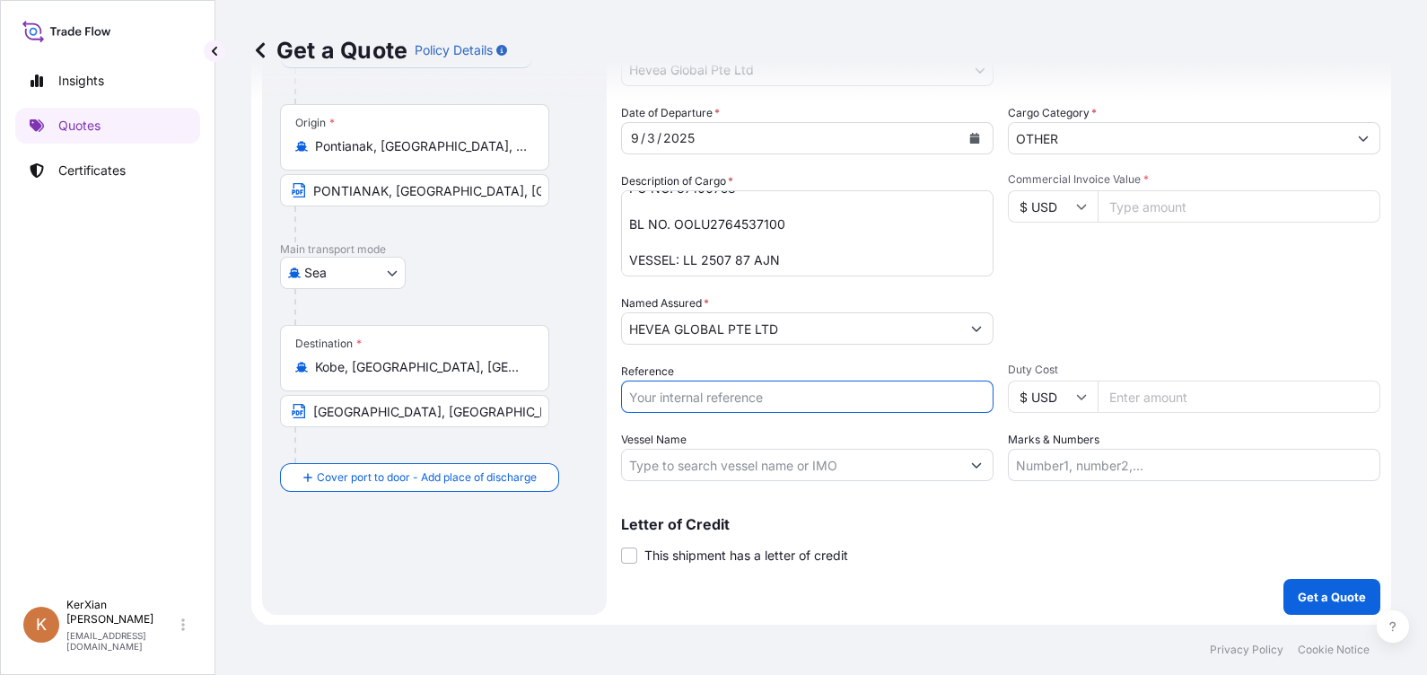
click at [761, 401] on input "Reference" at bounding box center [807, 396] width 372 height 32
type input "SI 78326"
type input "136488.24"
type input "SI 78328"
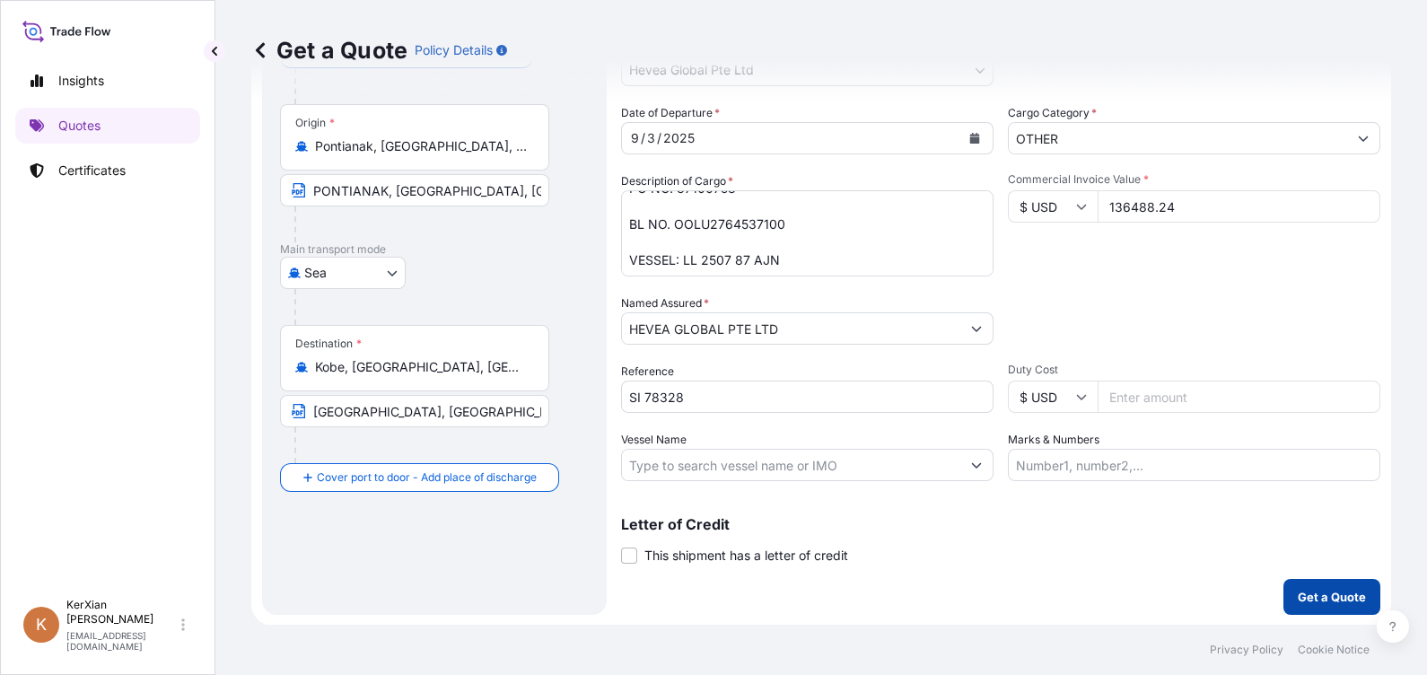
click at [1318, 597] on p "Get a Quote" at bounding box center [1332, 597] width 68 height 18
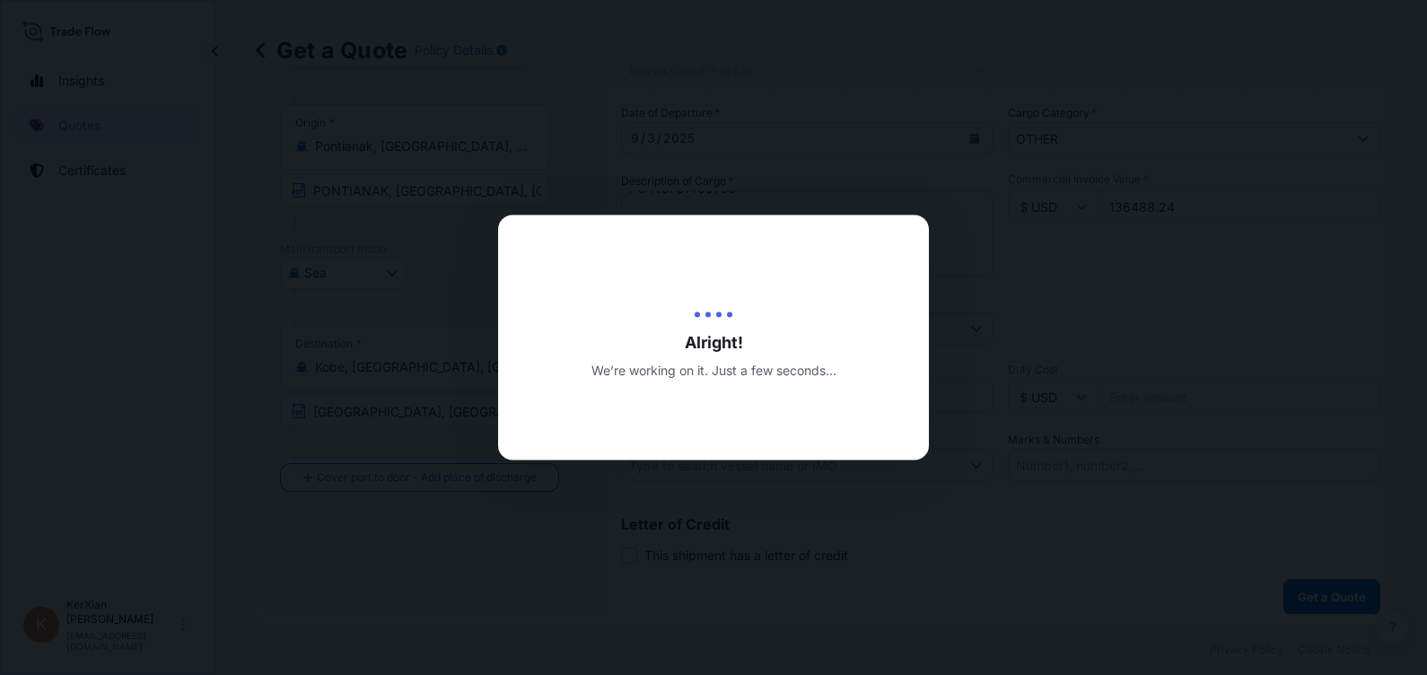
type input "[DATE]"
select select "Sea"
select select "31690"
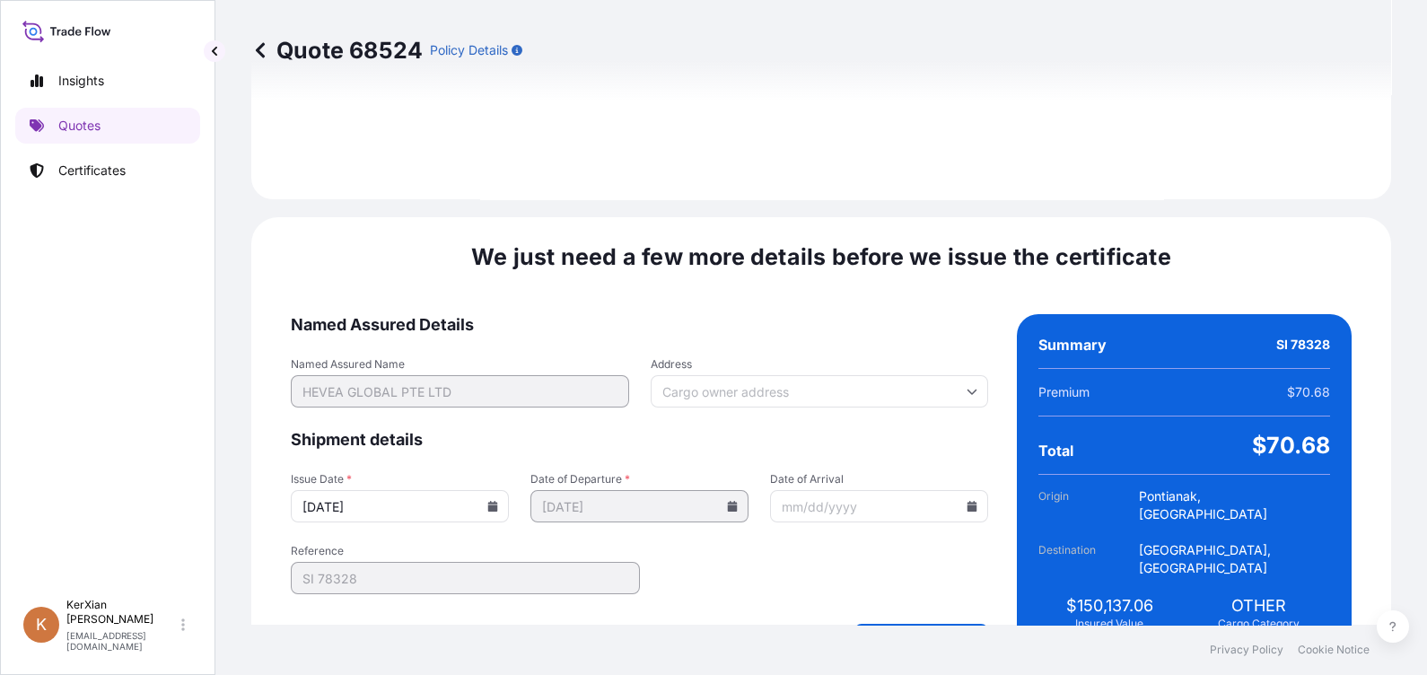
scroll to position [2161, 0]
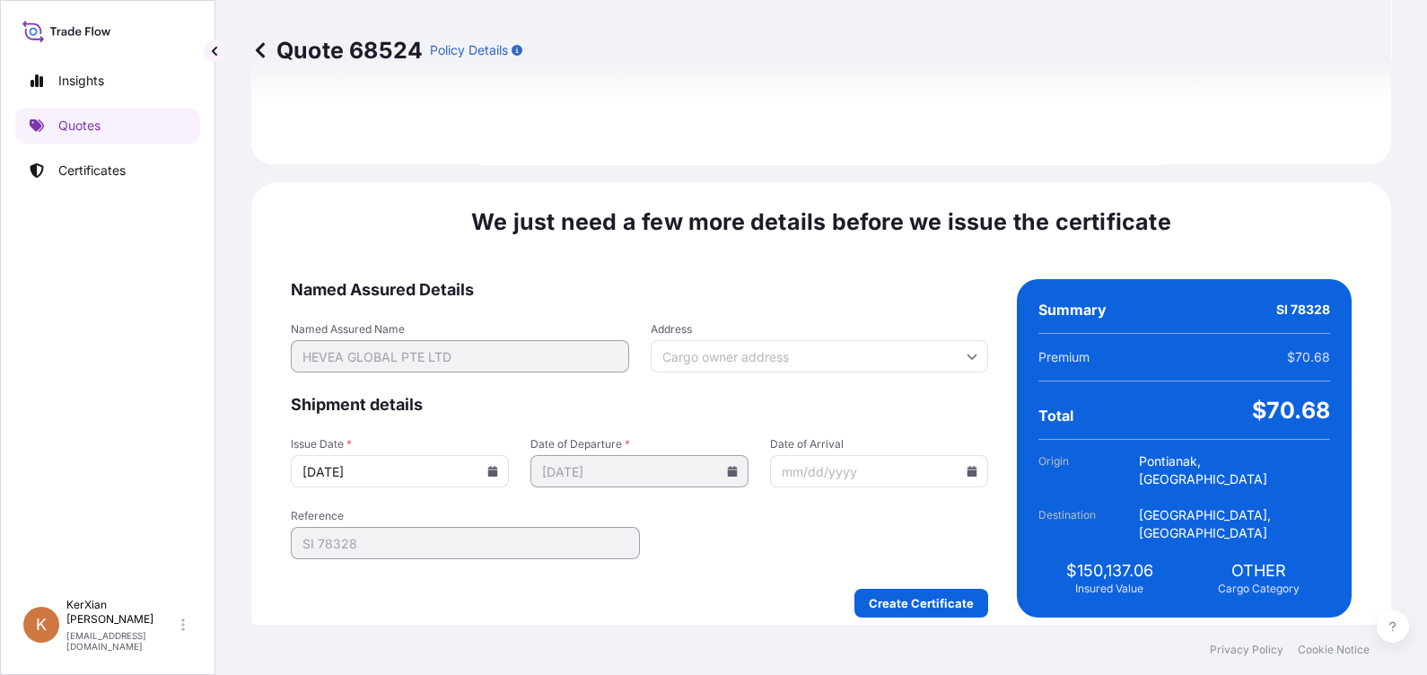
click at [498, 466] on icon at bounding box center [492, 471] width 11 height 11
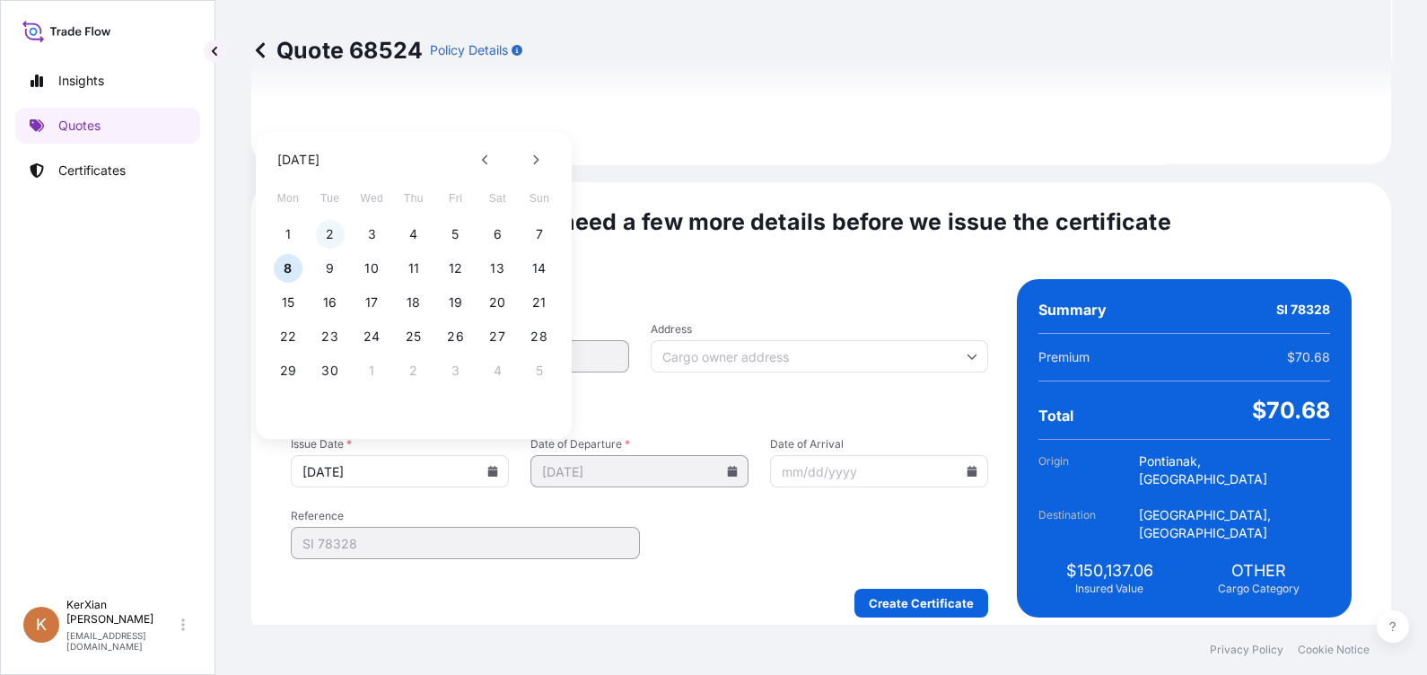
click at [328, 224] on button "2" at bounding box center [330, 234] width 29 height 29
type input "[DATE]"
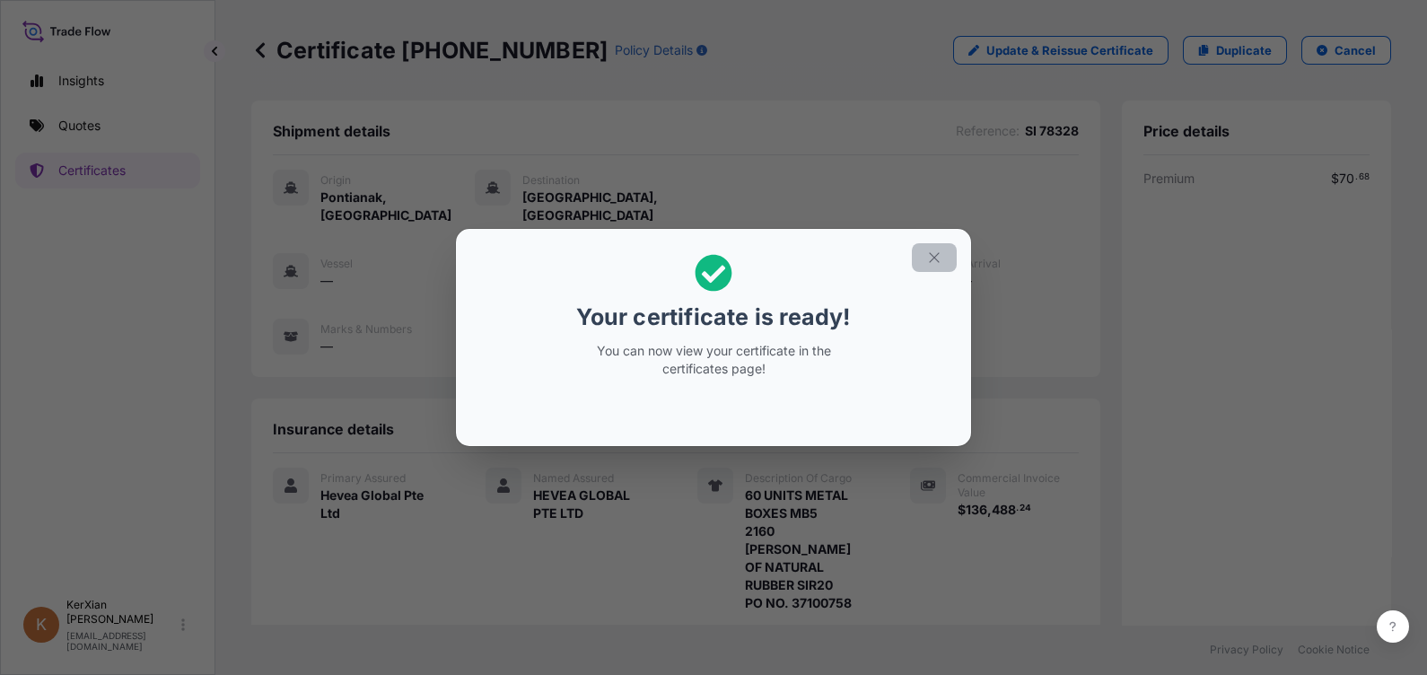
click at [943, 262] on button "button" at bounding box center [934, 257] width 45 height 29
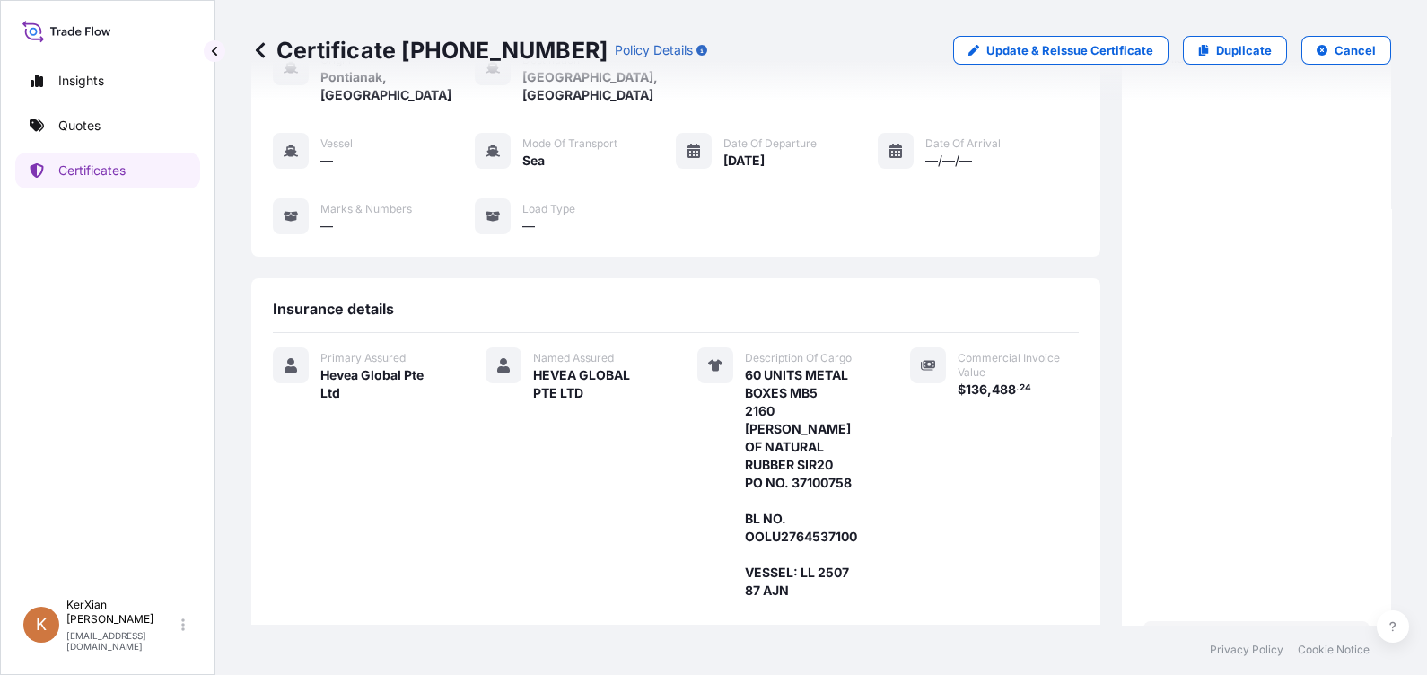
scroll to position [333, 0]
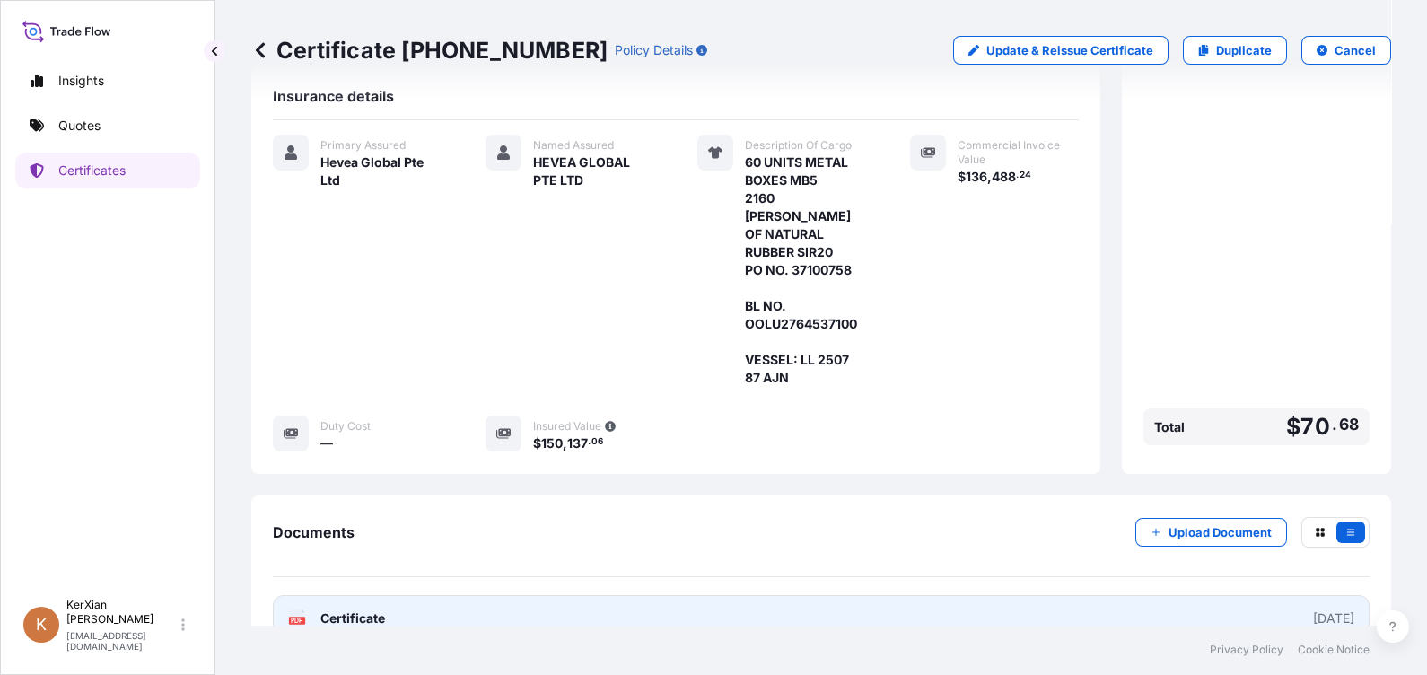
click at [861, 595] on link "PDF Certificate [DATE]" at bounding box center [821, 618] width 1097 height 47
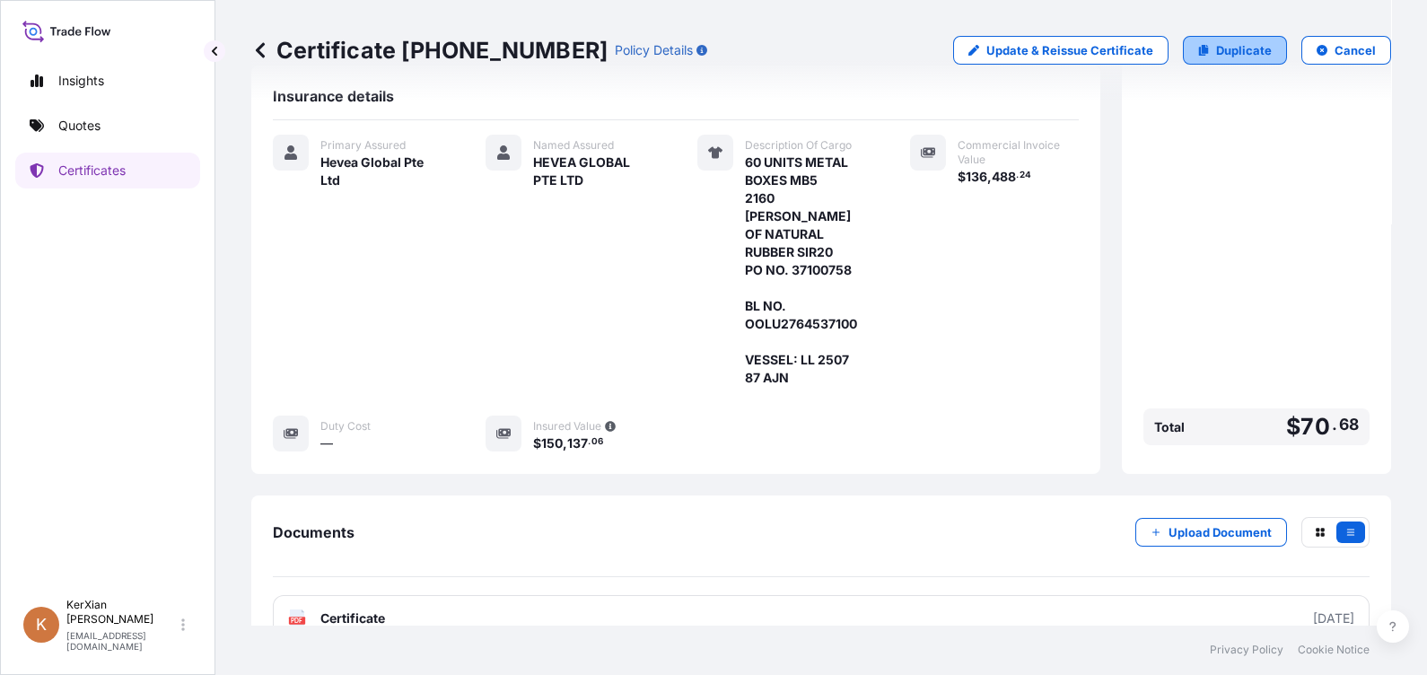
click at [1241, 56] on p "Duplicate" at bounding box center [1244, 50] width 56 height 18
select select "Sea"
select select "31690"
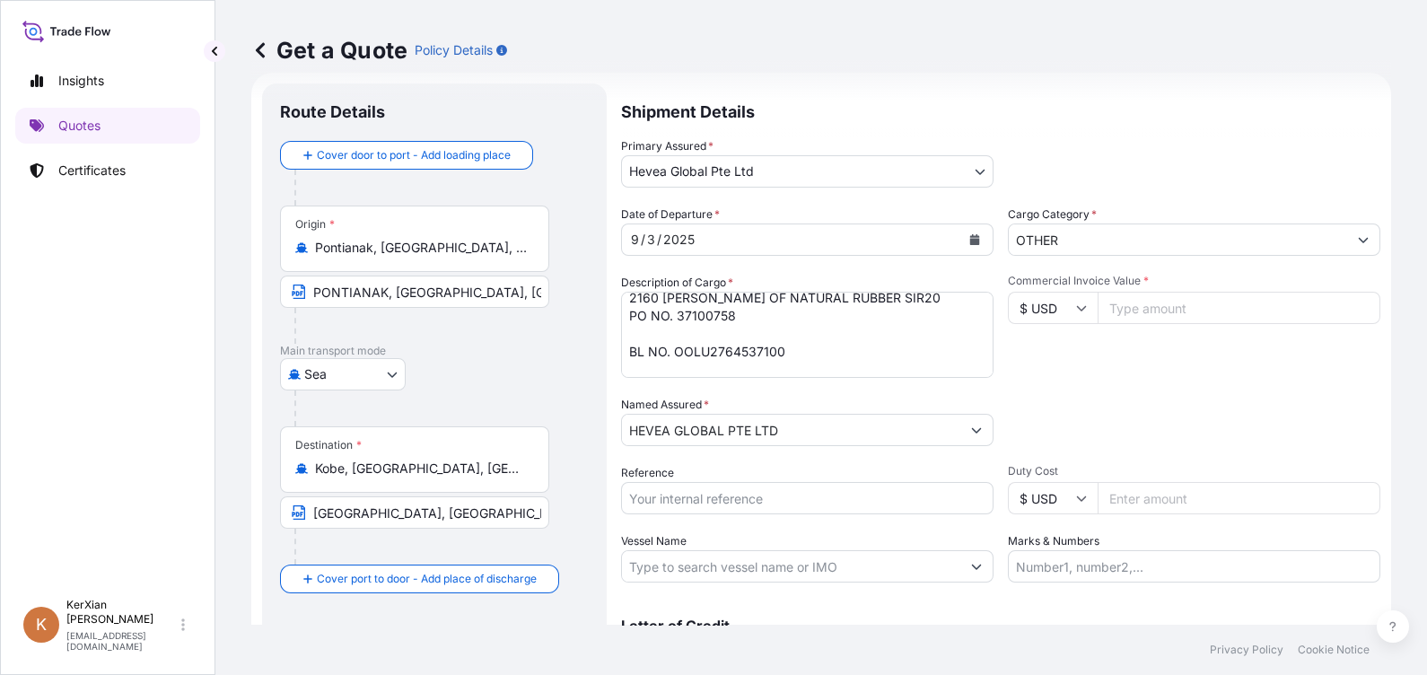
scroll to position [55, 0]
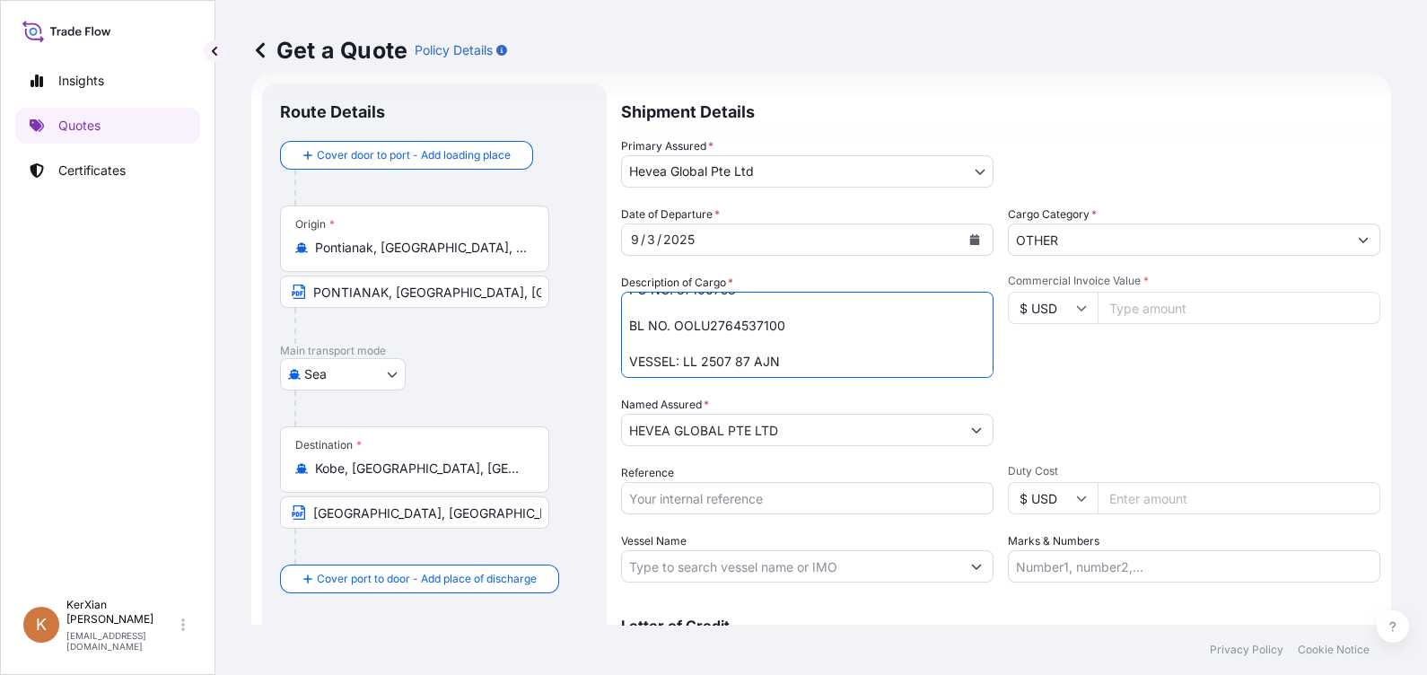
drag, startPoint x: 676, startPoint y: 326, endPoint x: 785, endPoint y: 328, distance: 109.5
click at [785, 328] on textarea "60 UNITS METAL BOXES MB5 2160 [PERSON_NAME] OF NATURAL RUBBER SIR20 PO NO. 3710…" at bounding box center [807, 335] width 372 height 86
paste textarea "33"
click at [764, 347] on textarea "60 UNITS METAL BOXES MB5 2160 [PERSON_NAME] OF NATURAL RUBBER SIR20 PO NO. 3710…" at bounding box center [807, 335] width 372 height 86
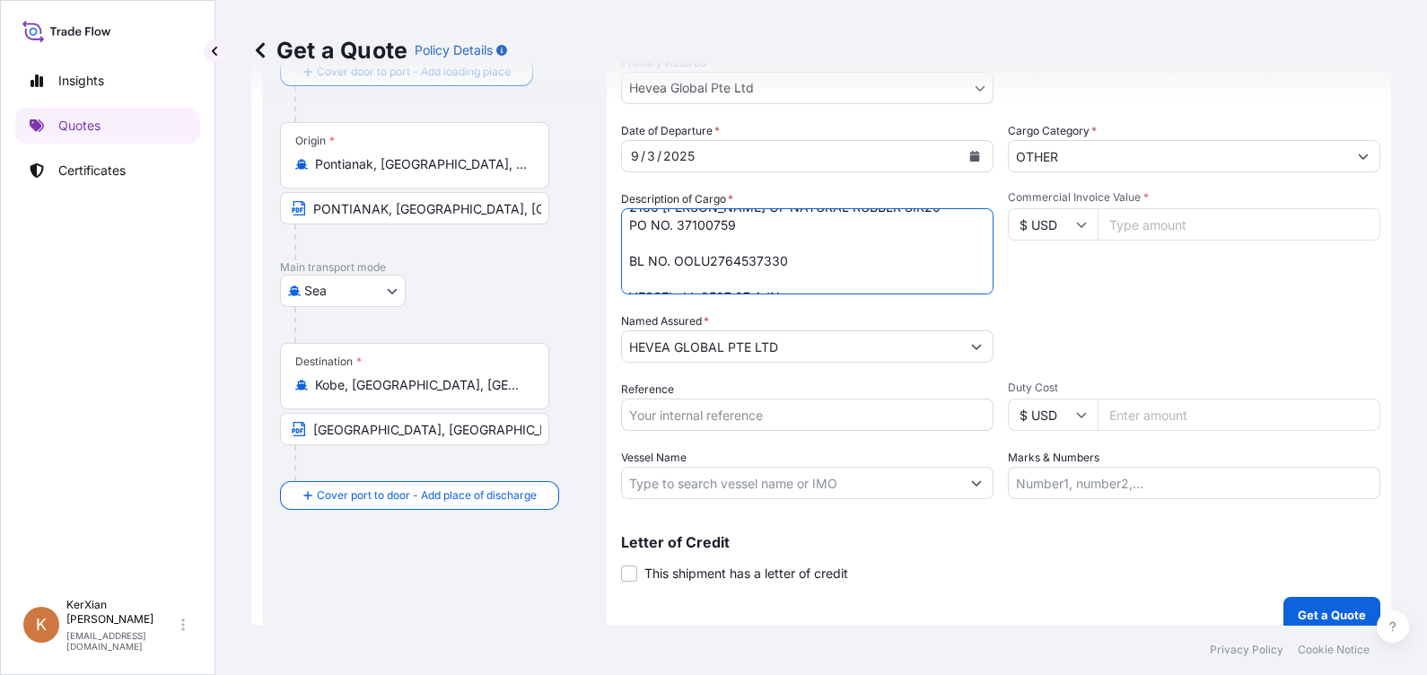
scroll to position [55, 0]
type textarea "60 UNITS METAL BOXES MB5 2160 [PERSON_NAME] OF NATURAL RUBBER SIR20 PO NO. 3710…"
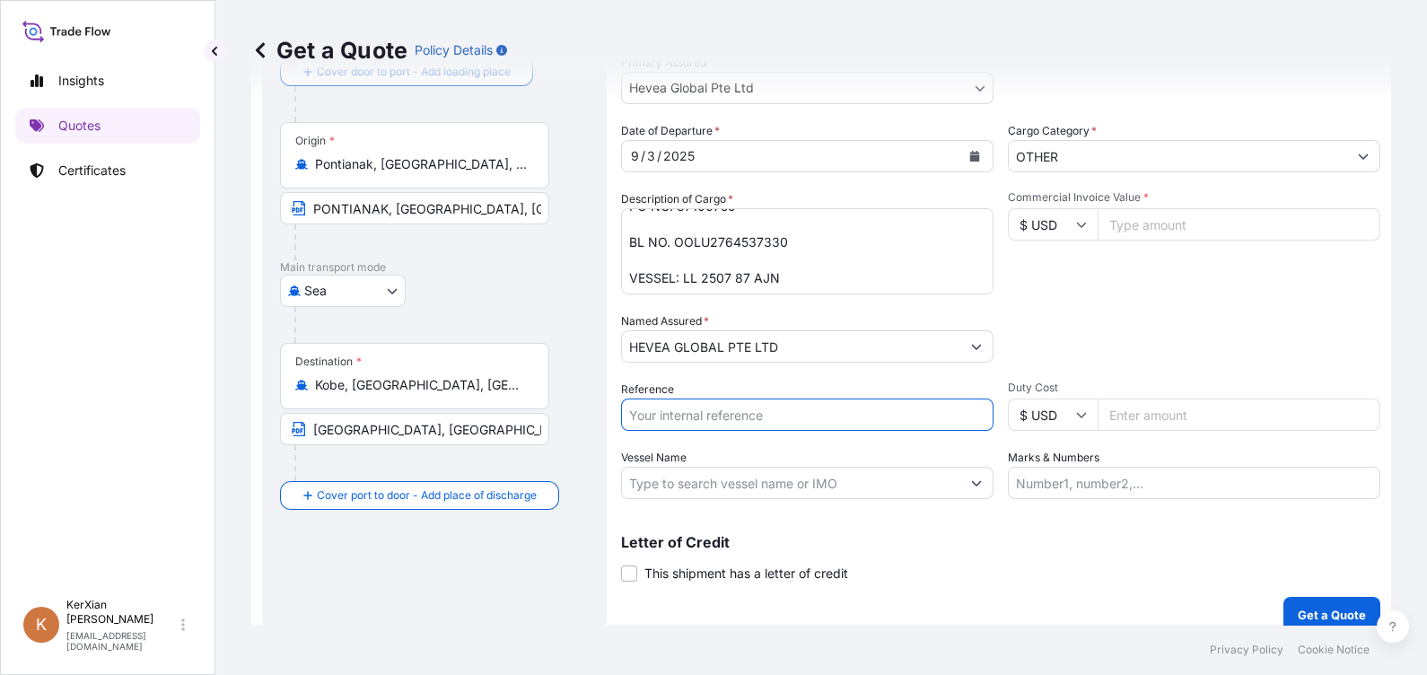
click at [782, 422] on input "Reference" at bounding box center [807, 414] width 372 height 32
type input "SI 78328"
type input "136488.24"
type input "SI 78329"
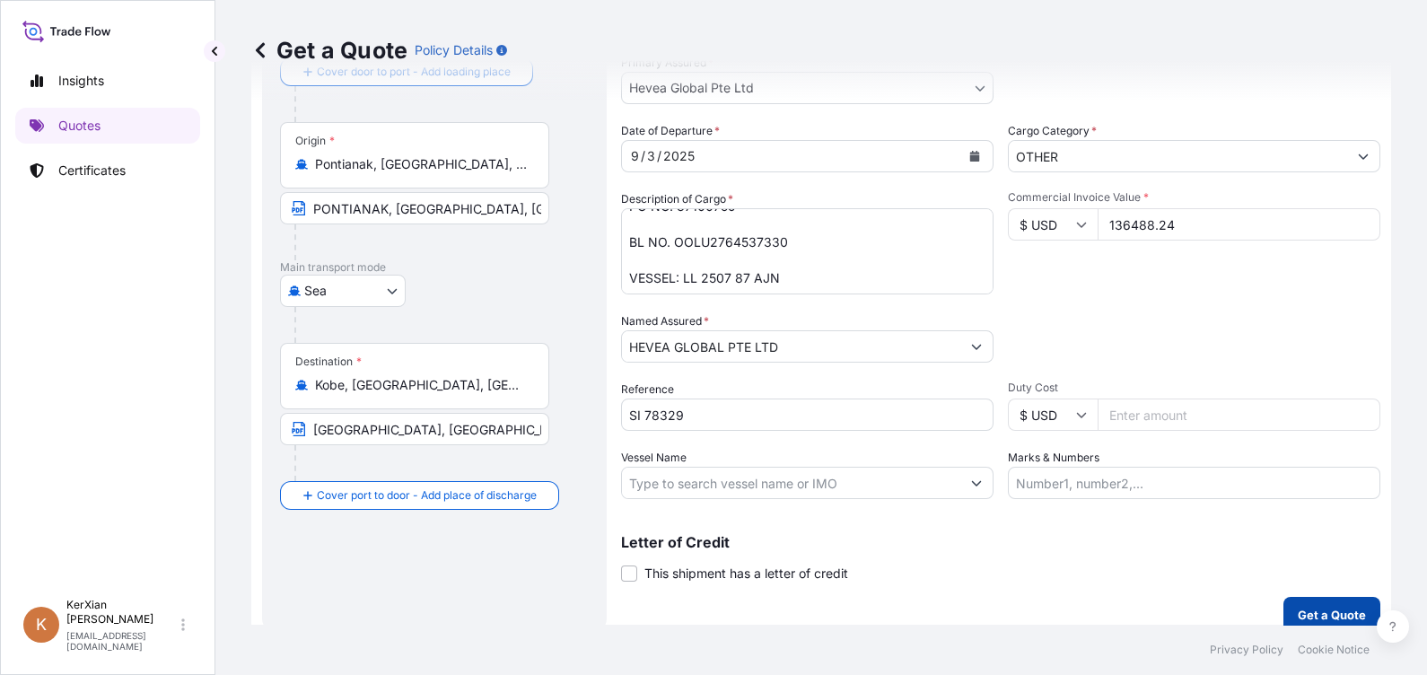
click at [1323, 608] on p "Get a Quote" at bounding box center [1332, 615] width 68 height 18
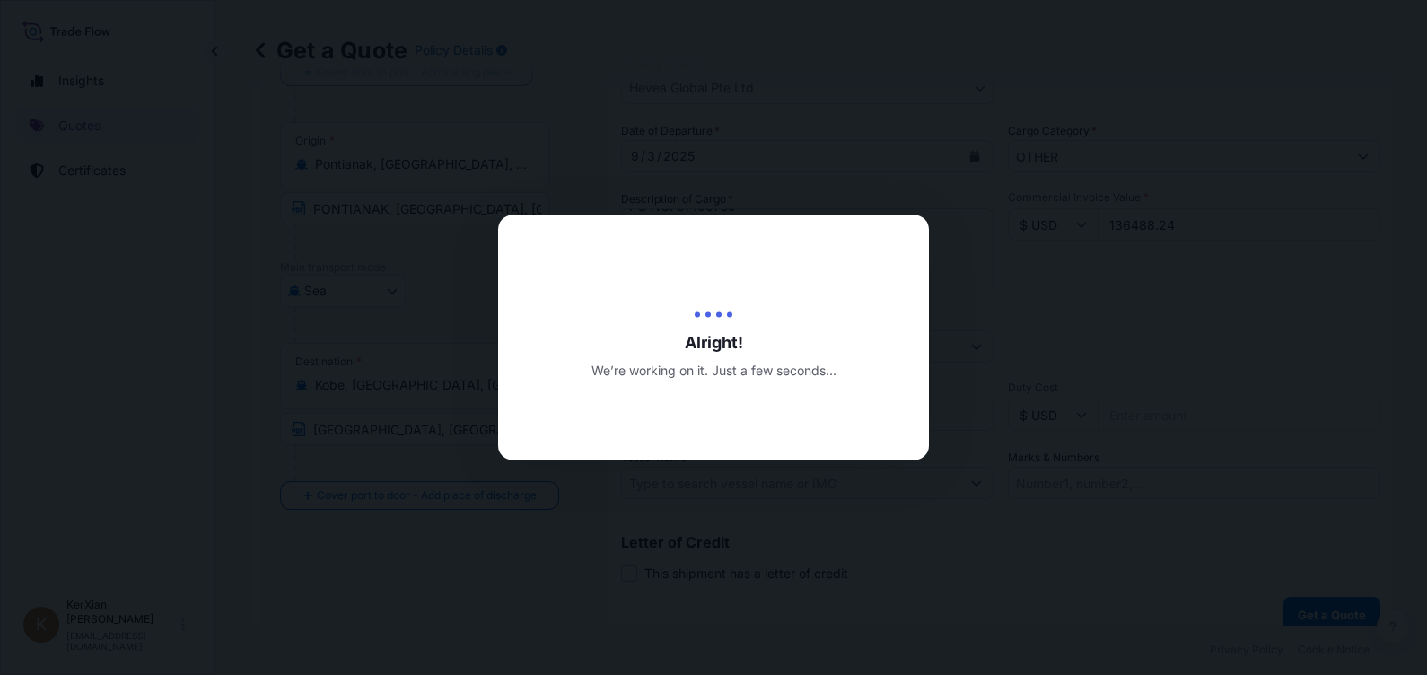
type input "[DATE]"
select select "Sea"
select select "31690"
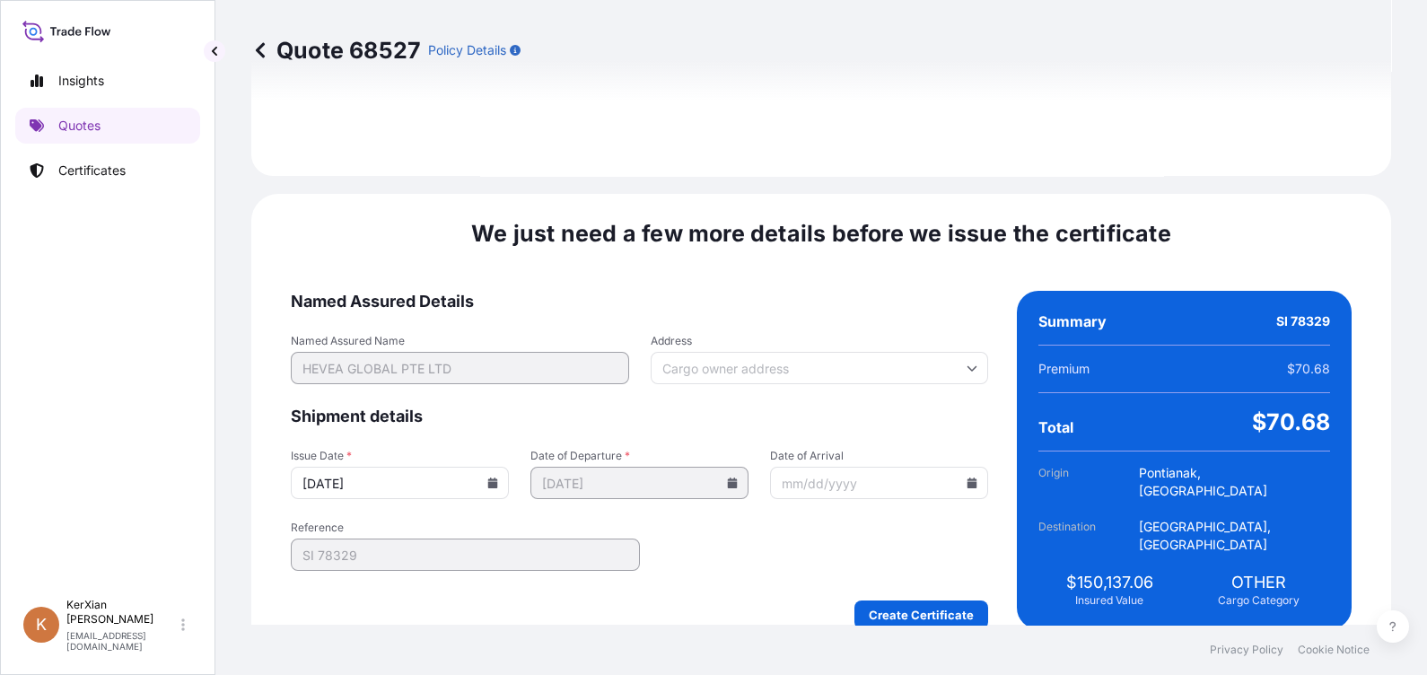
scroll to position [2161, 0]
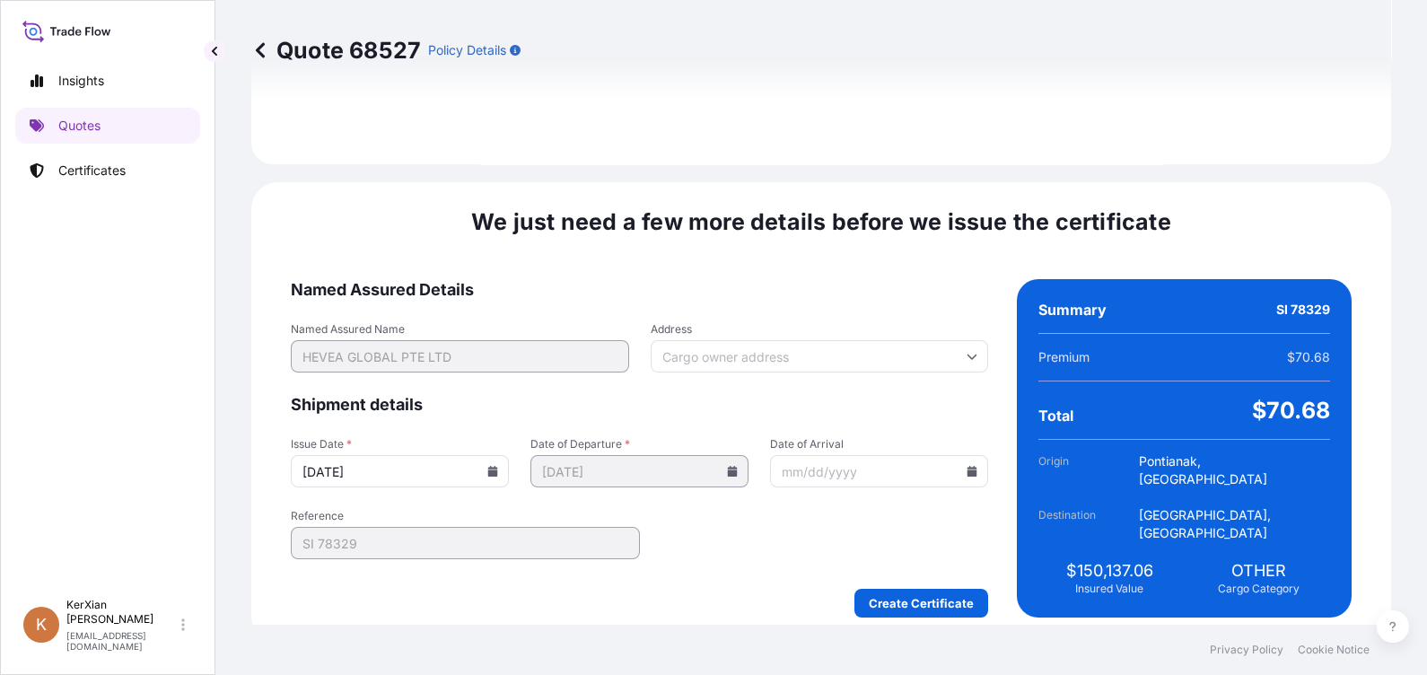
click at [496, 466] on icon at bounding box center [492, 471] width 11 height 11
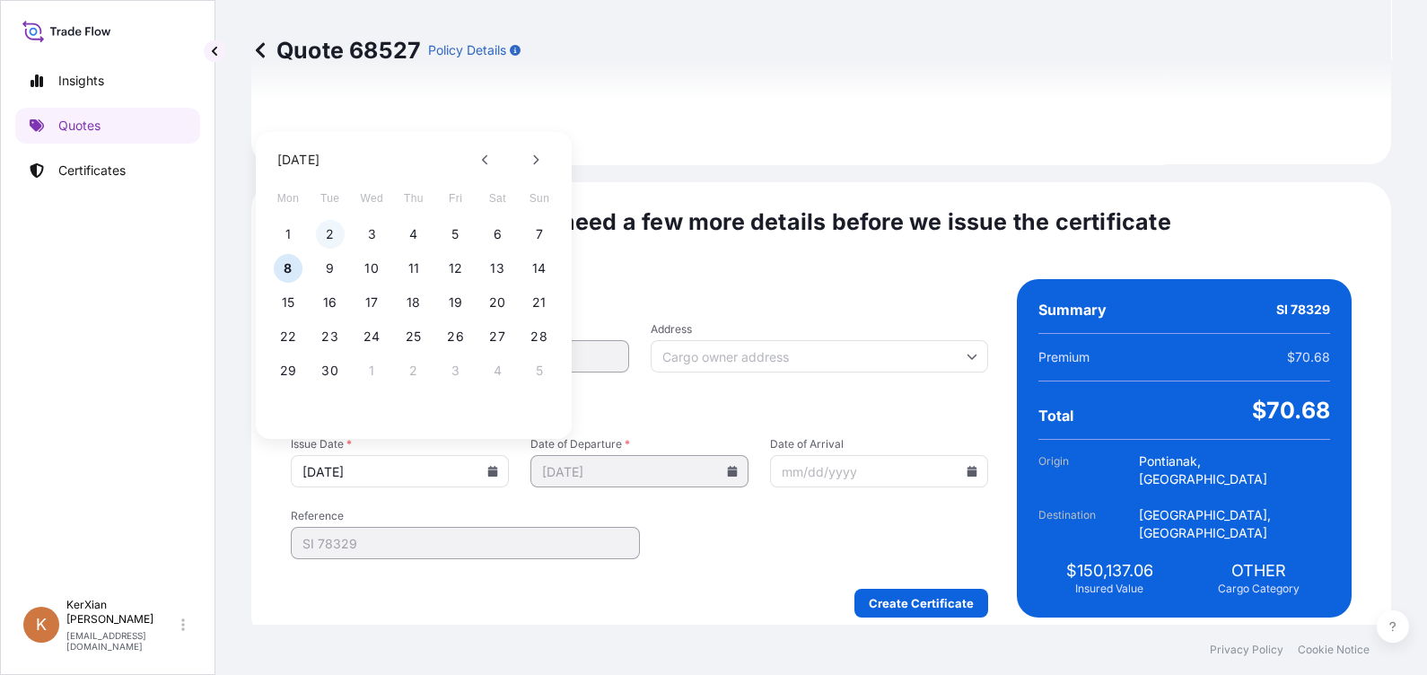
click at [323, 240] on button "2" at bounding box center [330, 234] width 29 height 29
type input "[DATE]"
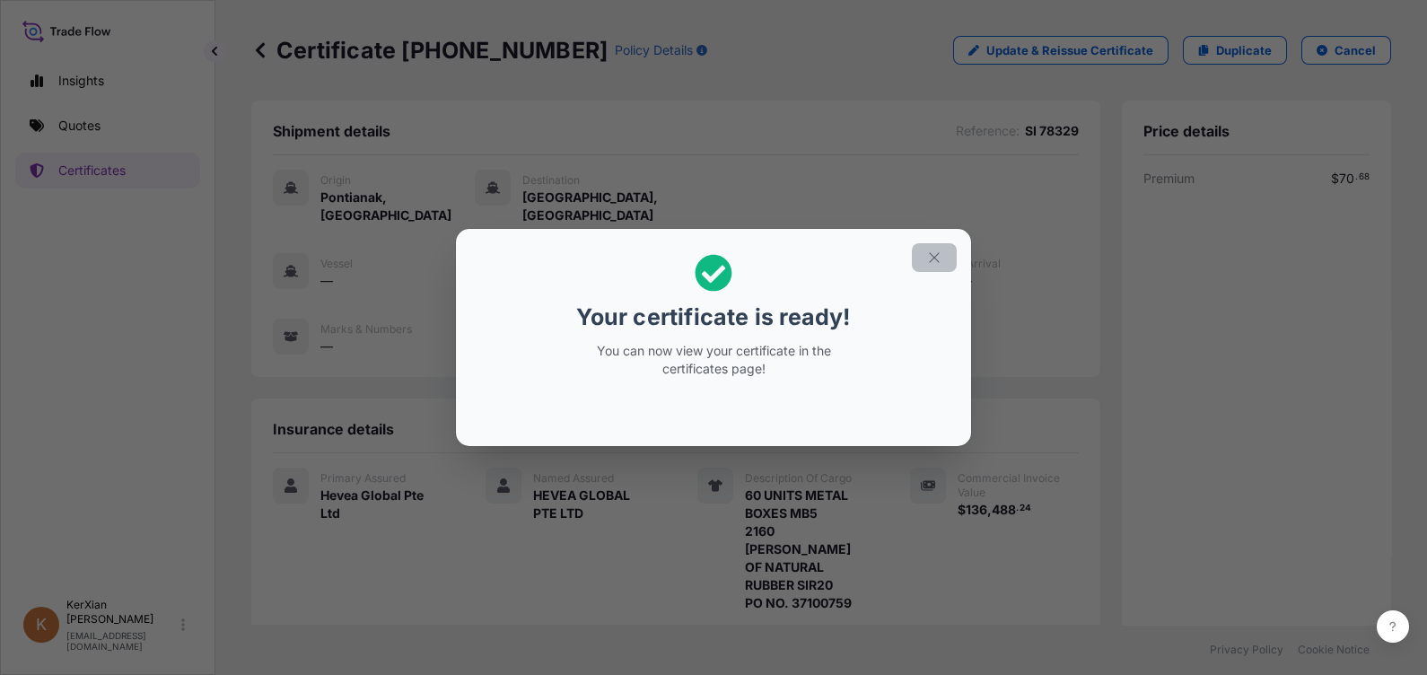
click at [924, 245] on button "button" at bounding box center [934, 257] width 45 height 29
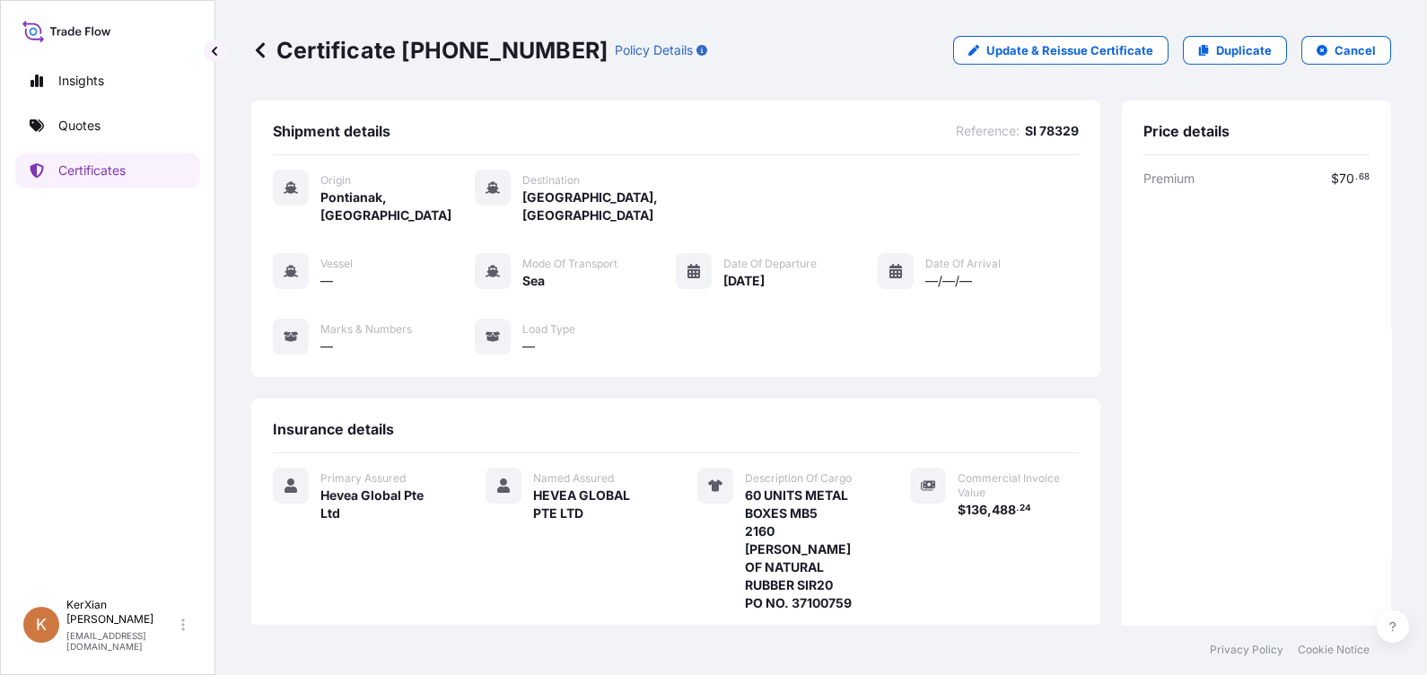
scroll to position [333, 0]
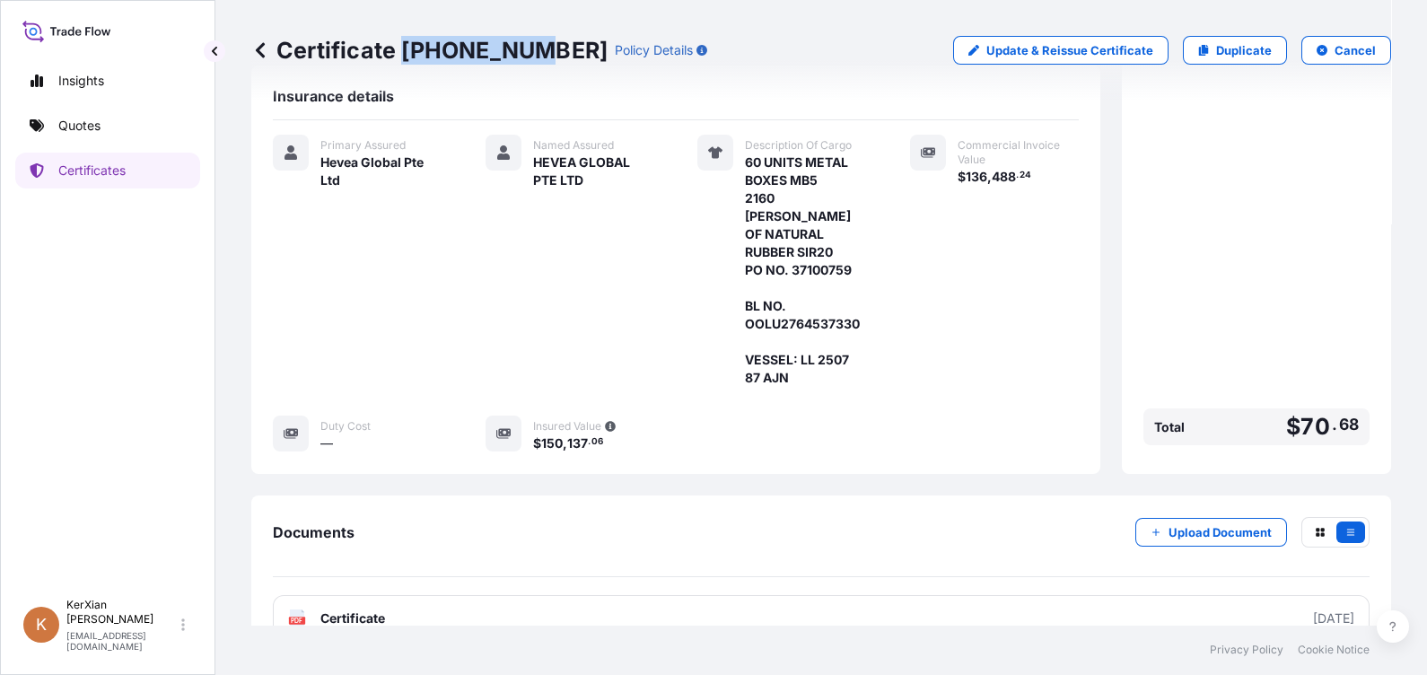
drag, startPoint x: 400, startPoint y: 52, endPoint x: 529, endPoint y: 52, distance: 129.2
click at [529, 52] on p "Certificate [PHONE_NUMBER]" at bounding box center [429, 50] width 356 height 29
copy p "[PHONE_NUMBER]"
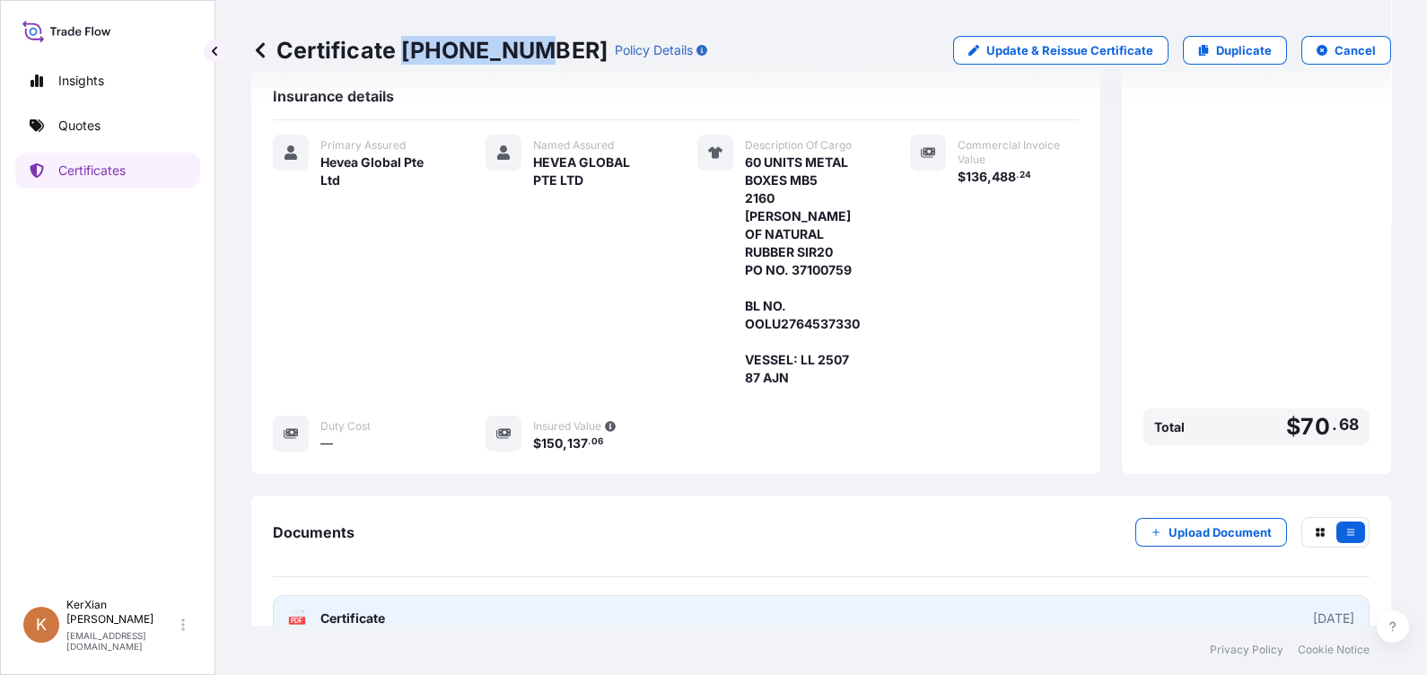
click at [1080, 595] on link "PDF Certificate [DATE]" at bounding box center [821, 618] width 1097 height 47
